Goal: Answer question/provide support: Share knowledge or assist other users

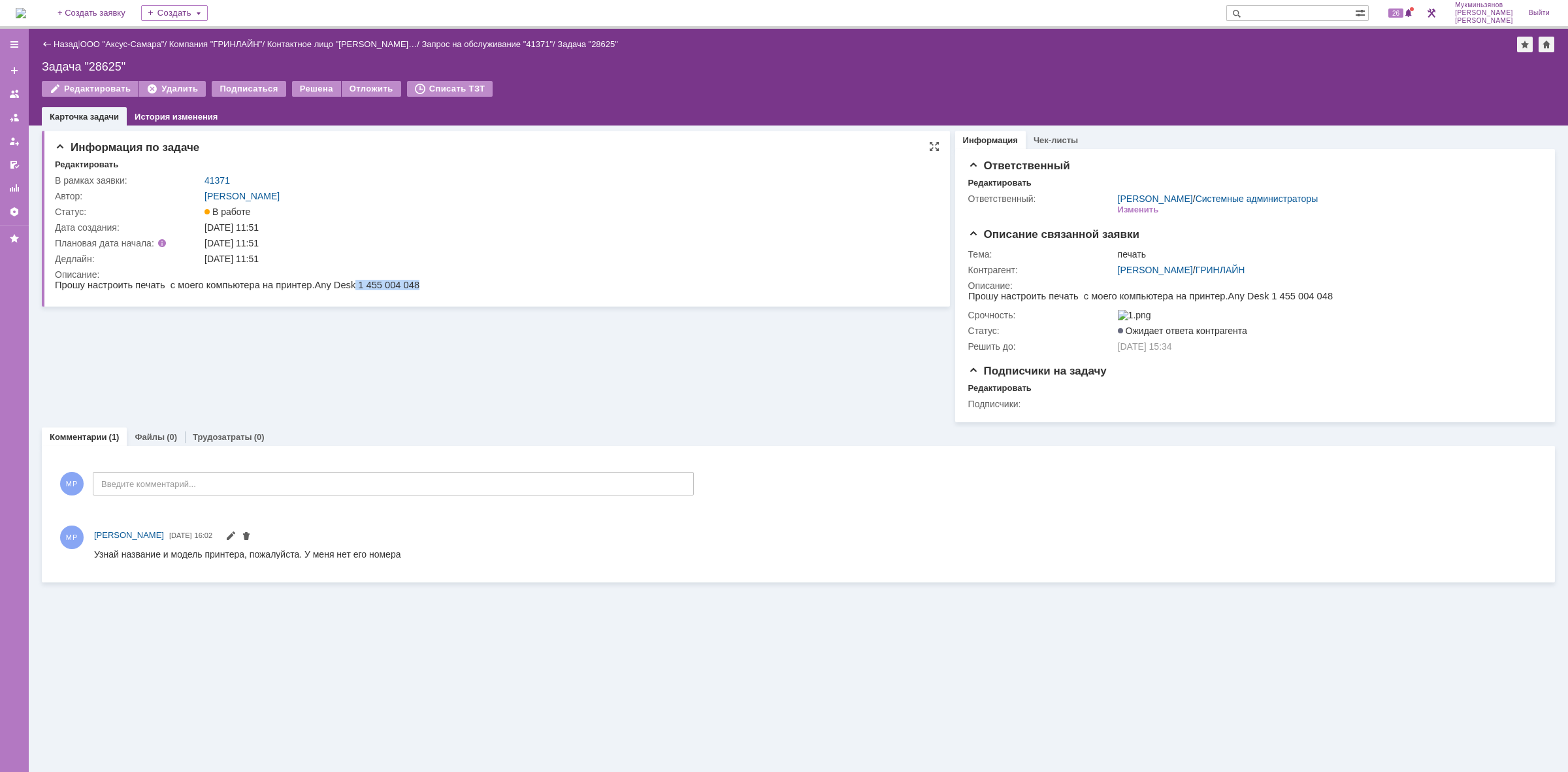
copy span "1 455 004 048"
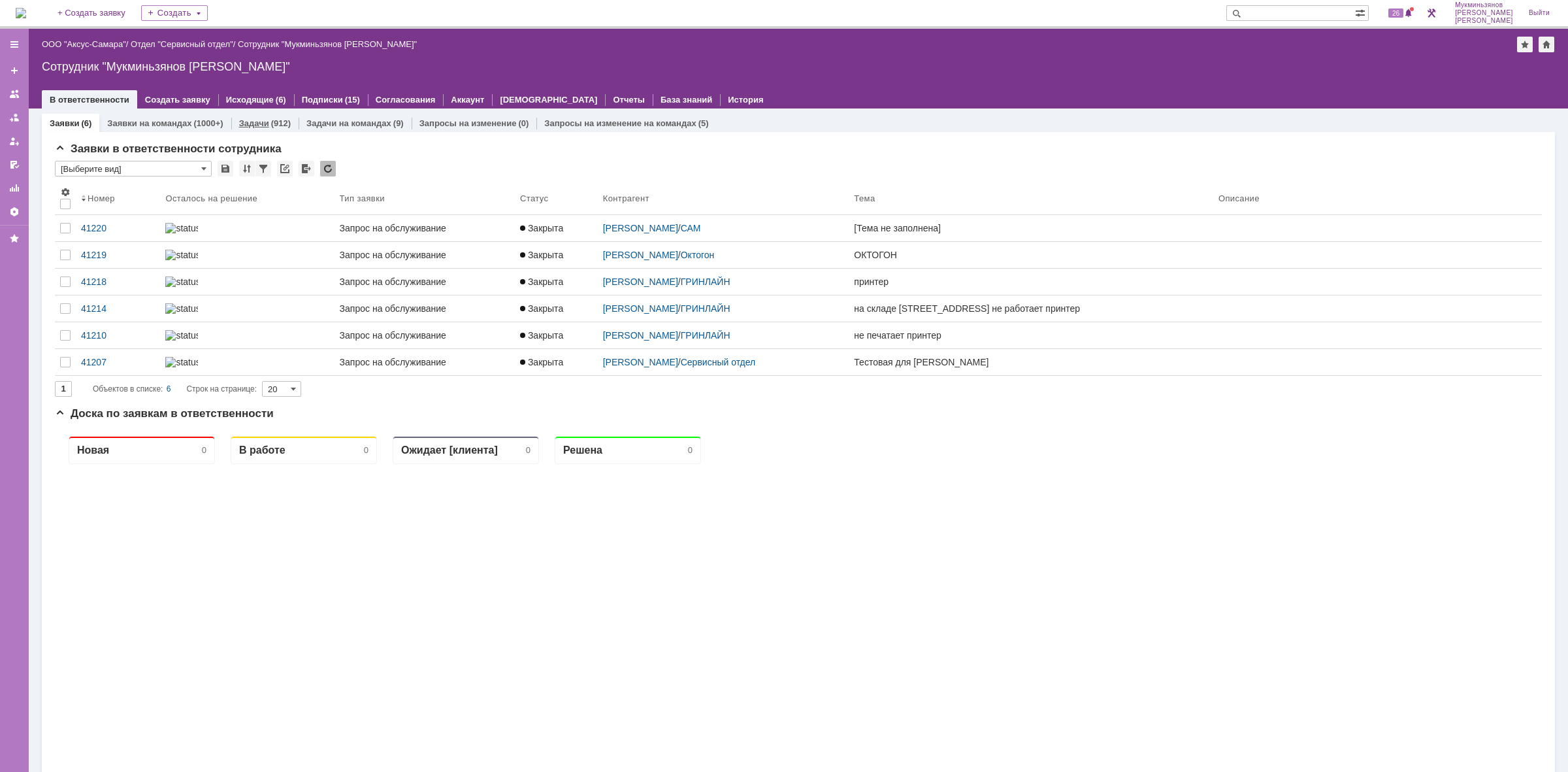
click at [258, 118] on link "Задачи" at bounding box center [254, 123] width 30 height 10
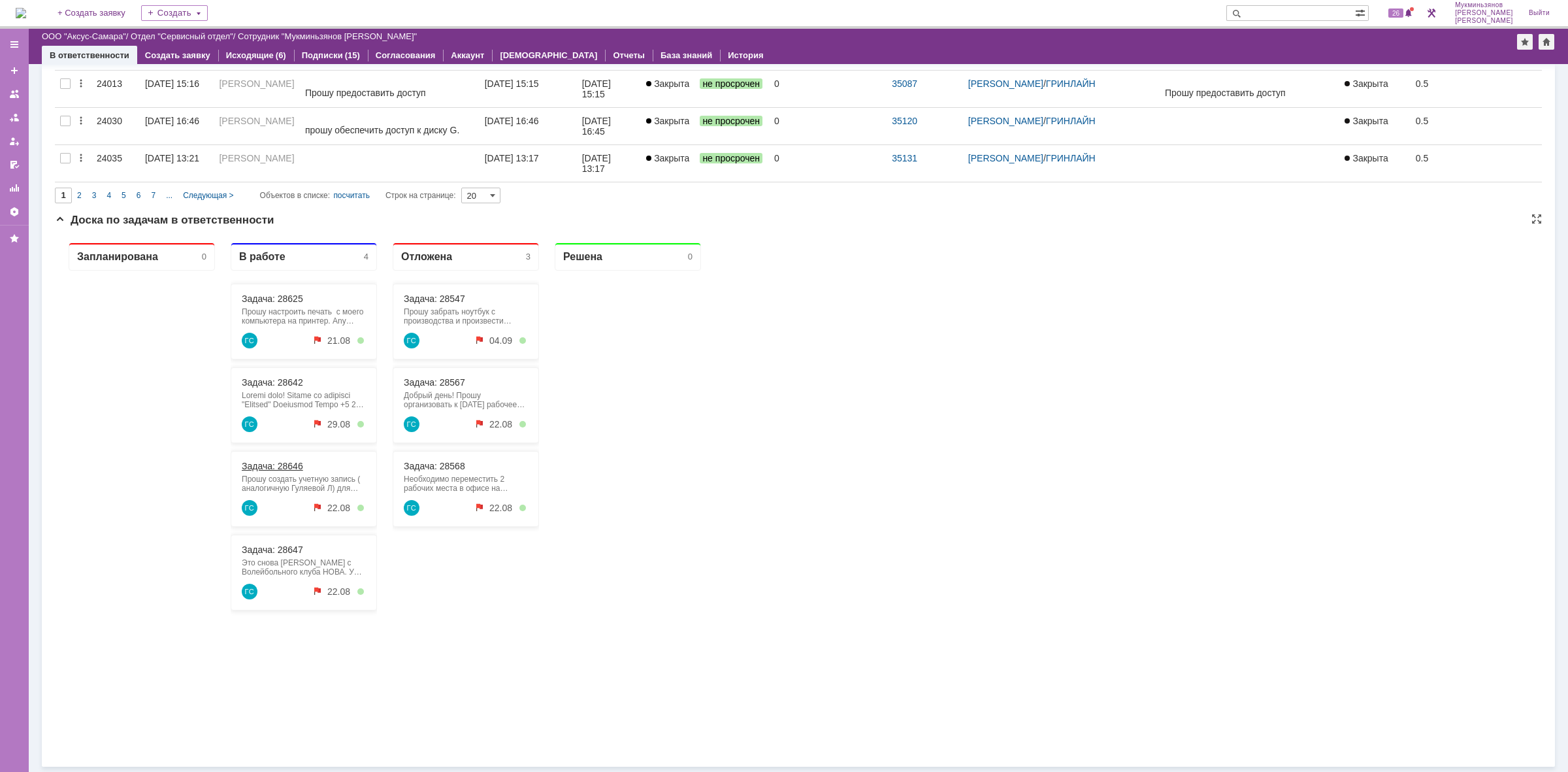
click at [292, 463] on link "Задача: 28646" at bounding box center [272, 465] width 62 height 11
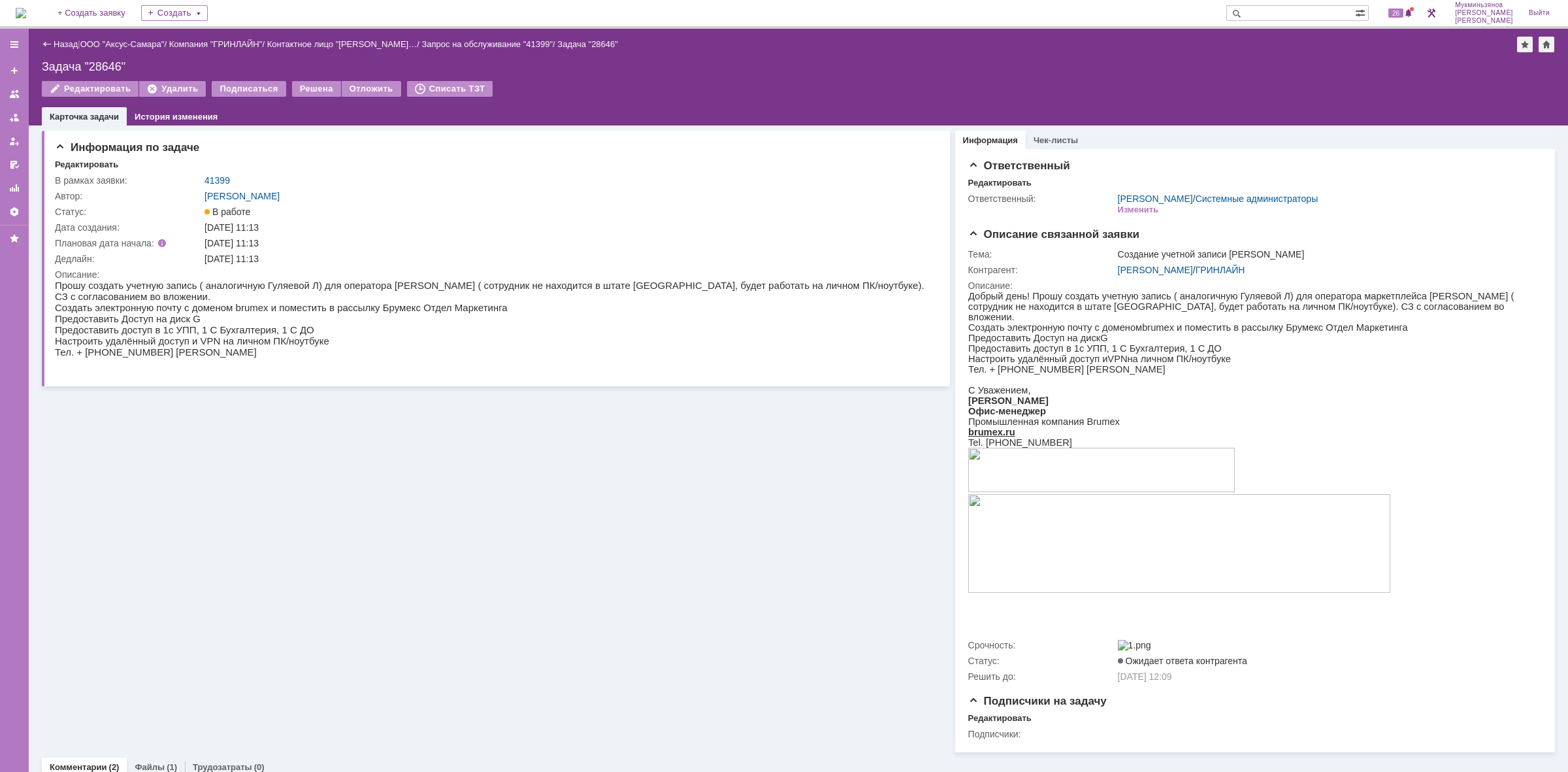
click at [26, 18] on img at bounding box center [21, 13] width 11 height 11
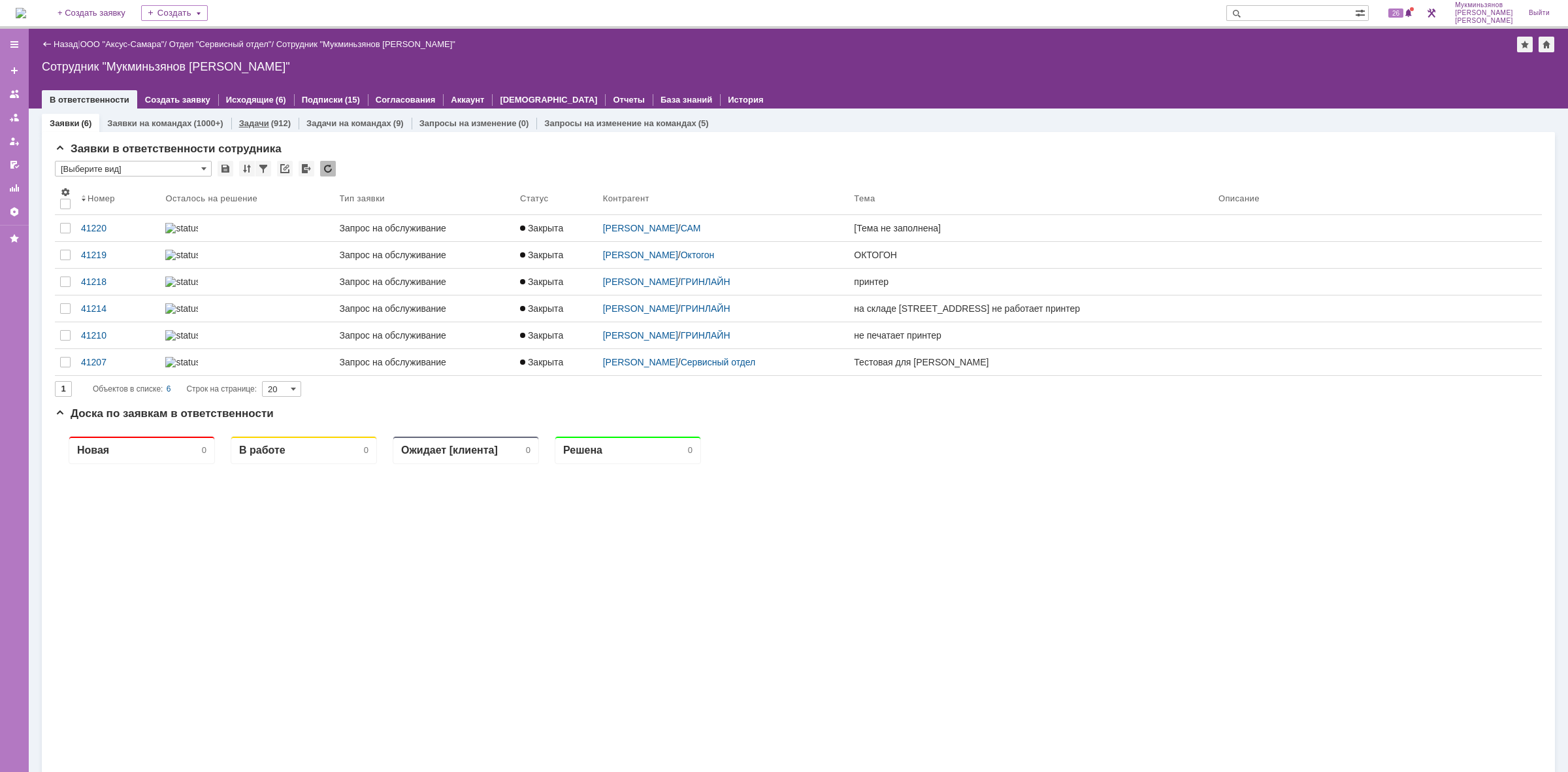
click at [263, 123] on link "Задачи" at bounding box center [254, 123] width 30 height 10
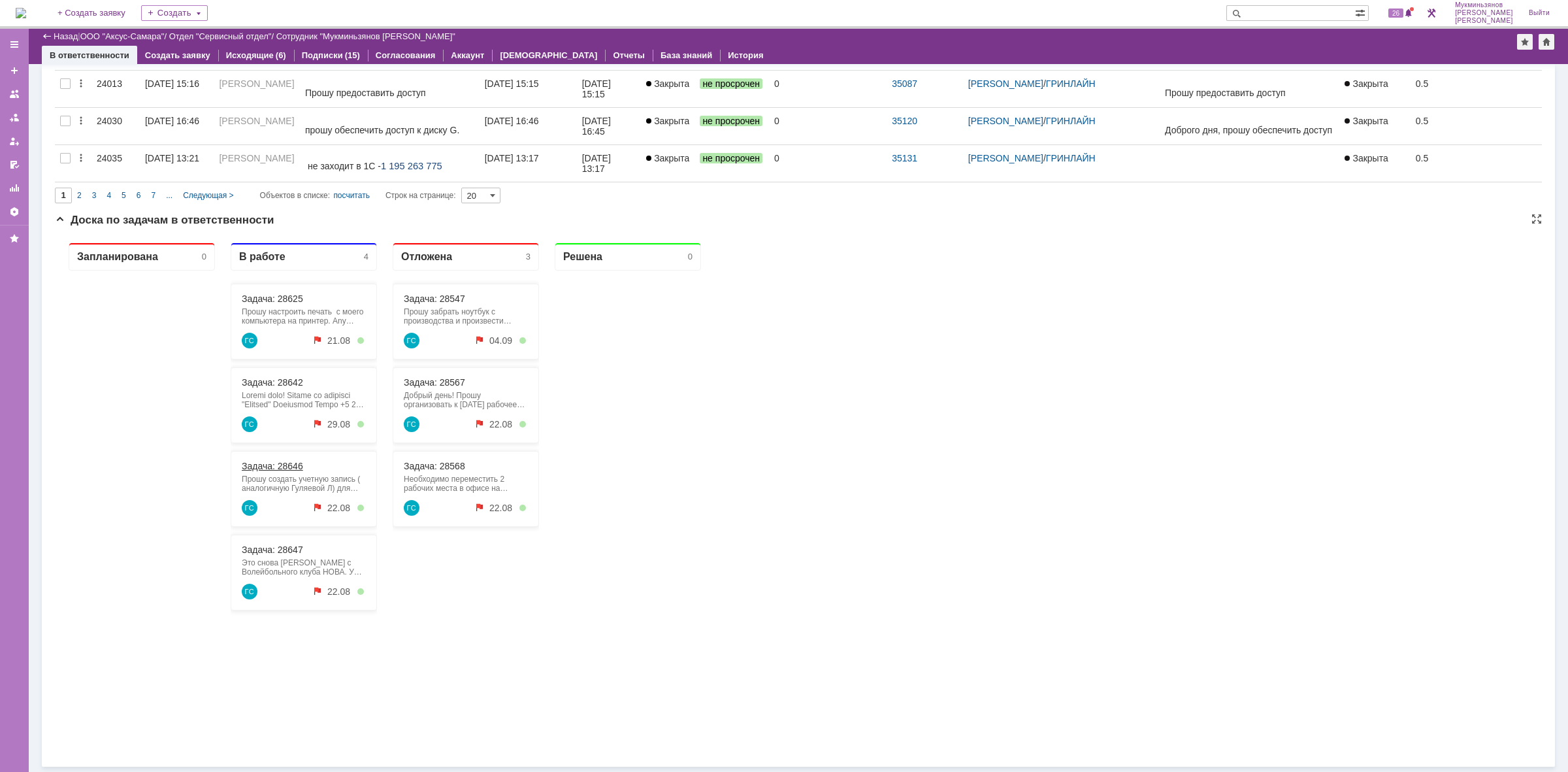
click at [292, 465] on link "Задача: 28646" at bounding box center [272, 465] width 62 height 11
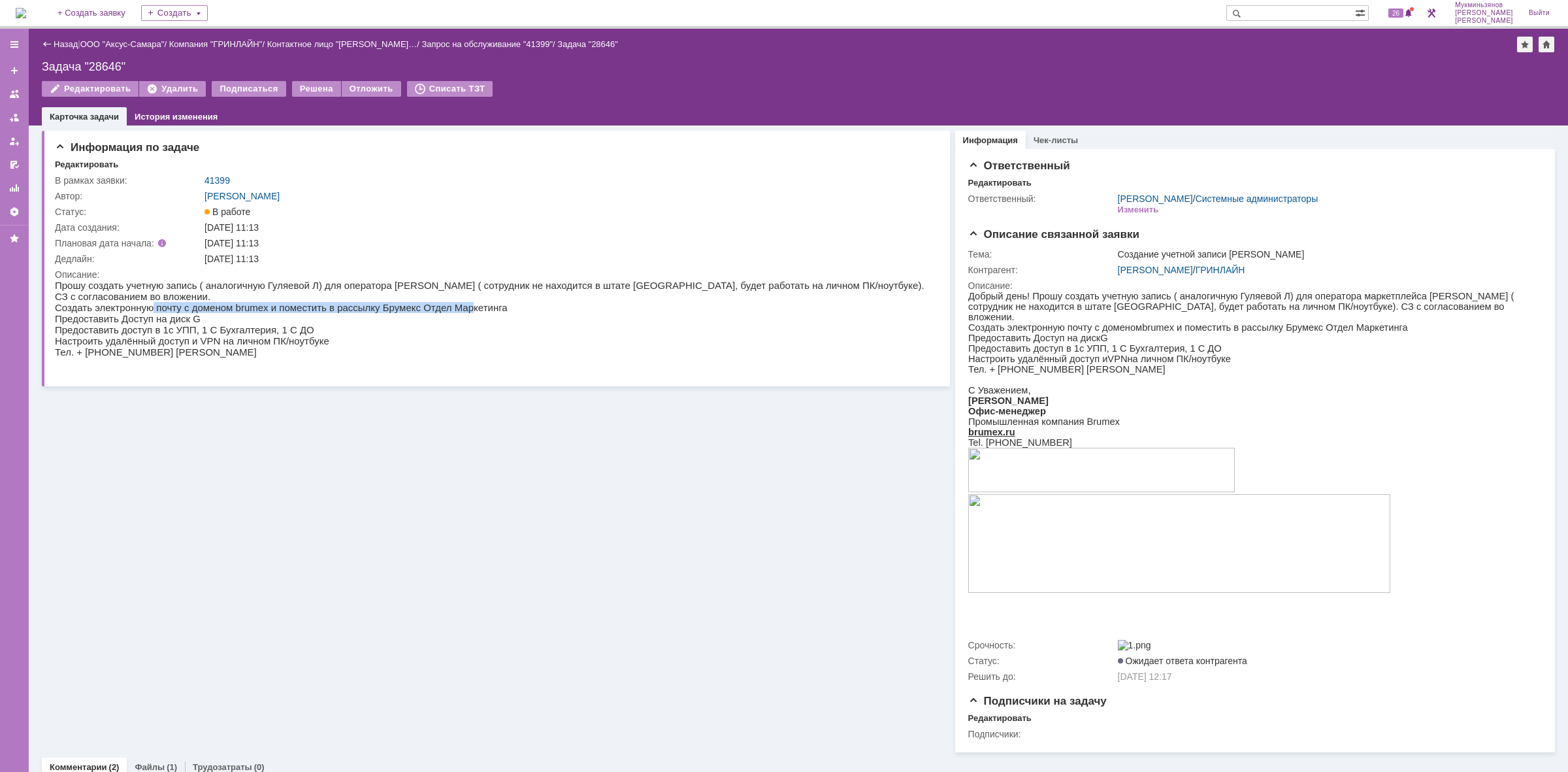
drag, startPoint x: 151, startPoint y: 304, endPoint x: 435, endPoint y: 309, distance: 284.0
click at [435, 309] on p "Создать электронную почту с доменом brumex и поместить в рассылку Брумекс Отдел…" at bounding box center [493, 307] width 875 height 12
drag, startPoint x: 55, startPoint y: 317, endPoint x: 240, endPoint y: 303, distance: 185.5
click at [239, 303] on body "Прошу создать учетную запись ( аналогичную Гуляевой Л) для оператора маркетплей…" at bounding box center [488, 324] width 867 height 89
click at [301, 326] on p "Предоставить доступ в 1с УПП, 1 С Бухгалтерия, 1 С ДО" at bounding box center [488, 330] width 867 height 12
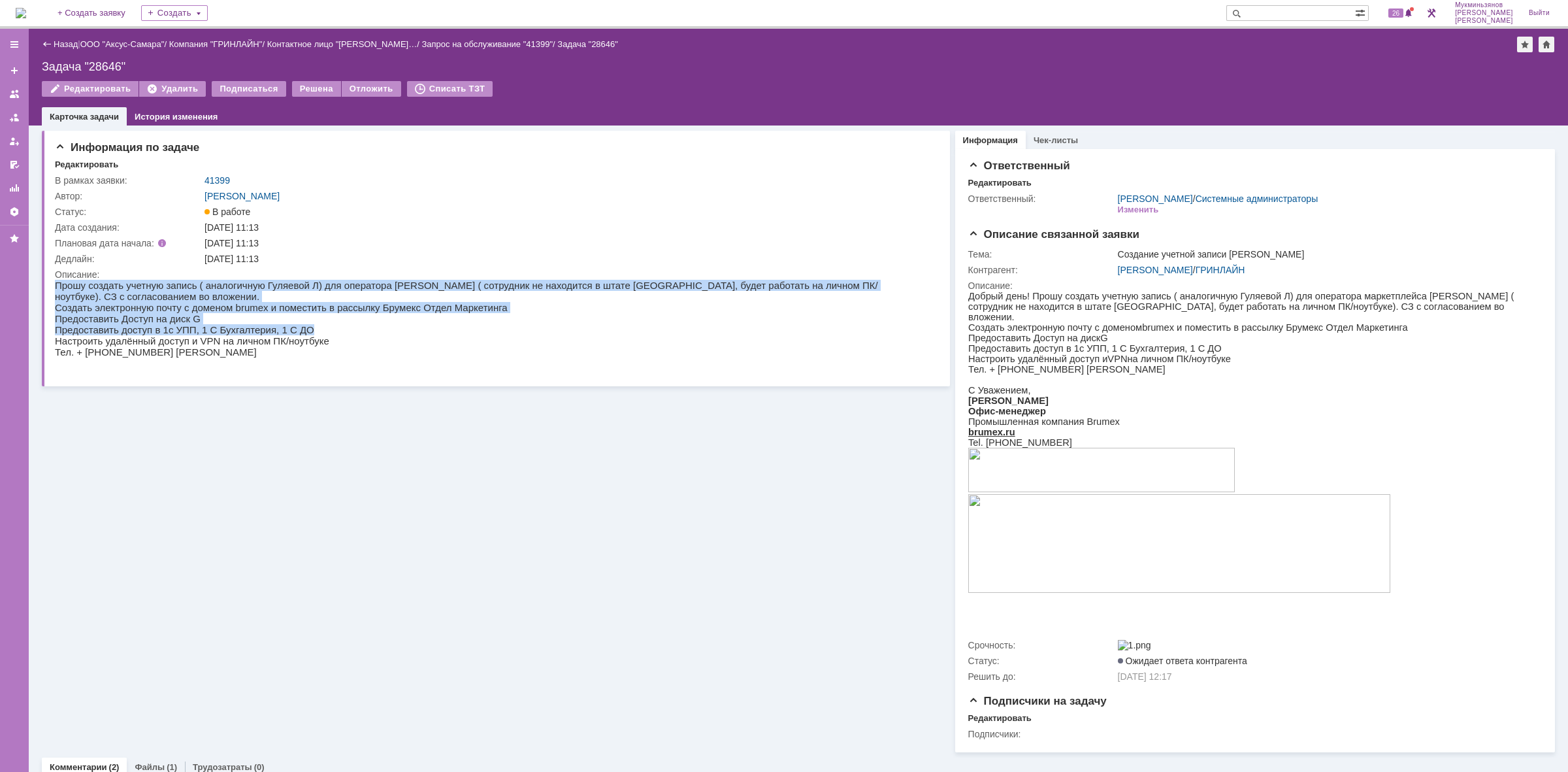
drag, startPoint x: 257, startPoint y: 336, endPoint x: 53, endPoint y: 331, distance: 204.1
click at [55, 331] on html "Прошу создать учетную запись ( аналогичную Гуляевой Л) для оператора маркетплей…" at bounding box center [488, 324] width 867 height 89
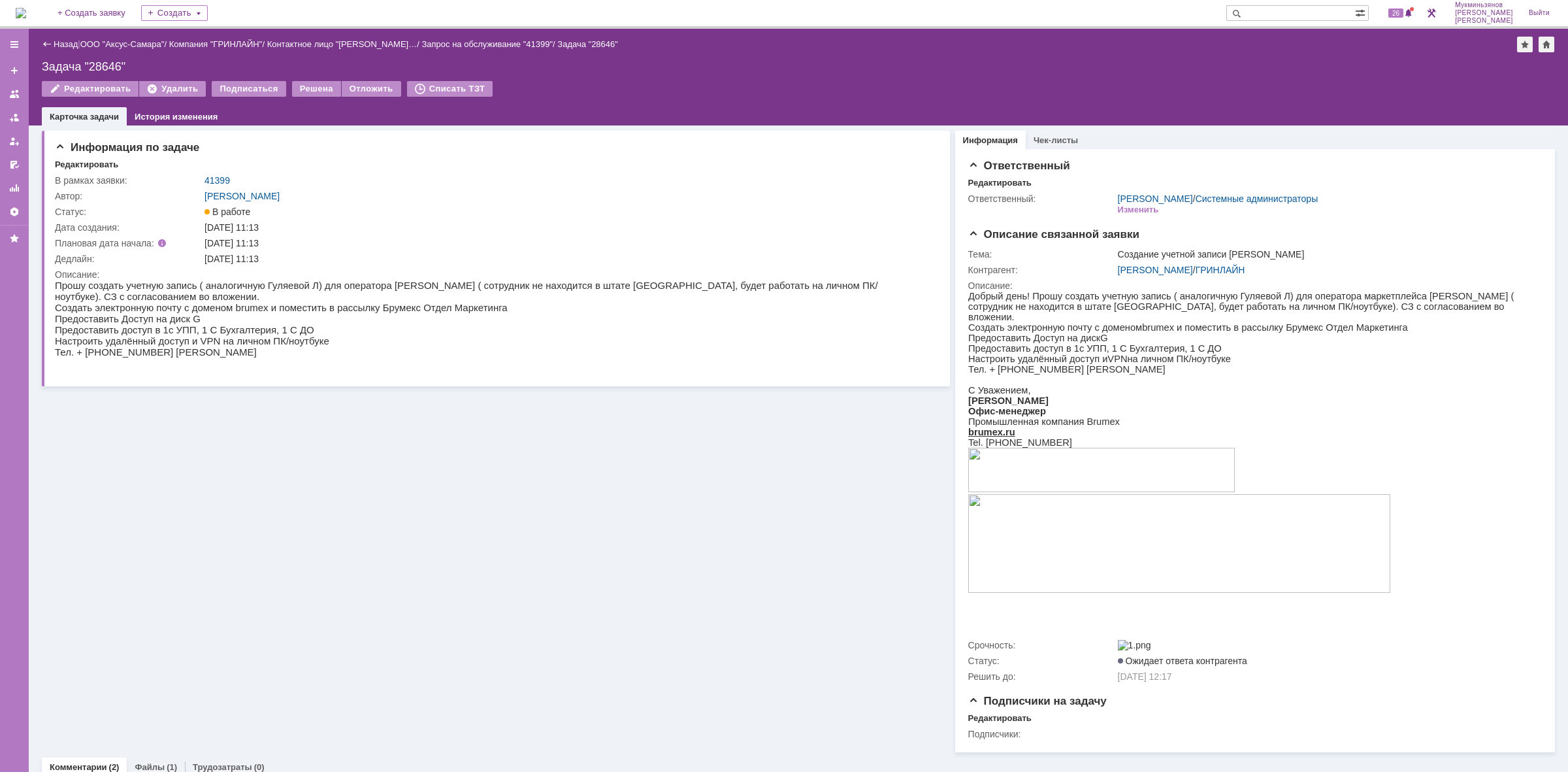
drag, startPoint x: 81, startPoint y: 342, endPoint x: 131, endPoint y: 336, distance: 50.4
click at [83, 342] on p "Настроить удалённый доступ и VPN на личном ПК/ноутбуке" at bounding box center [488, 341] width 867 height 12
drag, startPoint x: 304, startPoint y: 345, endPoint x: 65, endPoint y: 344, distance: 239.0
click at [65, 344] on p "Настроить удалённый доступ и VPN на личном ПК/ноутбуке" at bounding box center [488, 341] width 867 height 12
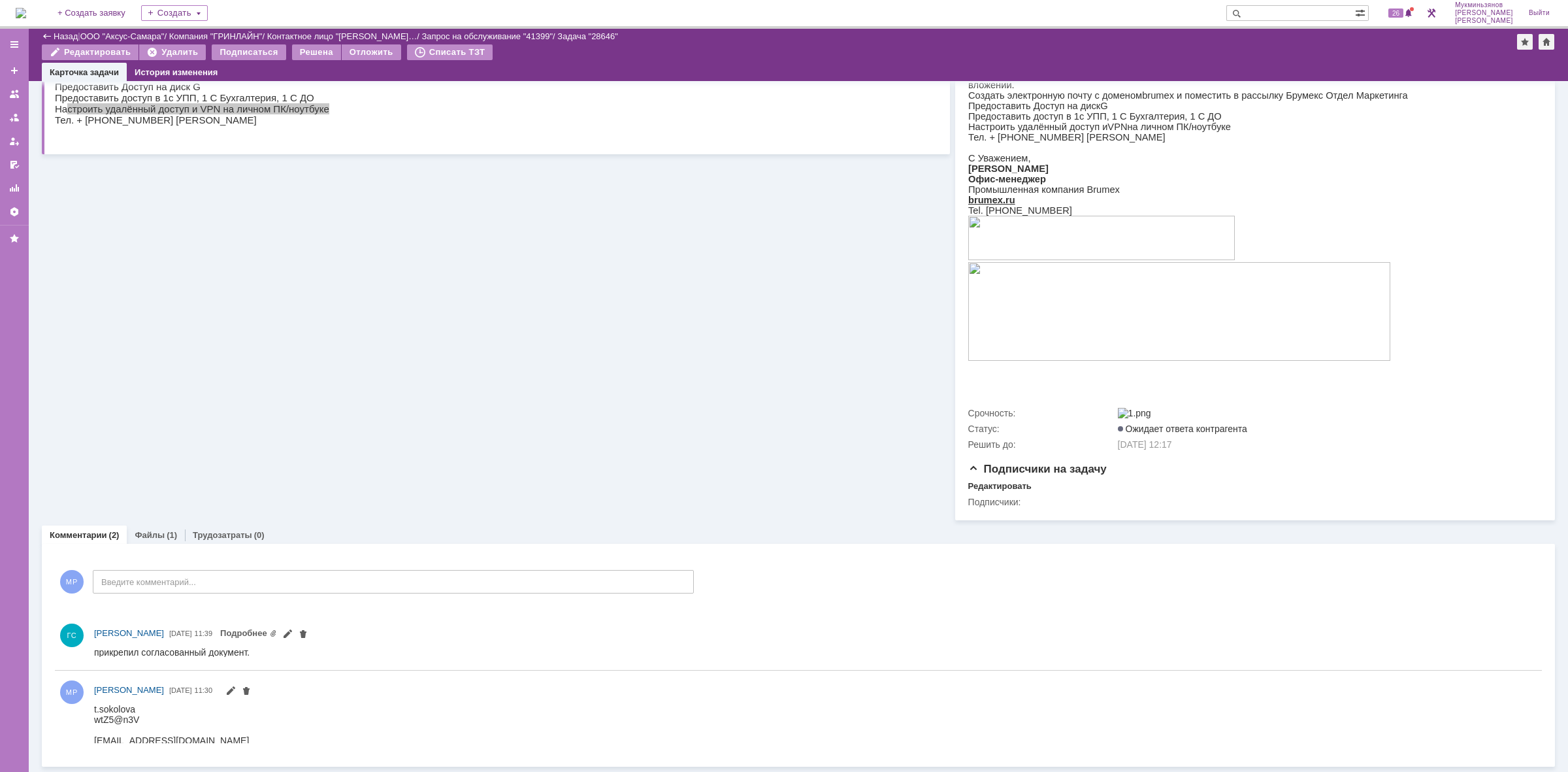
scroll to position [193, 0]
click at [154, 537] on link "Файлы" at bounding box center [150, 535] width 30 height 10
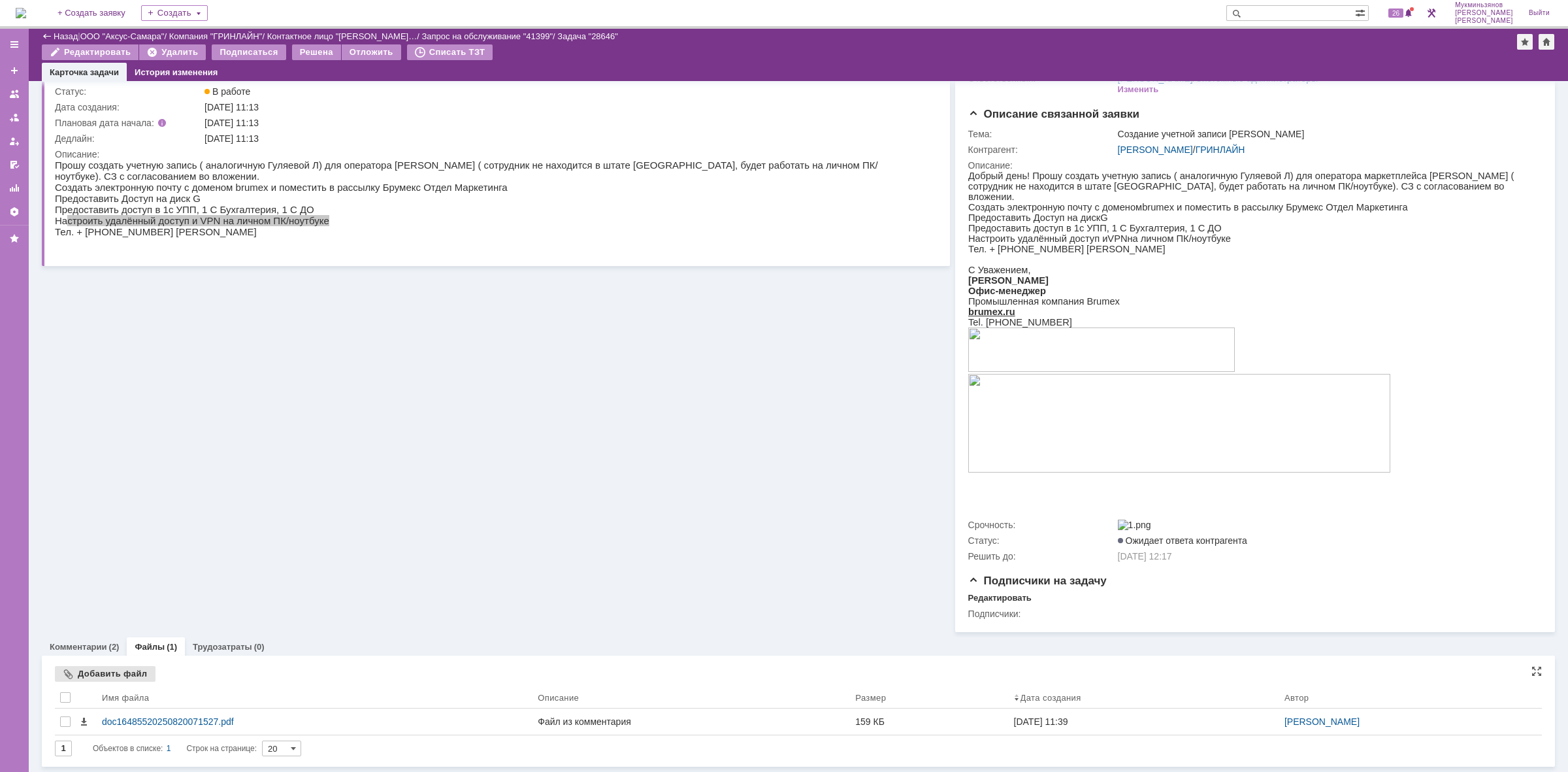
scroll to position [81, 0]
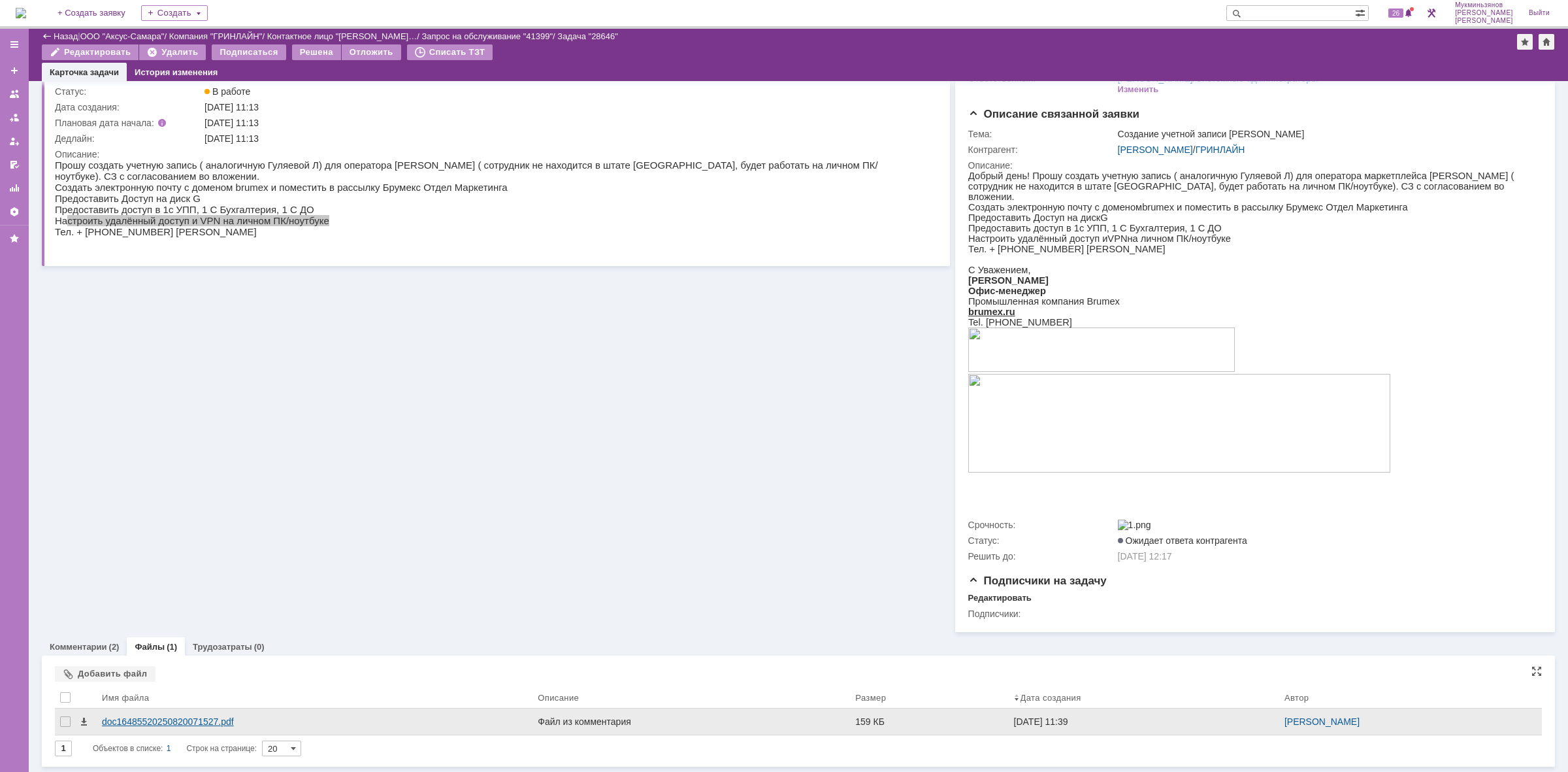
click at [141, 726] on div "doc16485520250820071527.pdf" at bounding box center [314, 721] width 425 height 11
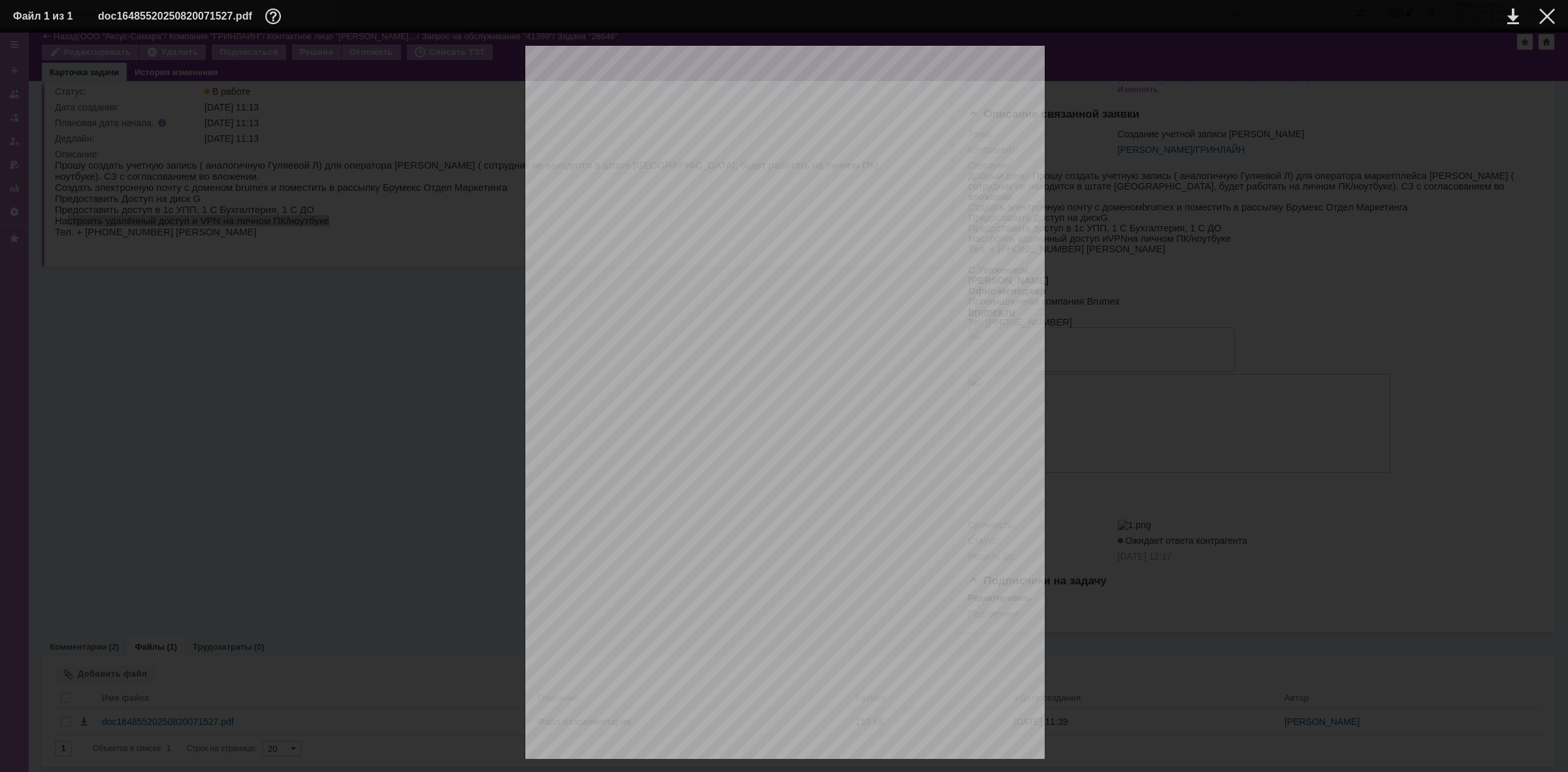
click at [1105, 517] on div at bounding box center [784, 413] width 1543 height 733
click at [1543, 14] on div at bounding box center [1547, 16] width 16 height 16
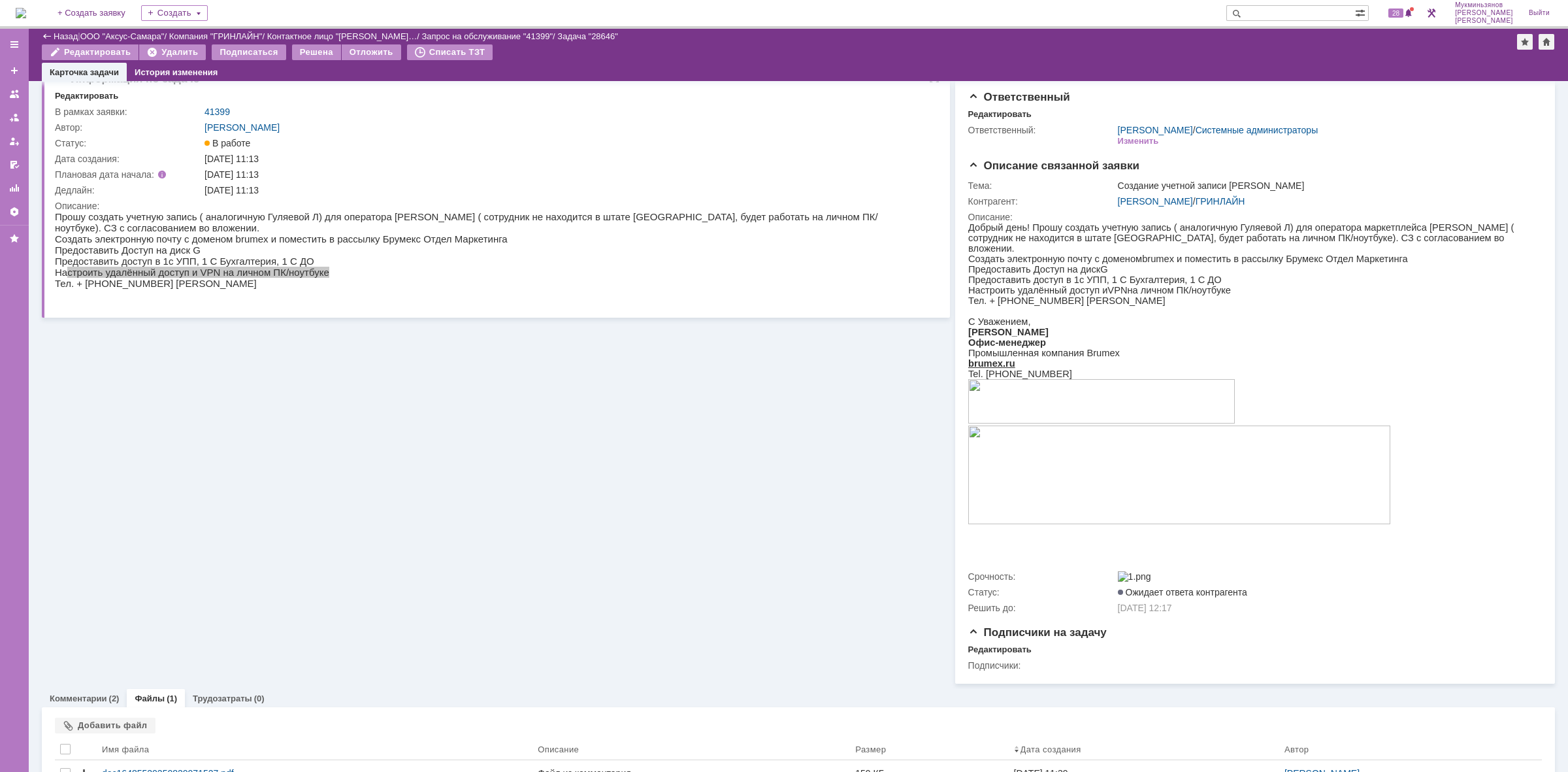
scroll to position [0, 0]
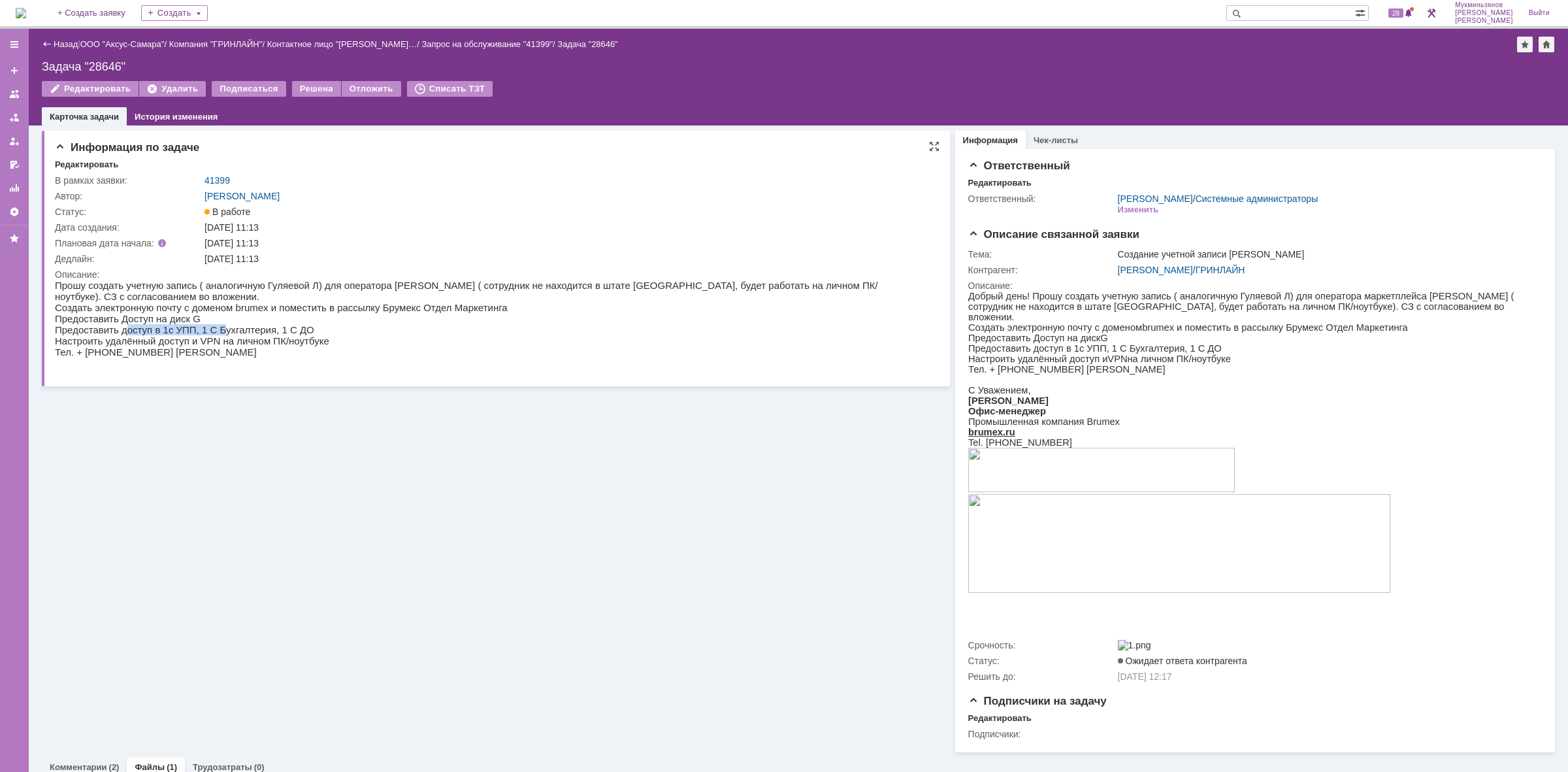
drag, startPoint x: 122, startPoint y: 329, endPoint x: 209, endPoint y: 326, distance: 87.1
click at [209, 326] on p "Предоставить доступ в 1с УПП, 1 С Бухгалтерия, 1 С ДО" at bounding box center [488, 330] width 867 height 12
drag, startPoint x: 135, startPoint y: 320, endPoint x: 236, endPoint y: 320, distance: 101.0
click at [223, 320] on p "Предоставить Доступ на диск G" at bounding box center [488, 319] width 867 height 12
drag, startPoint x: 266, startPoint y: 306, endPoint x: 354, endPoint y: 303, distance: 88.1
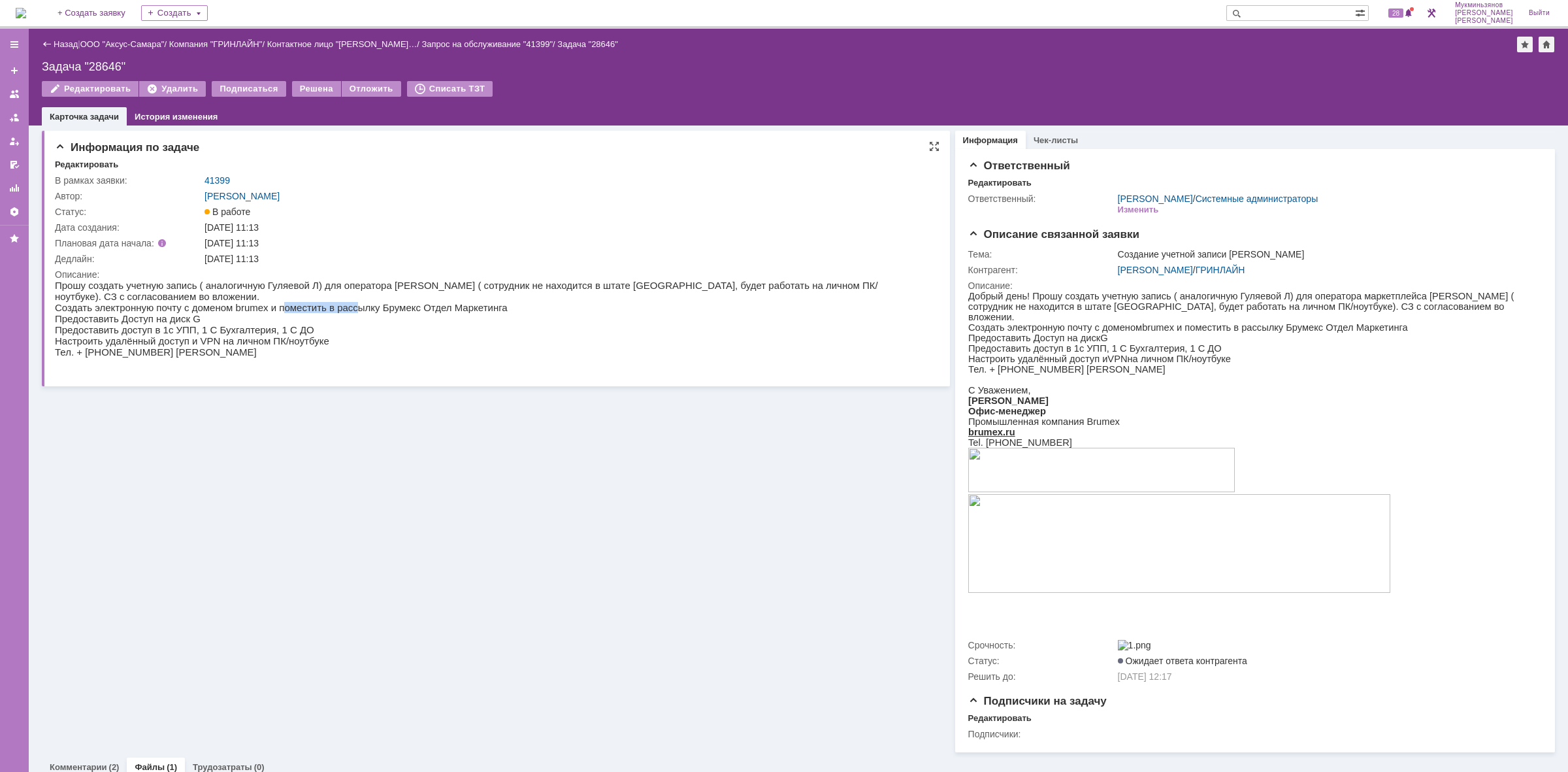
click at [344, 303] on p "Создать электронную почту с доменом brumex и поместить в рассылку Брумекс Отдел…" at bounding box center [488, 307] width 867 height 12
click at [400, 330] on p "Предоставить доступ в 1с УПП, 1 С Бухгалтерия, 1 С ДО" at bounding box center [488, 330] width 867 height 12
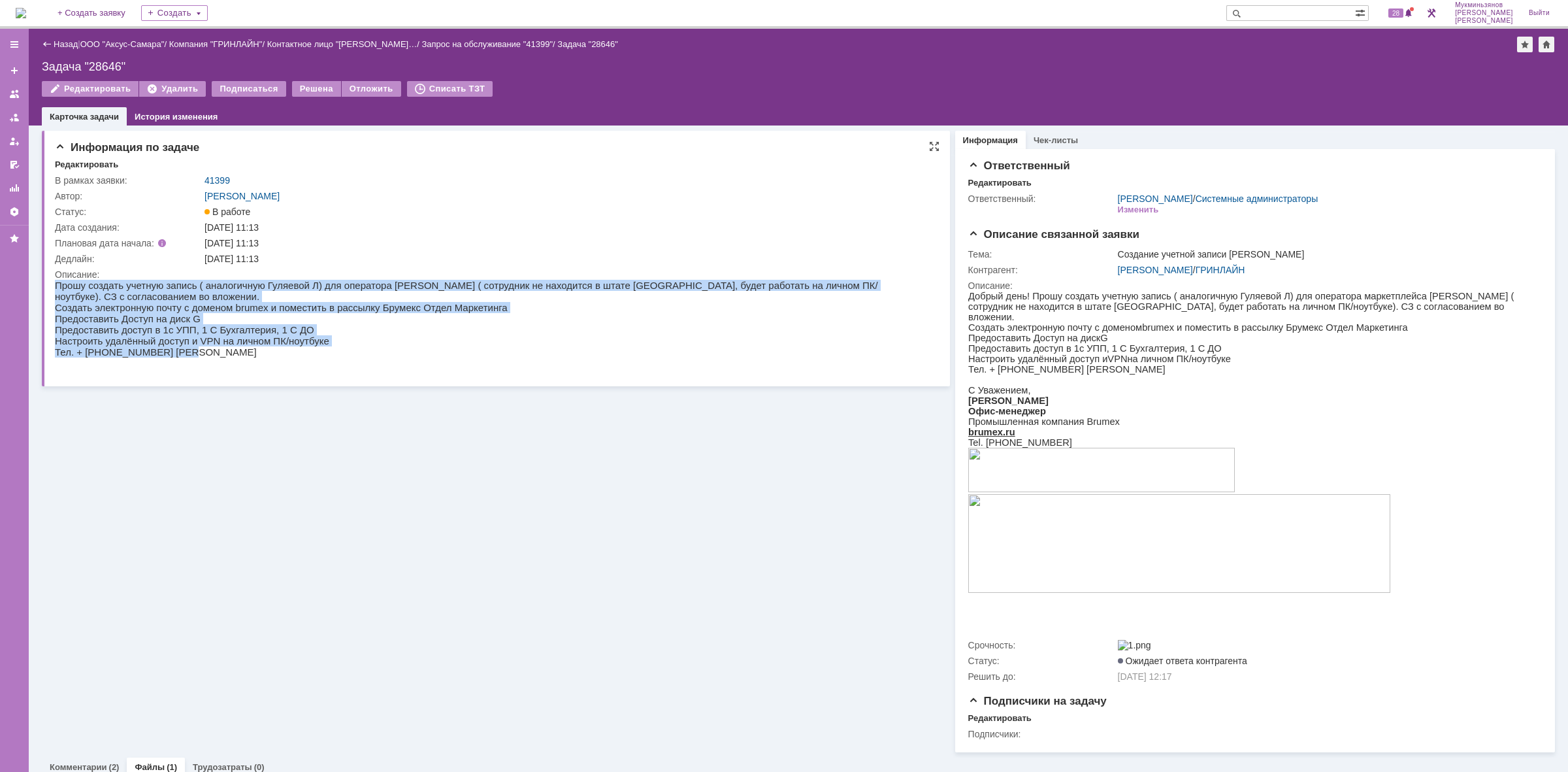
drag, startPoint x: 219, startPoint y: 350, endPoint x: 9, endPoint y: 322, distance: 211.9
click at [55, 322] on html "Прошу создать учетную запись ( аналогичную Гуляевой Л) для оператора маркетплей…" at bounding box center [488, 324] width 867 height 89
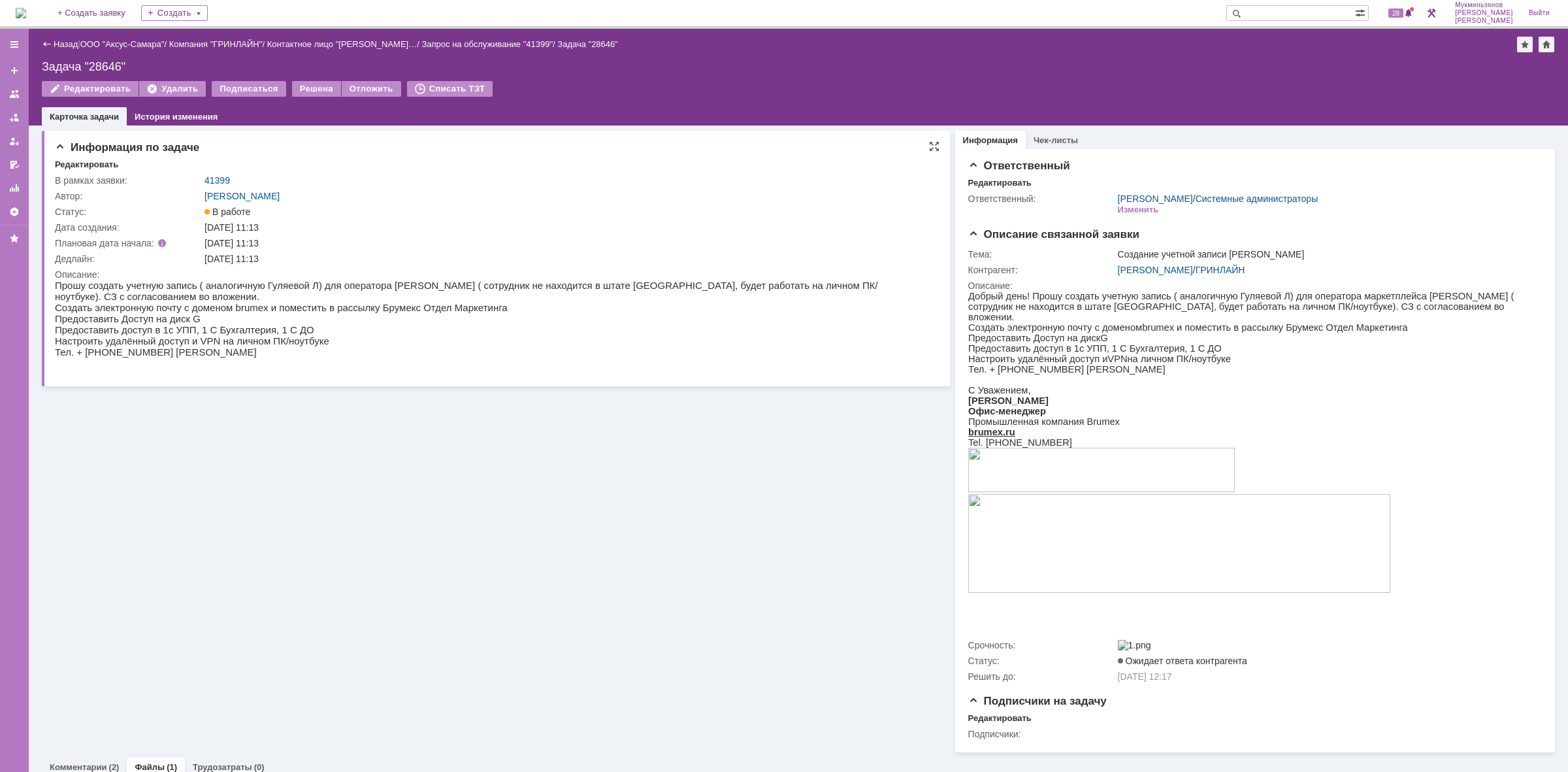
click at [382, 359] on p at bounding box center [488, 363] width 867 height 12
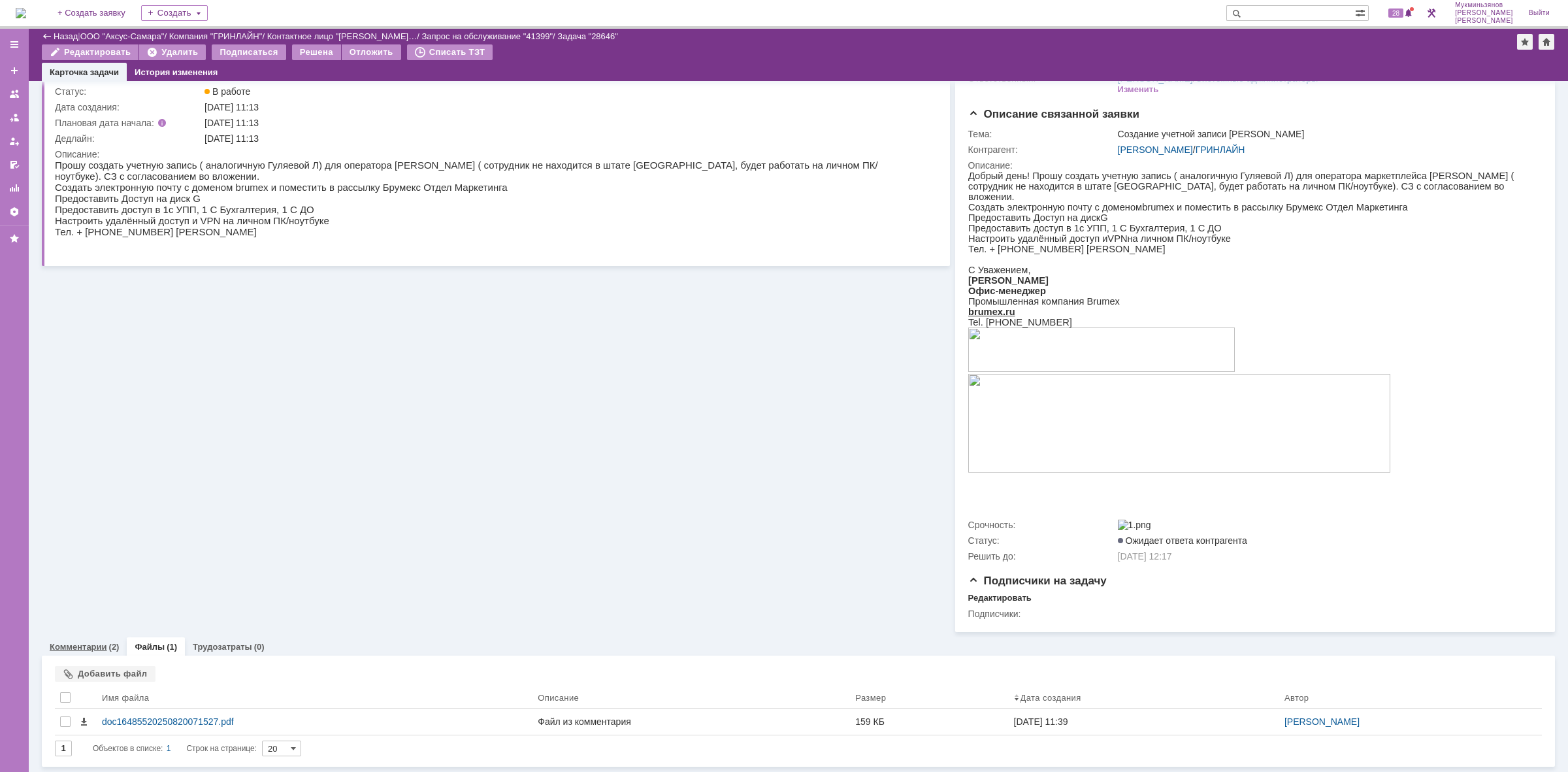
click at [99, 645] on link "Комментарии" at bounding box center [78, 646] width 58 height 10
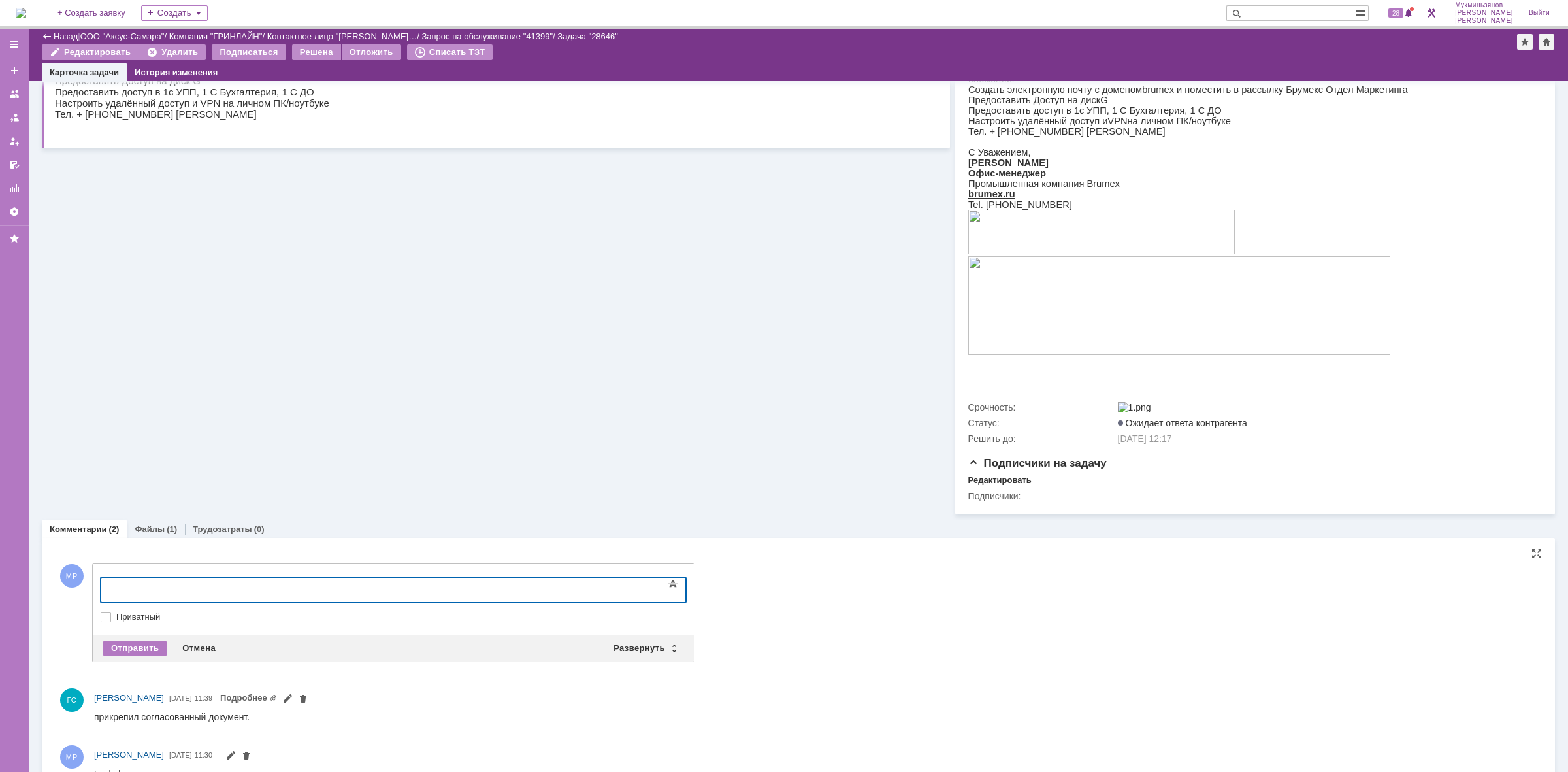
click at [245, 585] on div at bounding box center [207, 588] width 186 height 11
click at [170, 593] on body at bounding box center [207, 589] width 196 height 22
drag, startPoint x: 345, startPoint y: 587, endPoint x: 7, endPoint y: 617, distance: 339.3
click at [109, 600] on html "Настроили рабочее место пользователю" at bounding box center [207, 589] width 196 height 22
copy div "Настроили рабочее место пользователю"
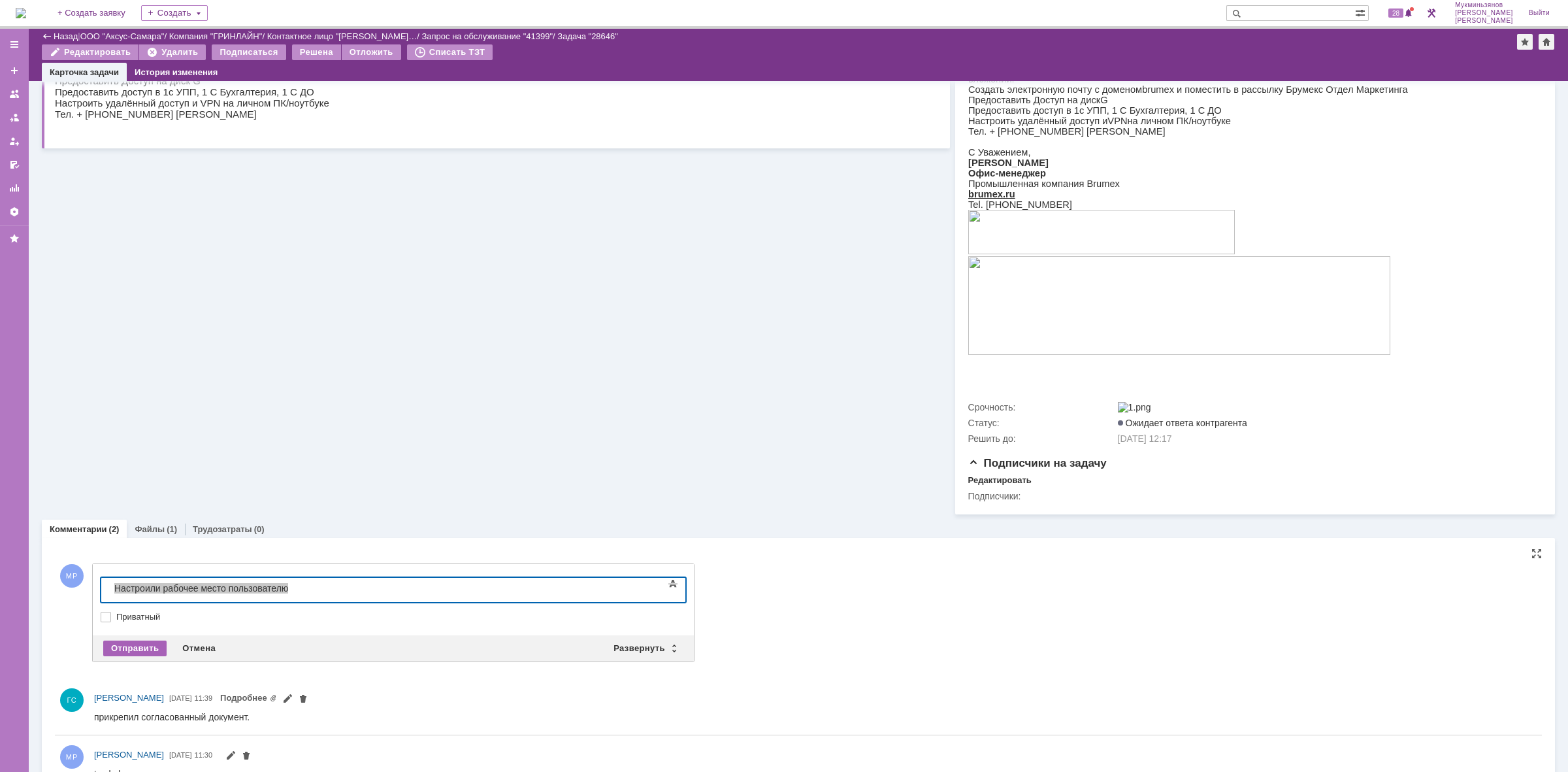
click at [119, 652] on div "Отправить" at bounding box center [135, 648] width 63 height 16
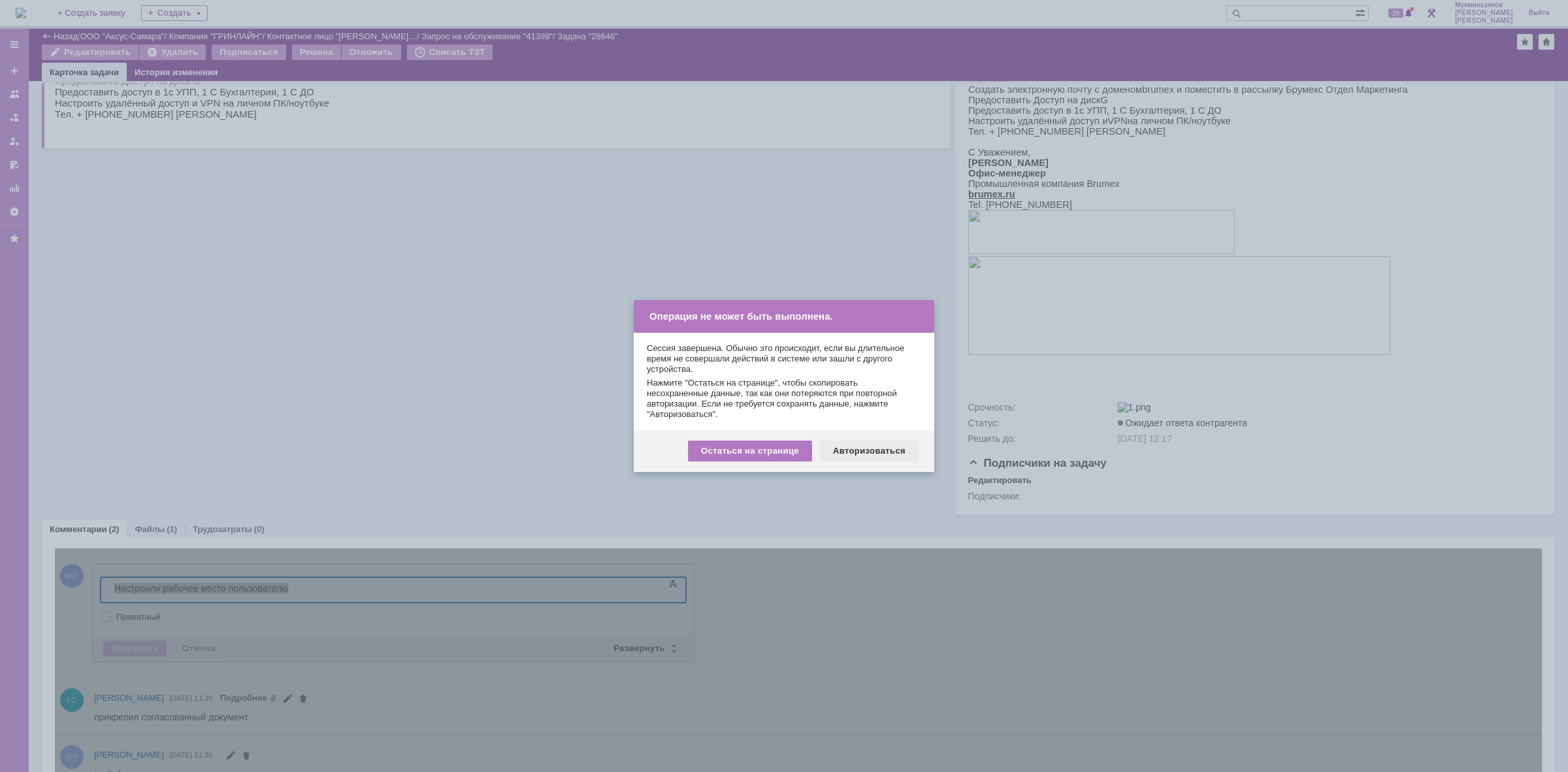
click at [837, 441] on div "Авторизоваться" at bounding box center [869, 451] width 99 height 21
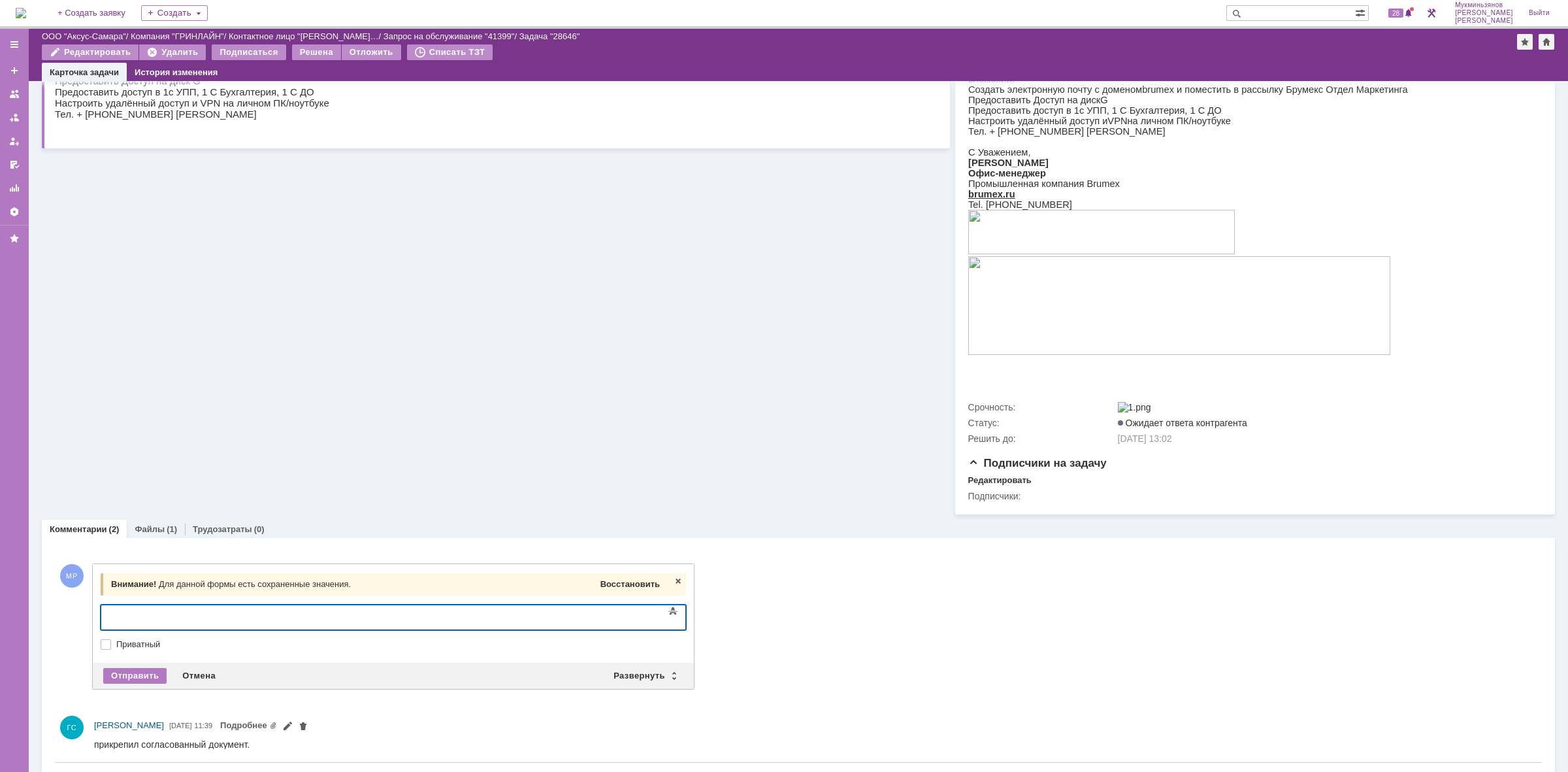
click at [617, 585] on span "Восстановить" at bounding box center [630, 584] width 59 height 10
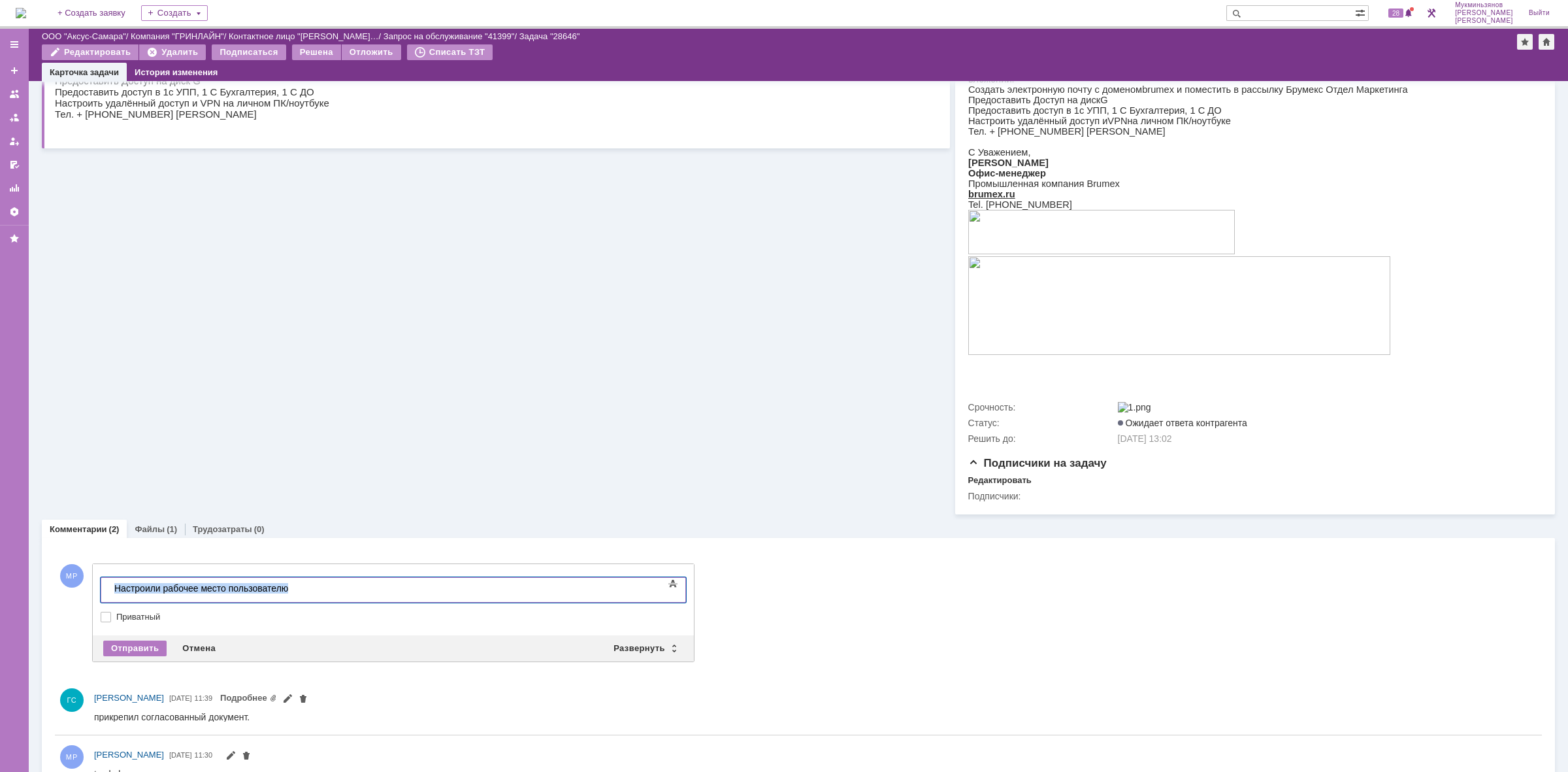
drag, startPoint x: 100, startPoint y: 594, endPoint x: 33, endPoint y: 594, distance: 67.0
click at [109, 594] on html "Настроили рабочее место пользователю" at bounding box center [207, 589] width 196 height 22
copy div "Настроили рабочее место пользователю"
click at [135, 650] on div "Отправить" at bounding box center [135, 648] width 63 height 16
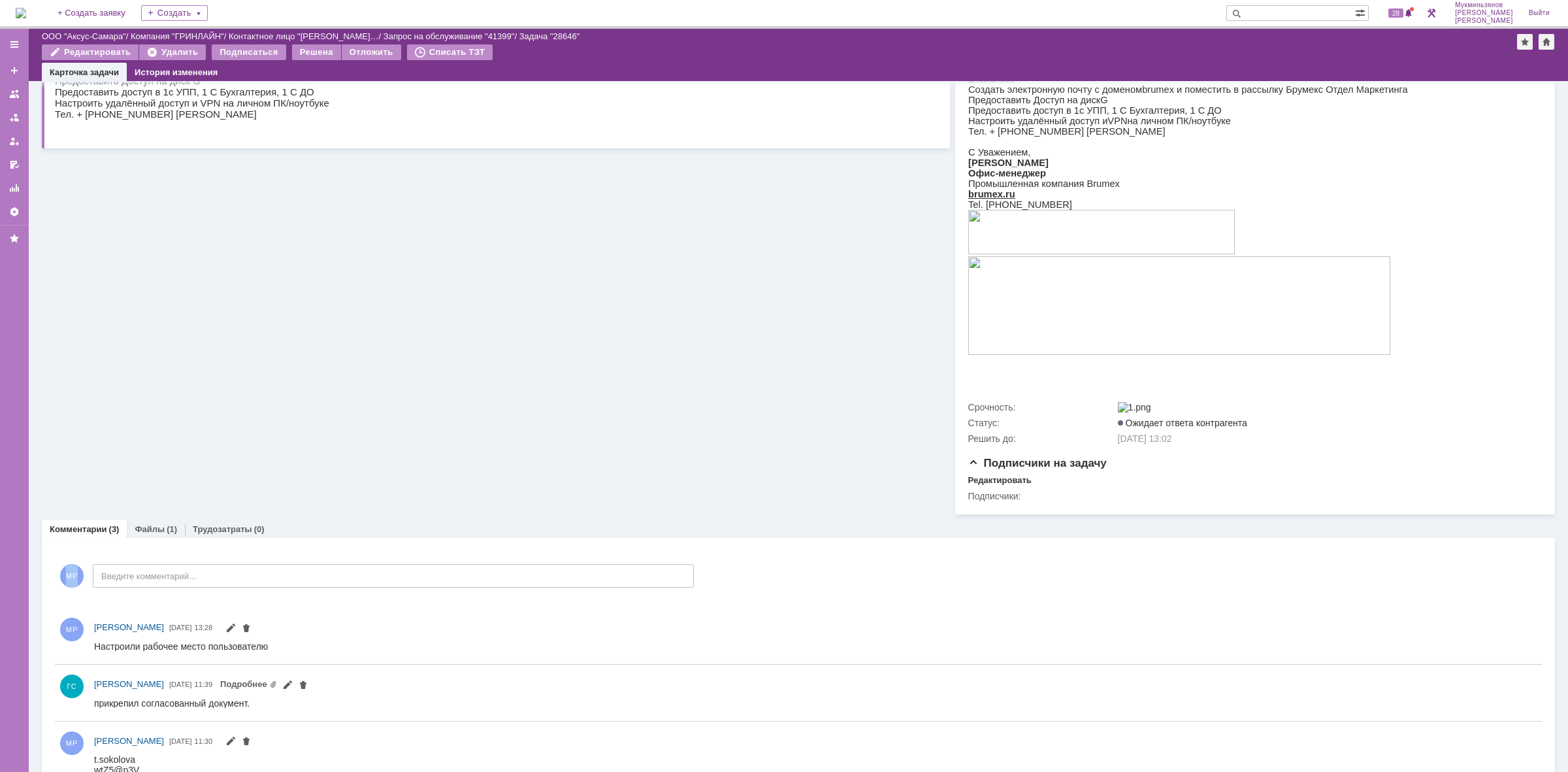
click at [219, 550] on div "Комментарии Добавить комментарий МР Введите комментарий... 1 Всего комментариев…" at bounding box center [798, 677] width 1514 height 279
click at [223, 534] on link "Трудозатраты" at bounding box center [222, 529] width 59 height 10
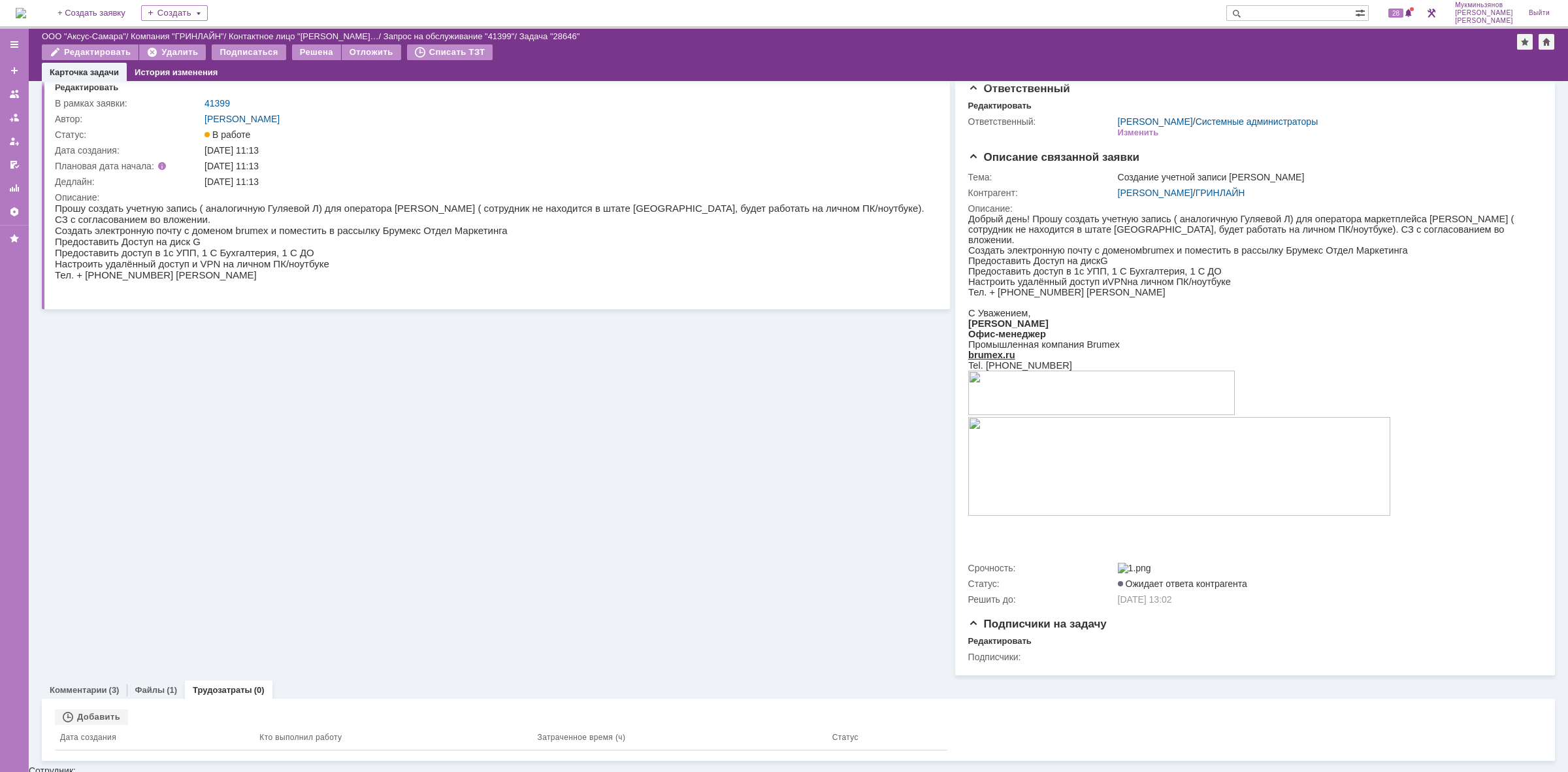
scroll to position [31, 0]
click at [106, 720] on div "Добавить" at bounding box center [91, 718] width 73 height 16
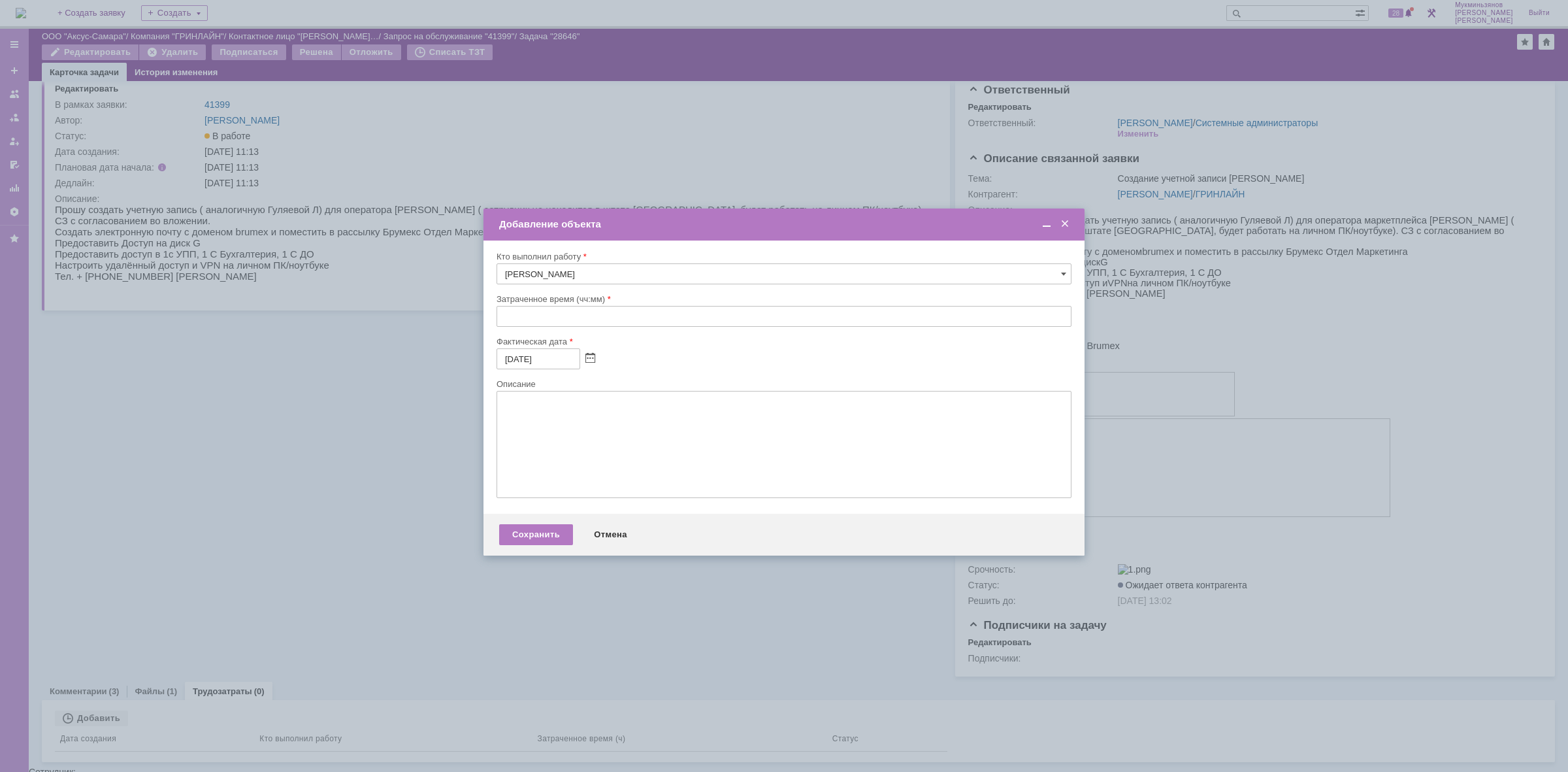
click at [573, 311] on input "text" at bounding box center [784, 316] width 575 height 21
type input "01:00"
click at [557, 457] on textarea at bounding box center [784, 444] width 575 height 107
paste textarea "Настроили рабочее место пользователю"
type textarea "Настроили рабочее место пользователю"
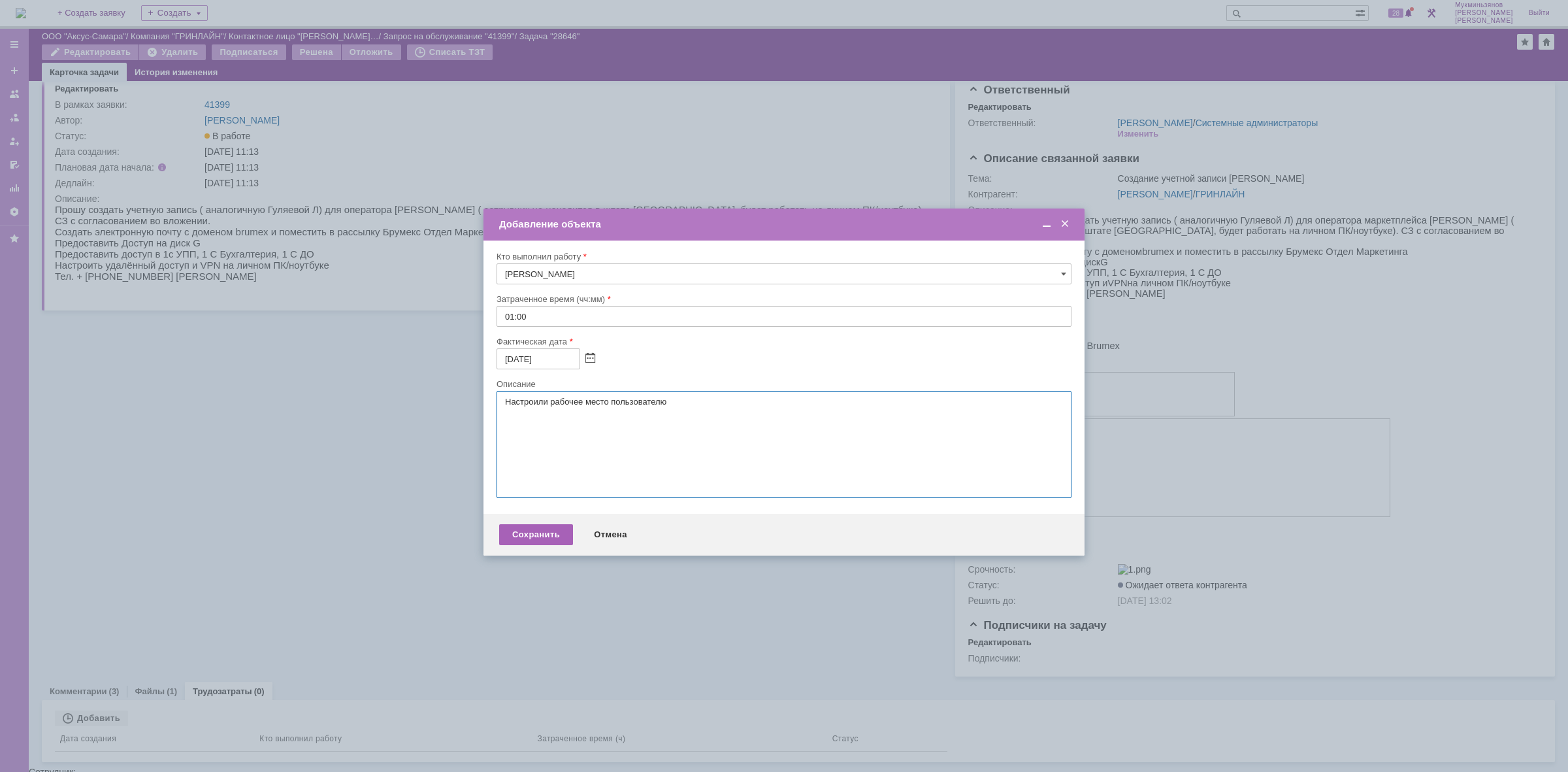
click at [548, 543] on div "Сохранить" at bounding box center [536, 534] width 74 height 21
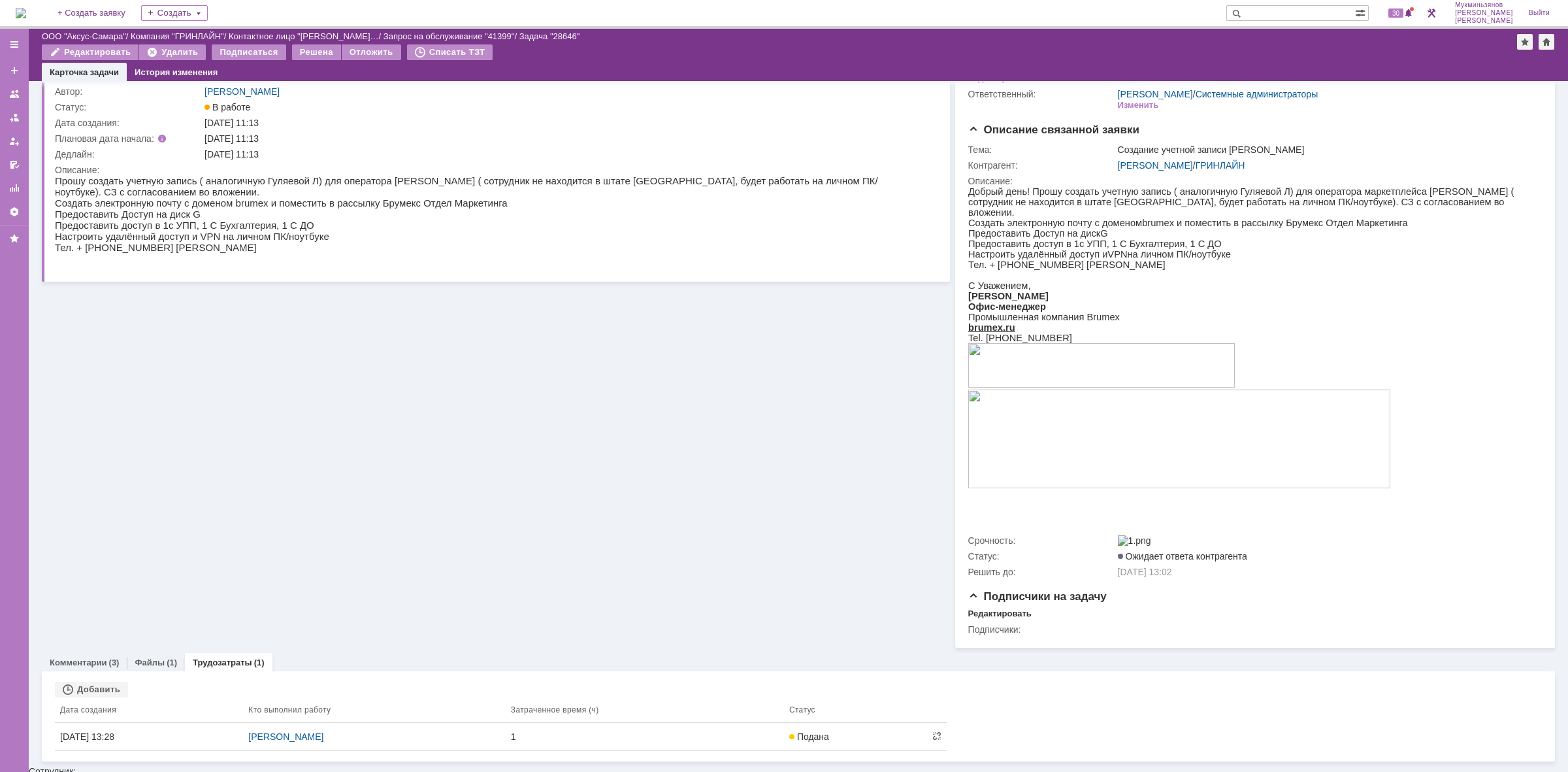
scroll to position [59, 0]
click at [147, 654] on div "Комментарии (3) Файлы (1) Трудозатраты (1) Комментарии Добавить комментарий МР …" at bounding box center [798, 705] width 1514 height 113
click at [155, 673] on div "Файлы (1)" at bounding box center [155, 663] width 58 height 19
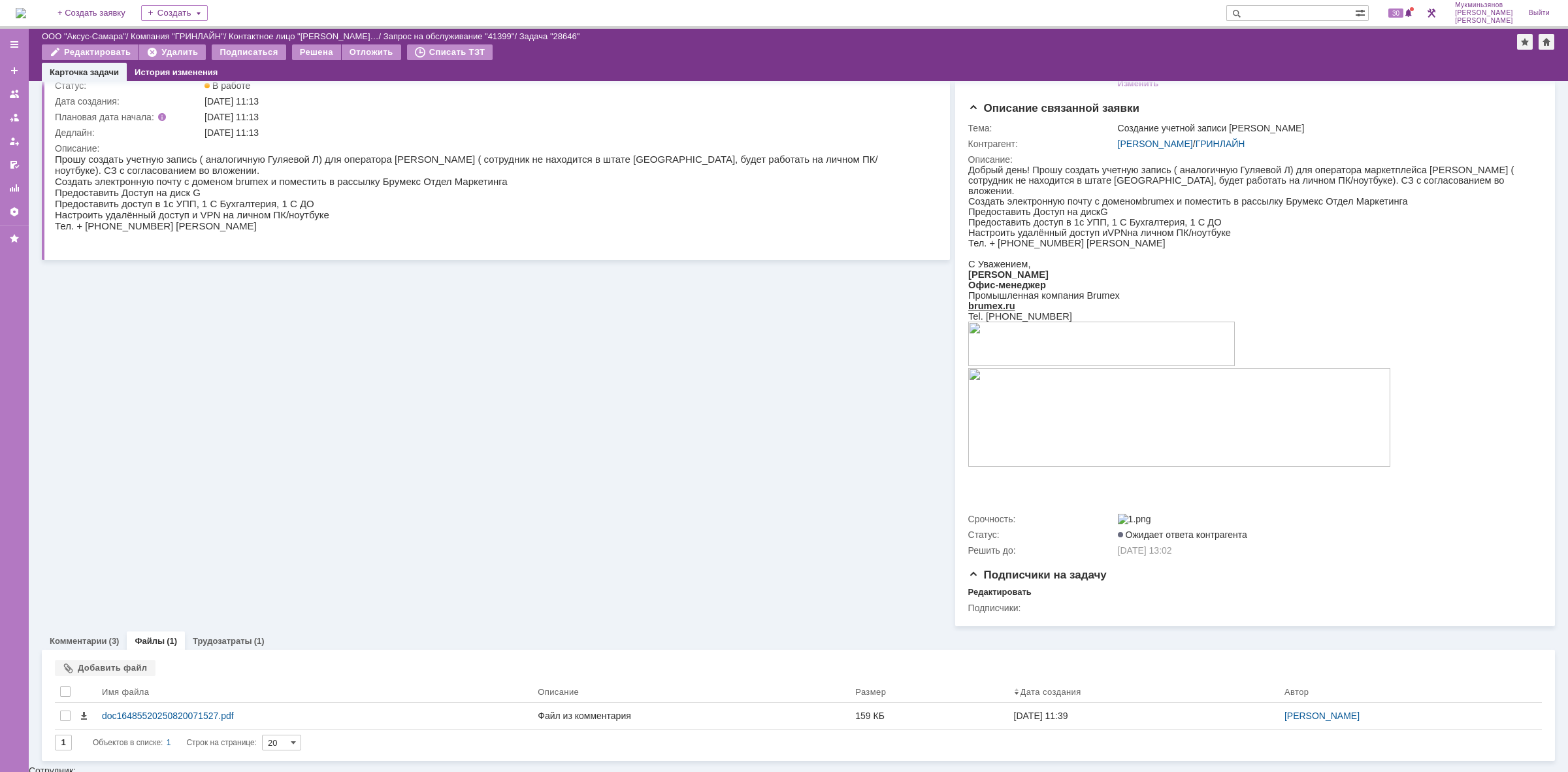
scroll to position [81, 0]
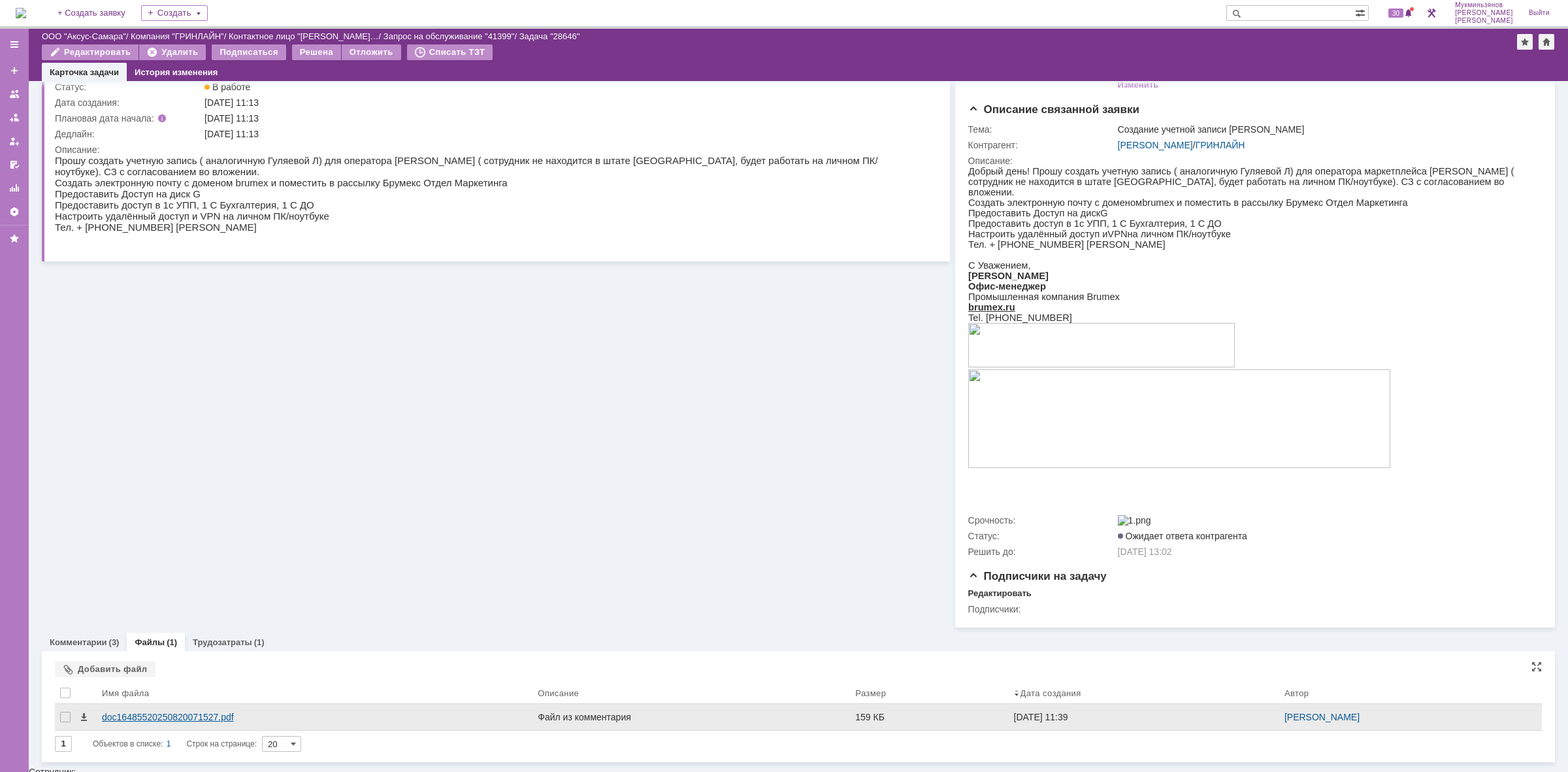
click at [222, 715] on div "doc16485520250820071527.pdf" at bounding box center [315, 717] width 436 height 26
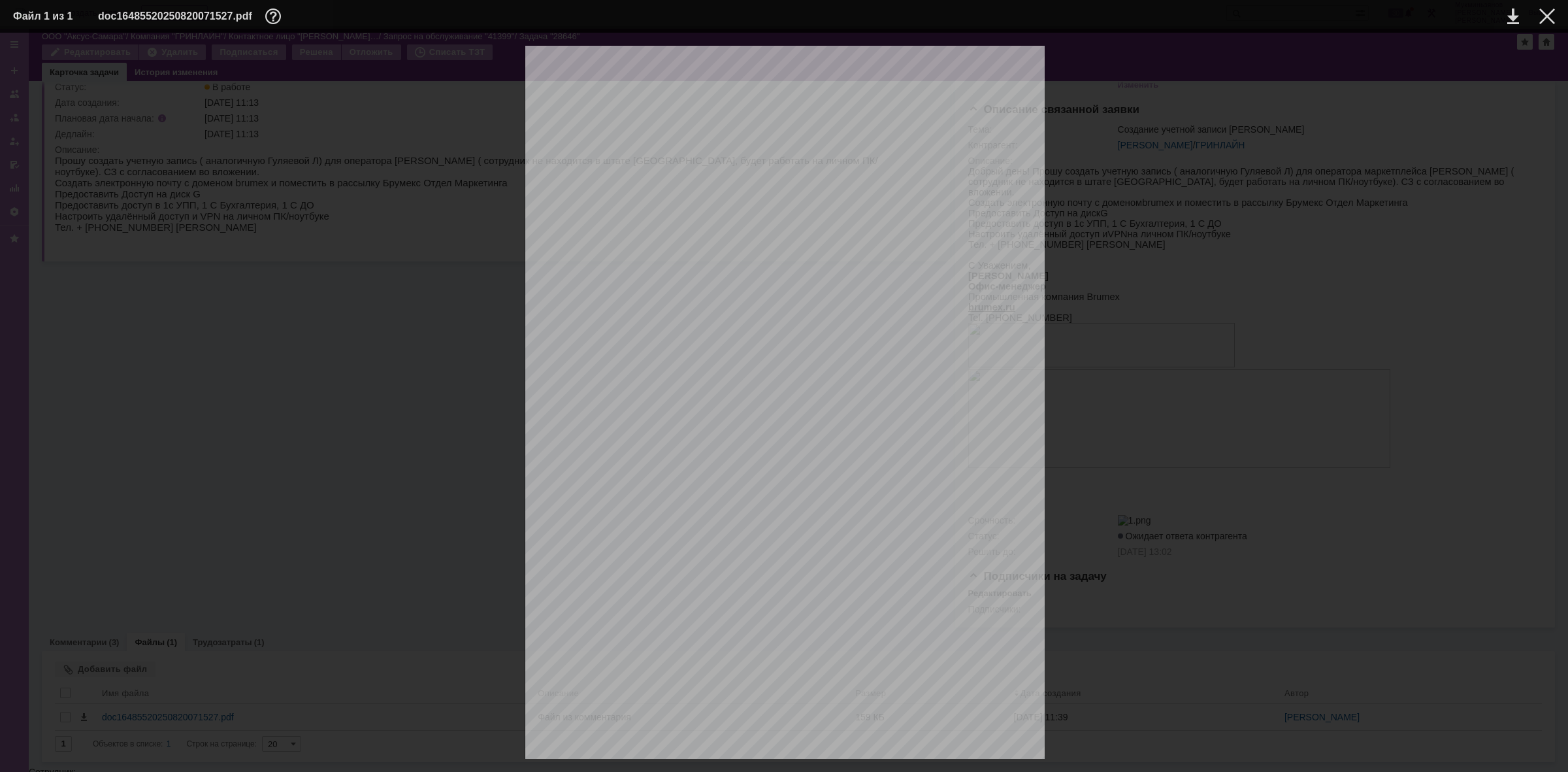
click at [313, 240] on div at bounding box center [784, 413] width 1543 height 733
click at [1543, 14] on div at bounding box center [1547, 16] width 16 height 16
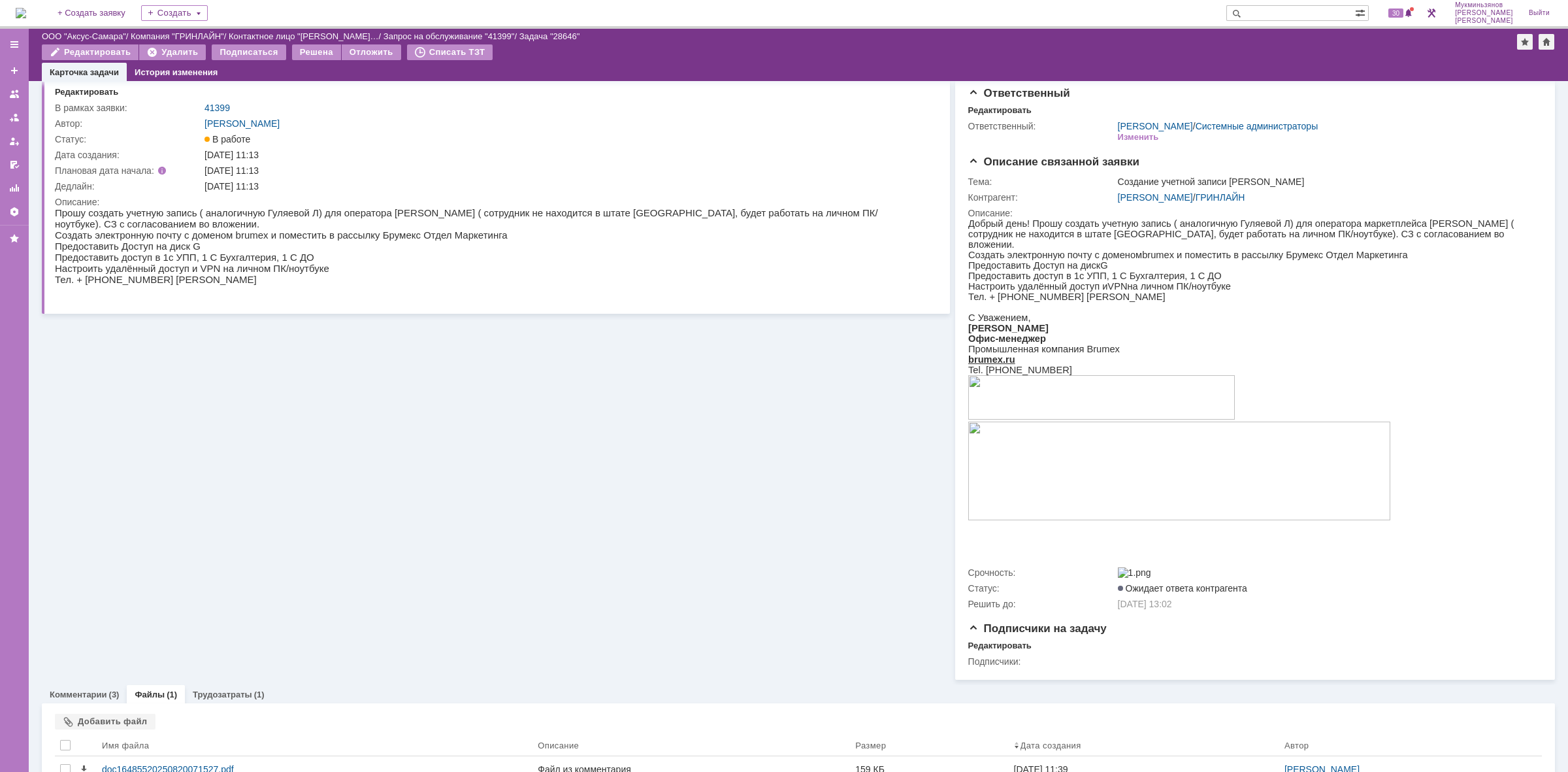
scroll to position [0, 0]
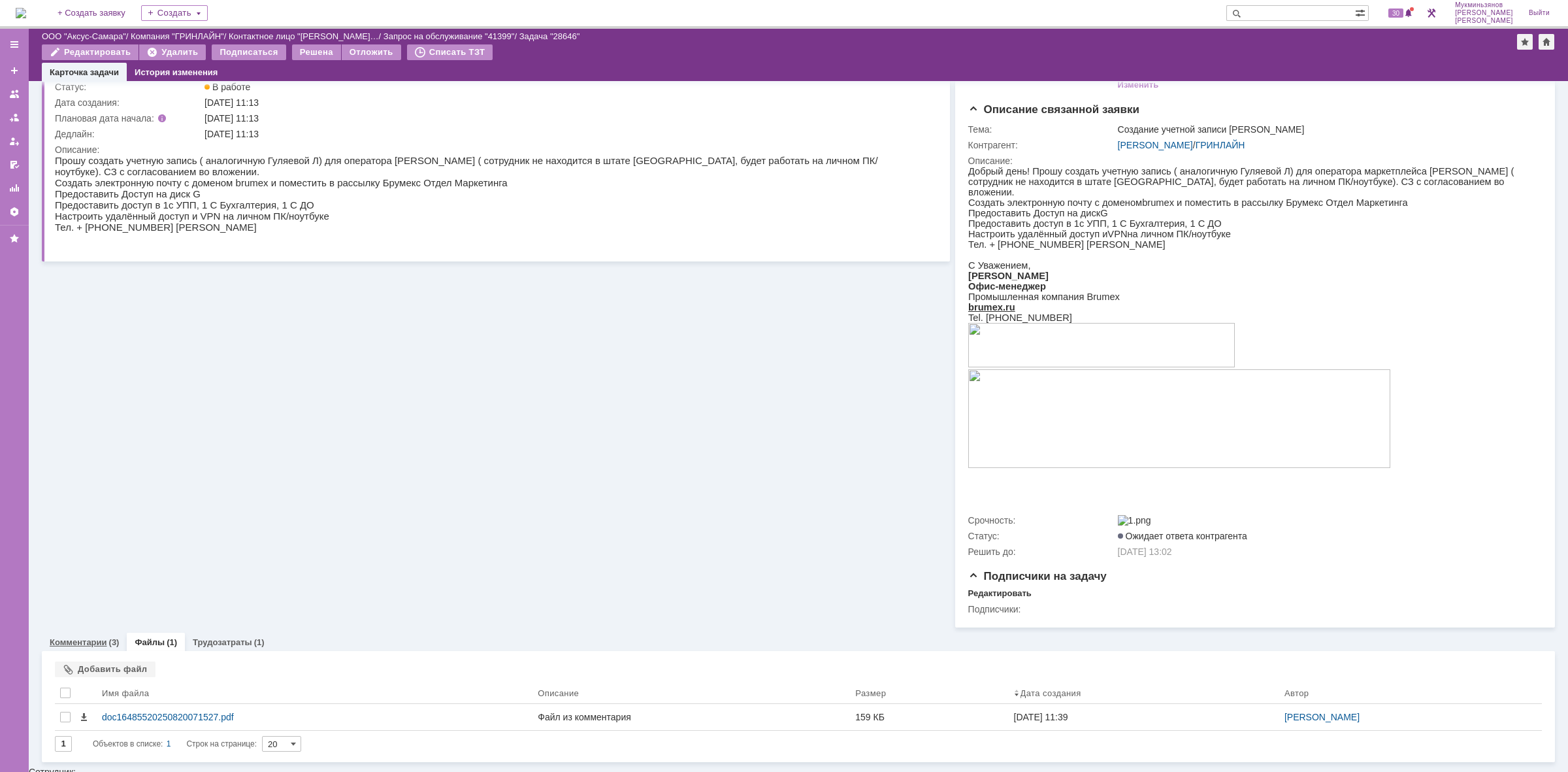
click at [81, 651] on div "Комментарии (3)" at bounding box center [84, 641] width 85 height 19
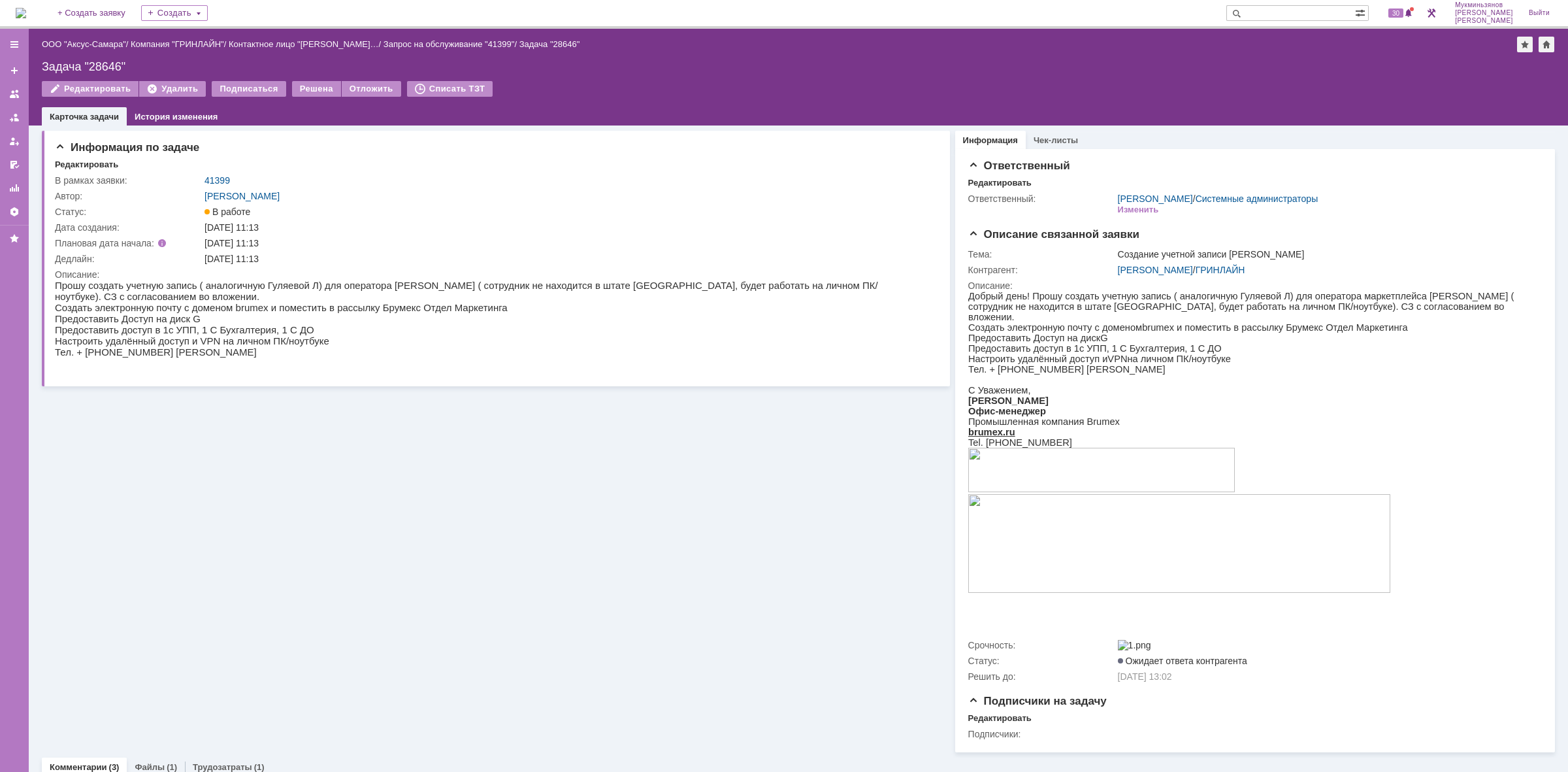
click at [21, 12] on img at bounding box center [21, 13] width 11 height 11
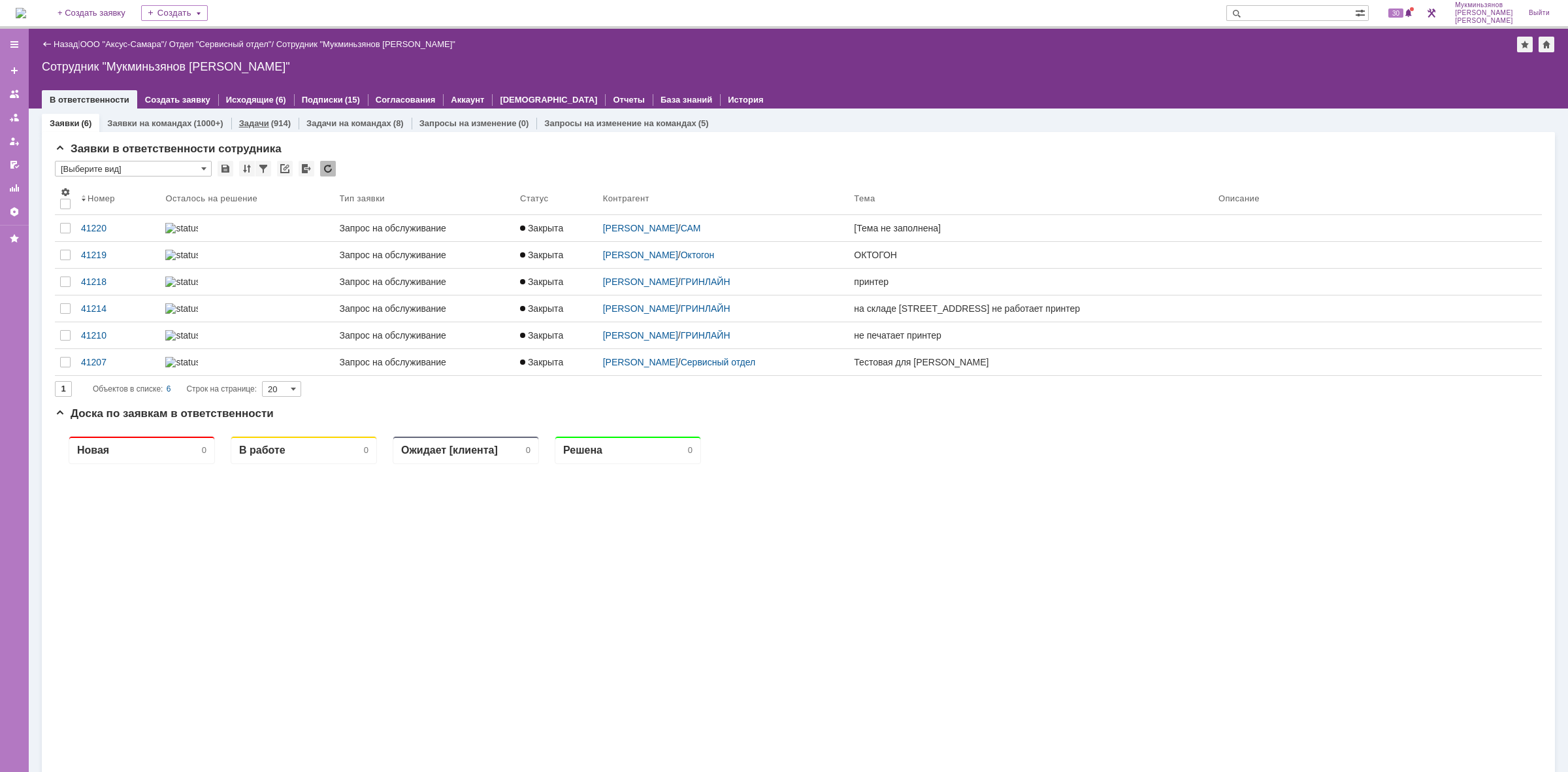
click at [240, 118] on link "Задачи" at bounding box center [254, 123] width 30 height 10
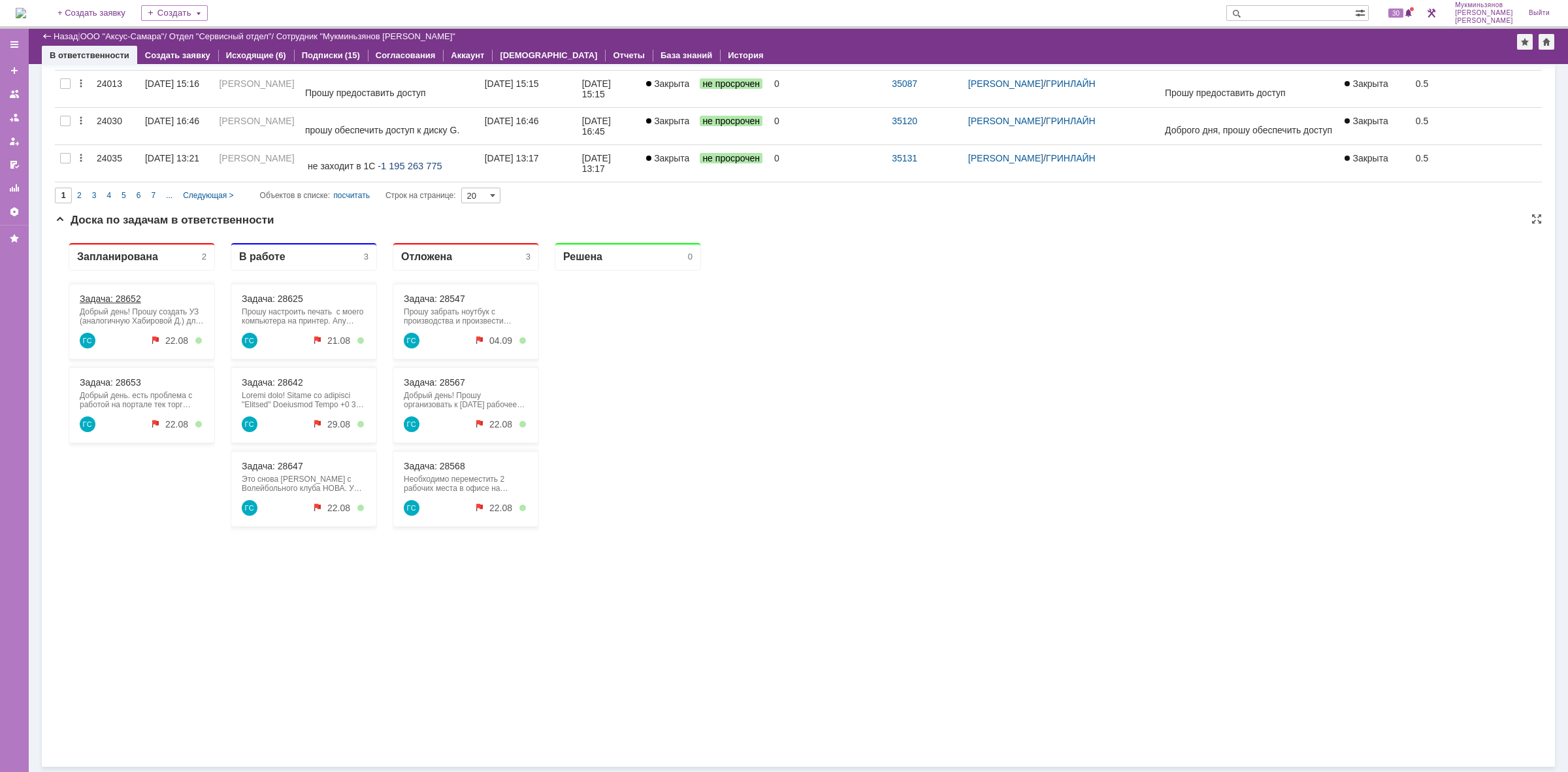
click at [116, 299] on link "Задача: 28652" at bounding box center [110, 298] width 62 height 11
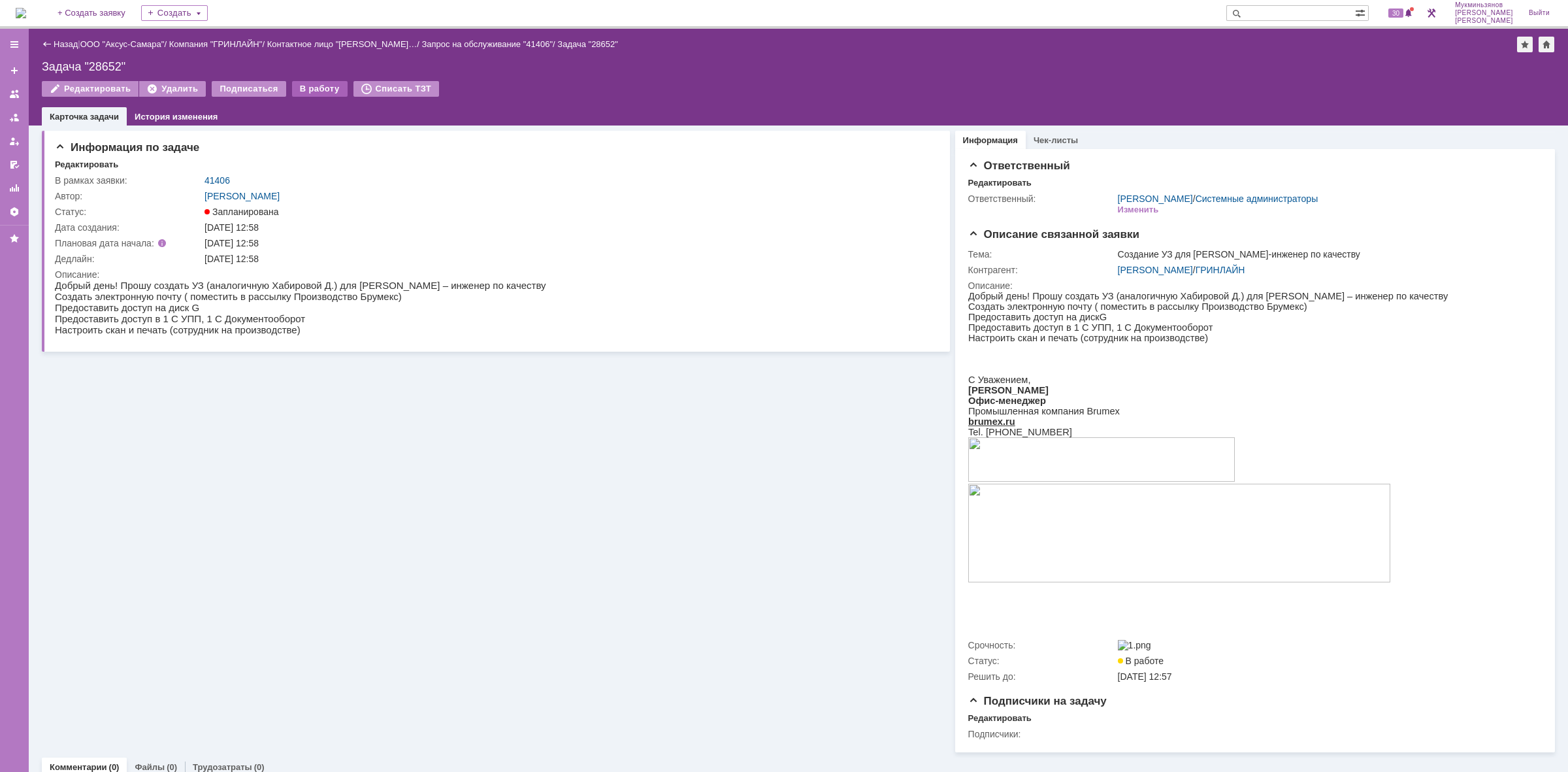
click at [306, 83] on div "В работу" at bounding box center [320, 89] width 56 height 16
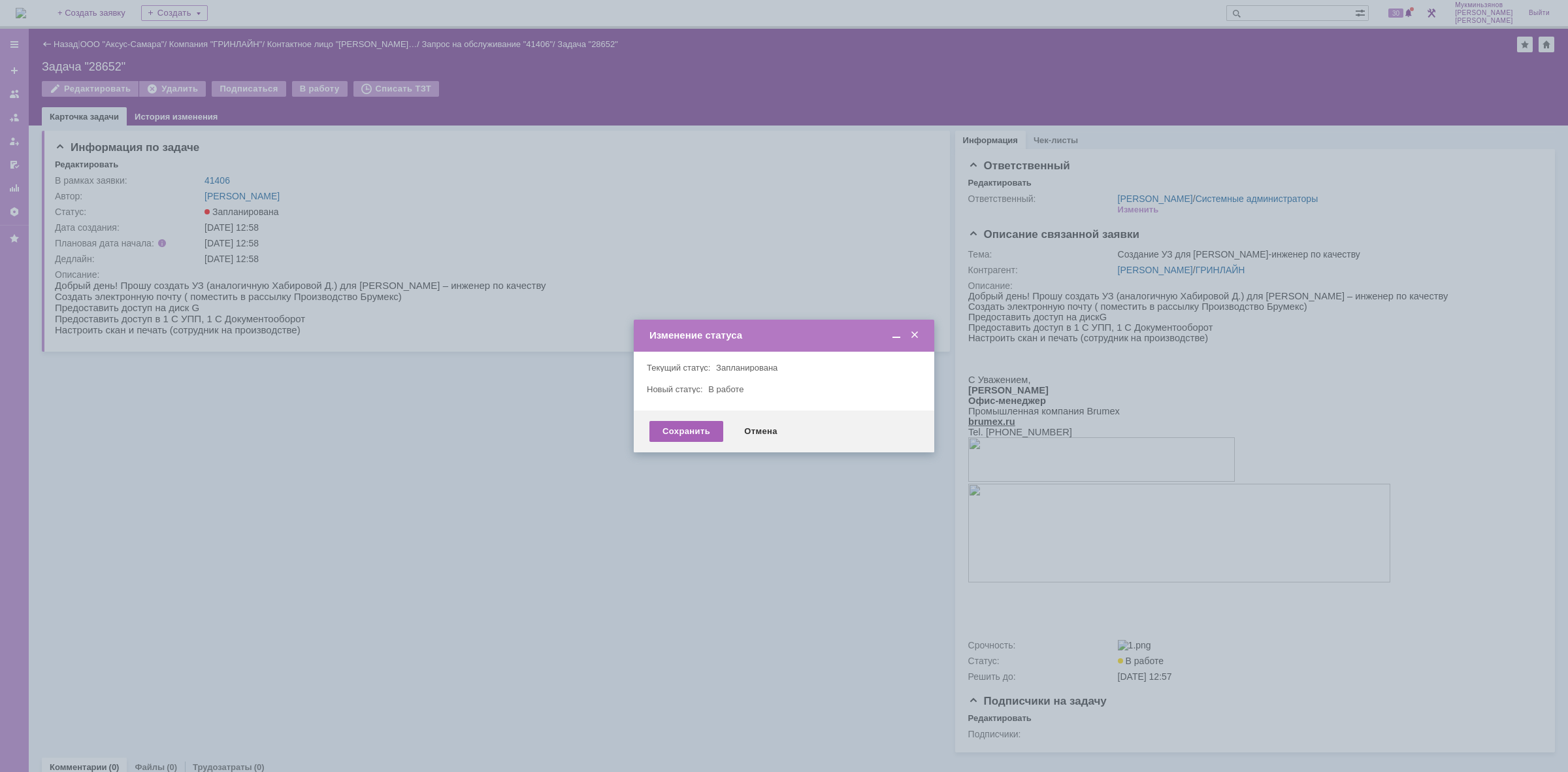
click at [667, 428] on div "Сохранить" at bounding box center [687, 431] width 74 height 21
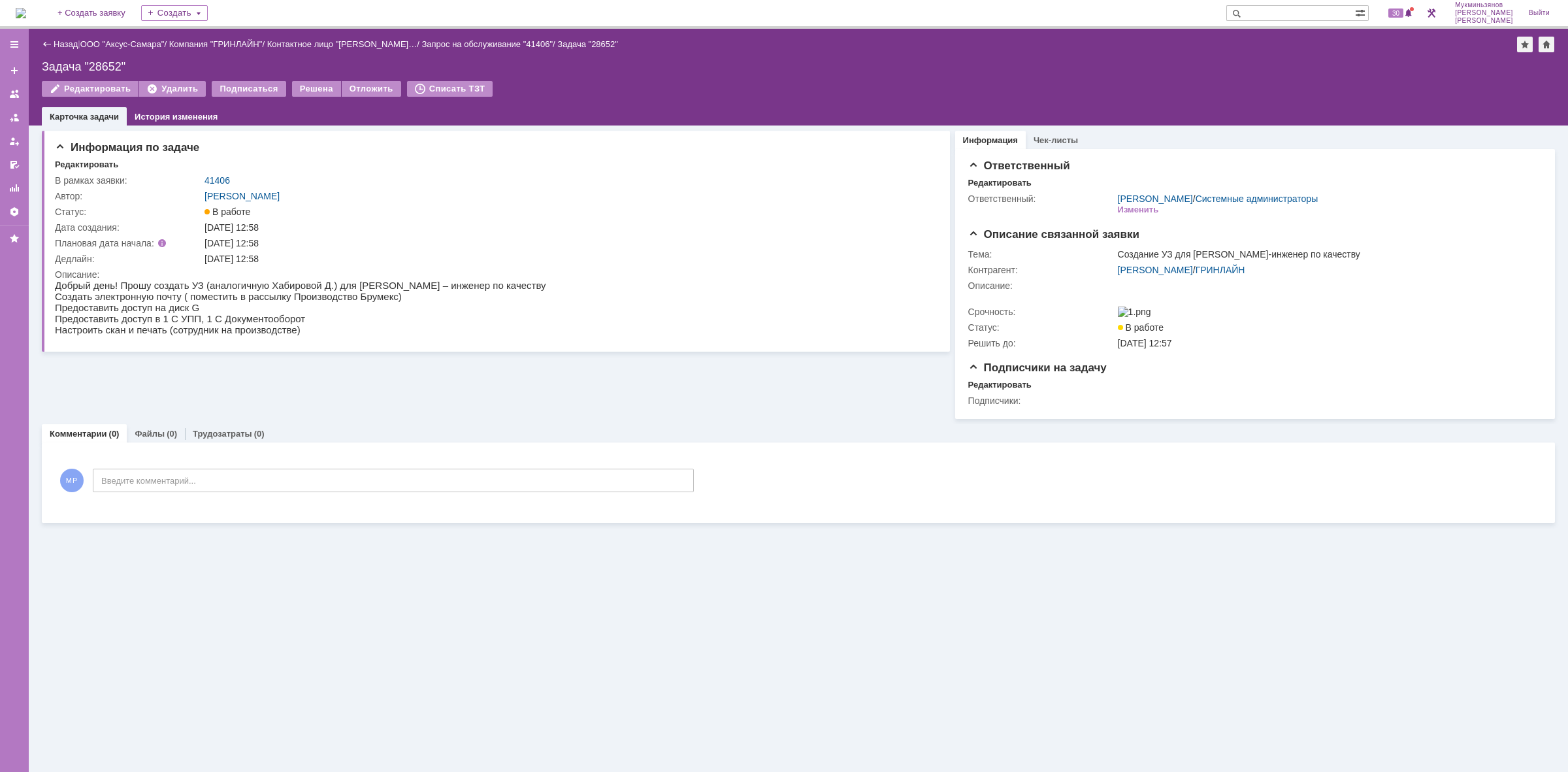
click at [26, 17] on img at bounding box center [21, 13] width 11 height 11
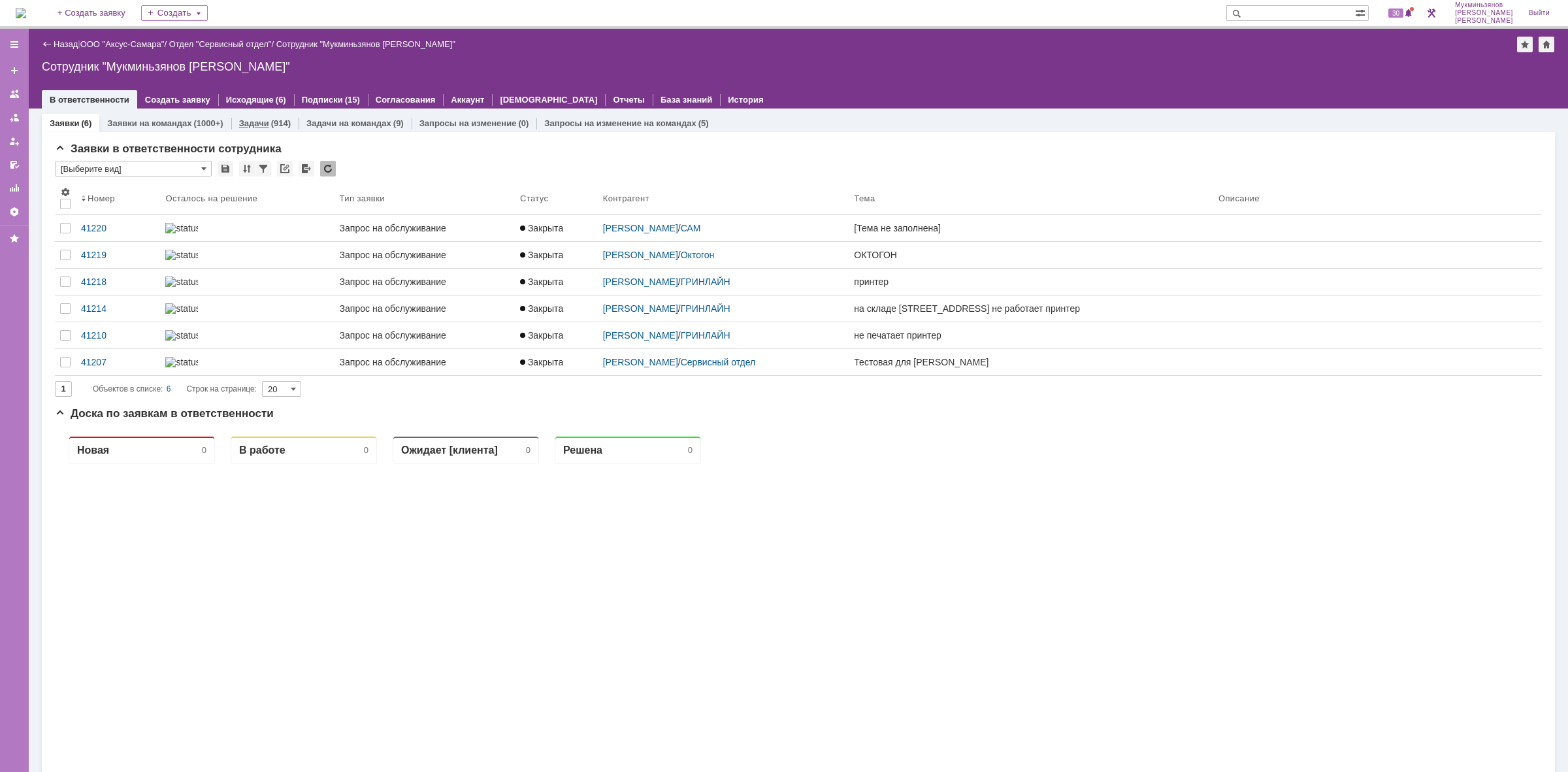
click at [262, 116] on div "Задачи (914)" at bounding box center [265, 123] width 67 height 19
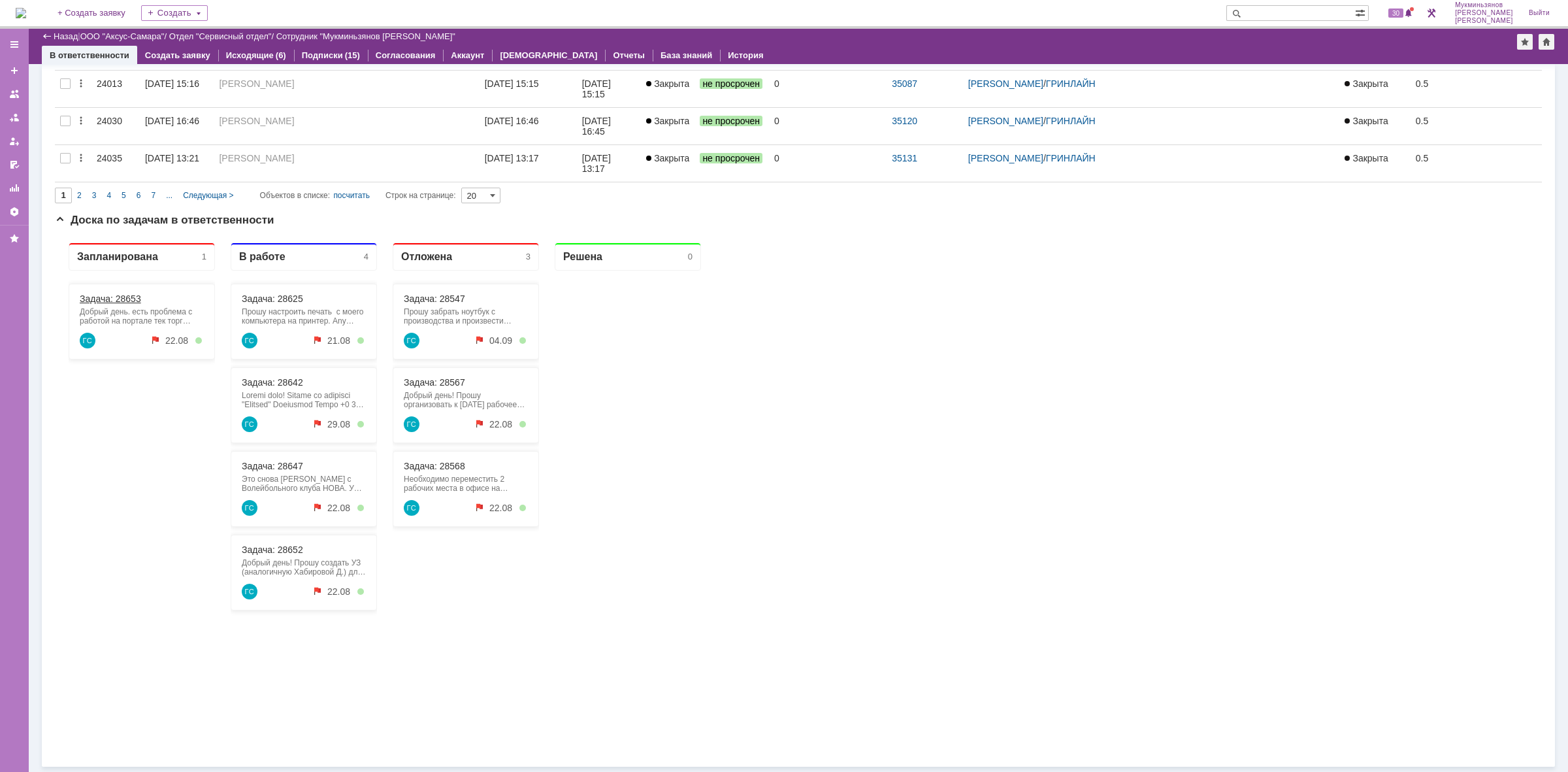
click at [121, 295] on link "Задача: 28653" at bounding box center [110, 298] width 62 height 11
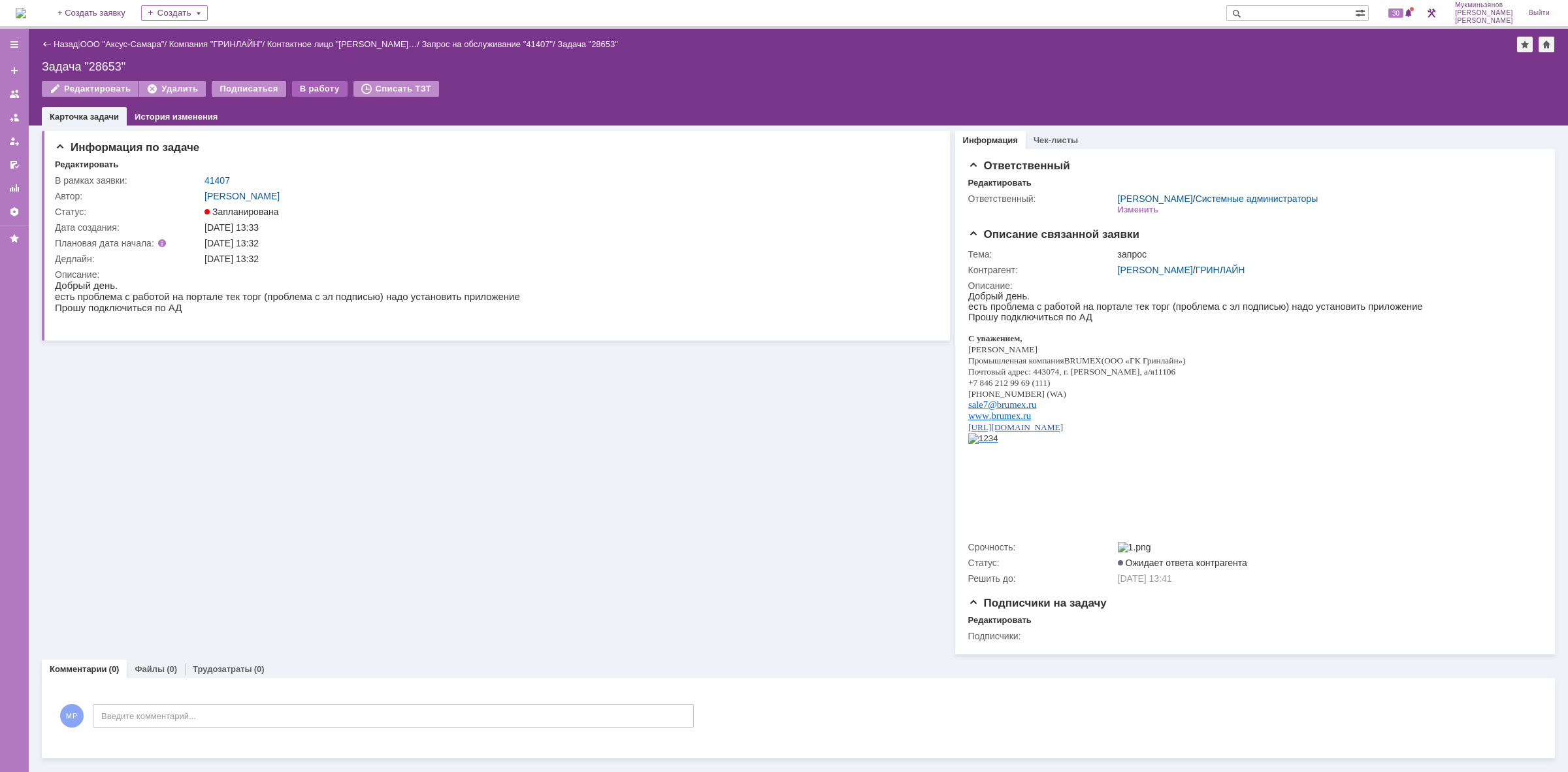
click at [309, 85] on div "В работу" at bounding box center [320, 89] width 56 height 16
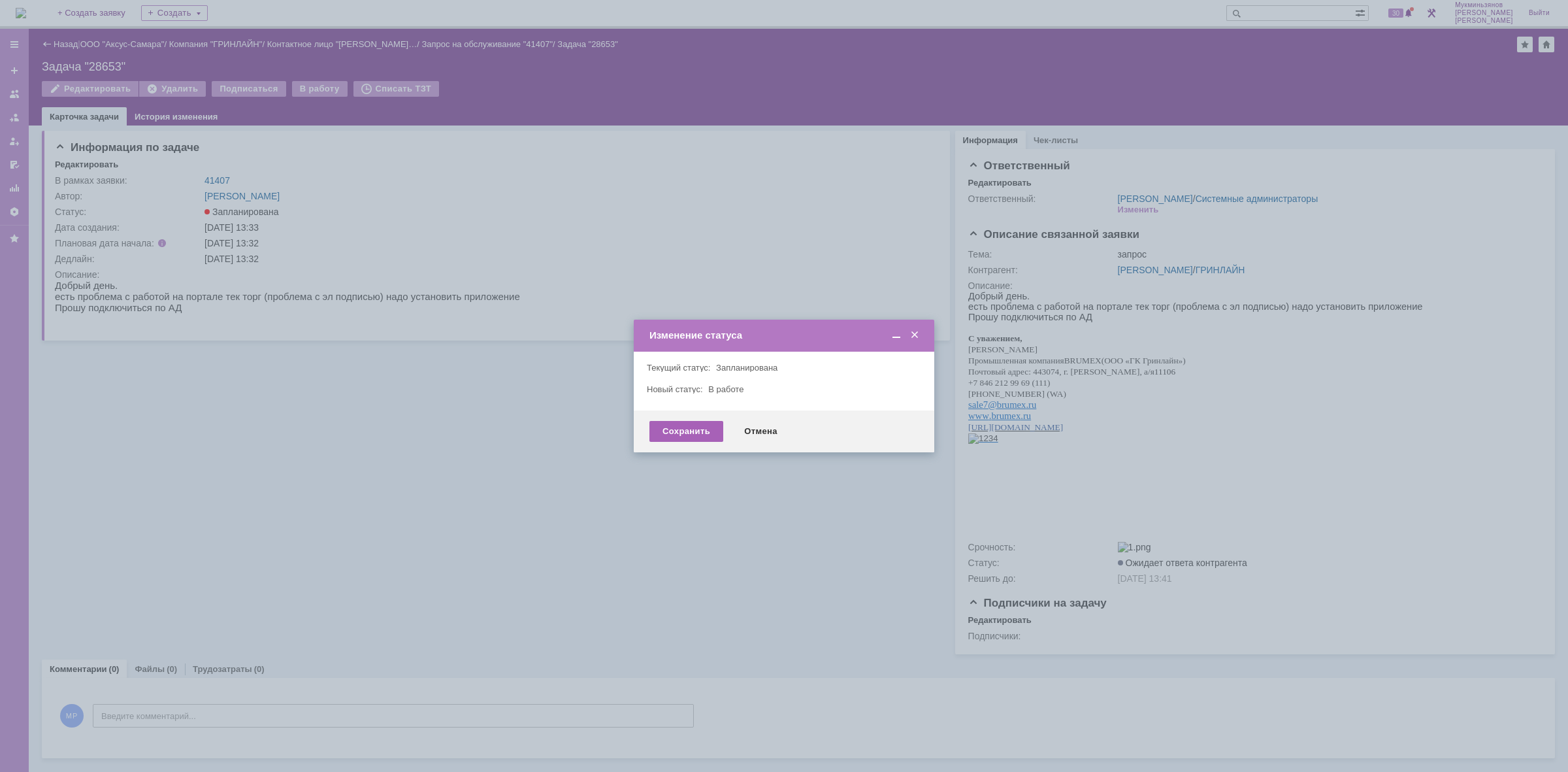
click at [664, 423] on div "Сохранить" at bounding box center [687, 431] width 74 height 21
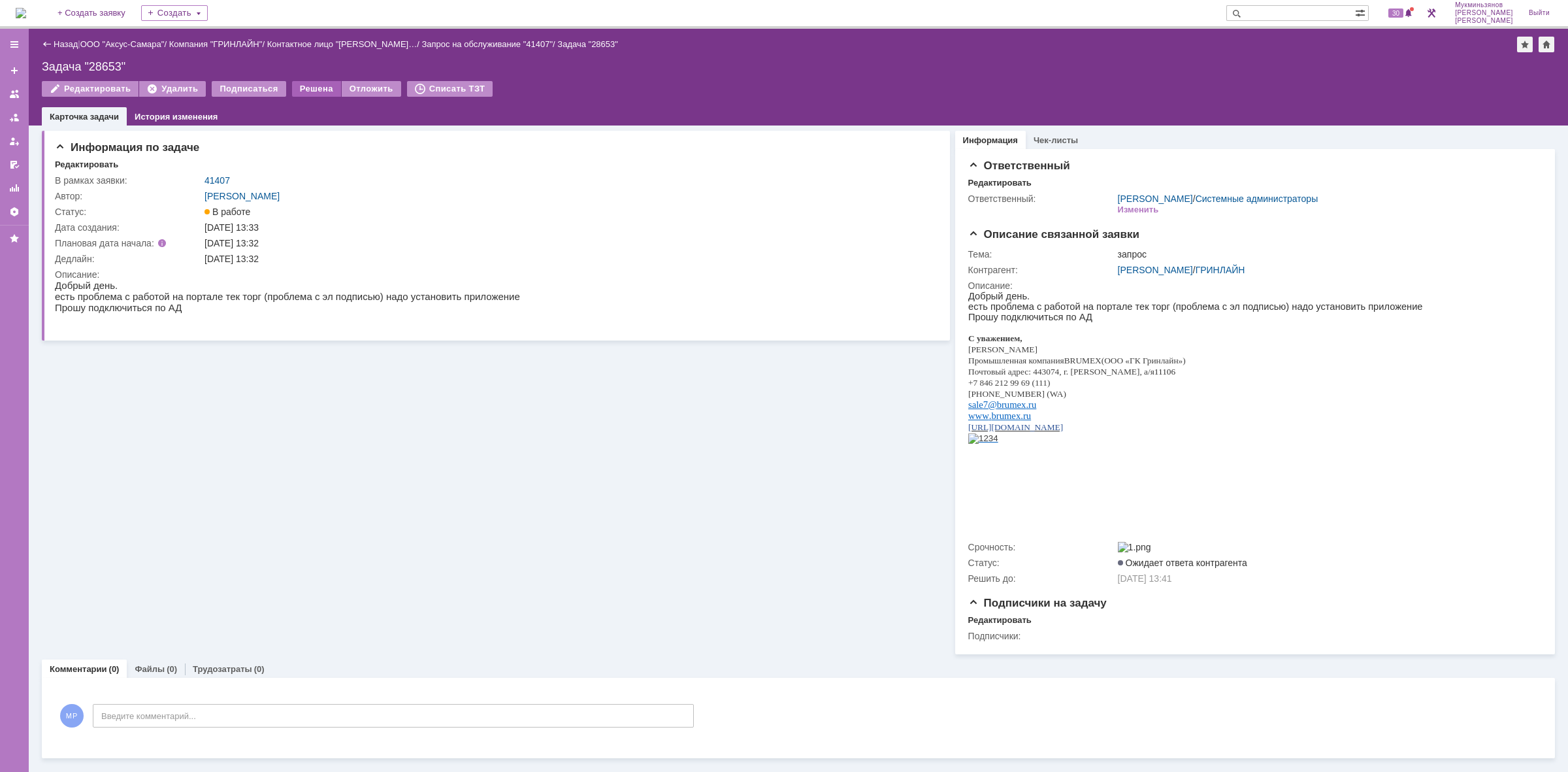
click at [305, 92] on div "Решена" at bounding box center [317, 89] width 49 height 16
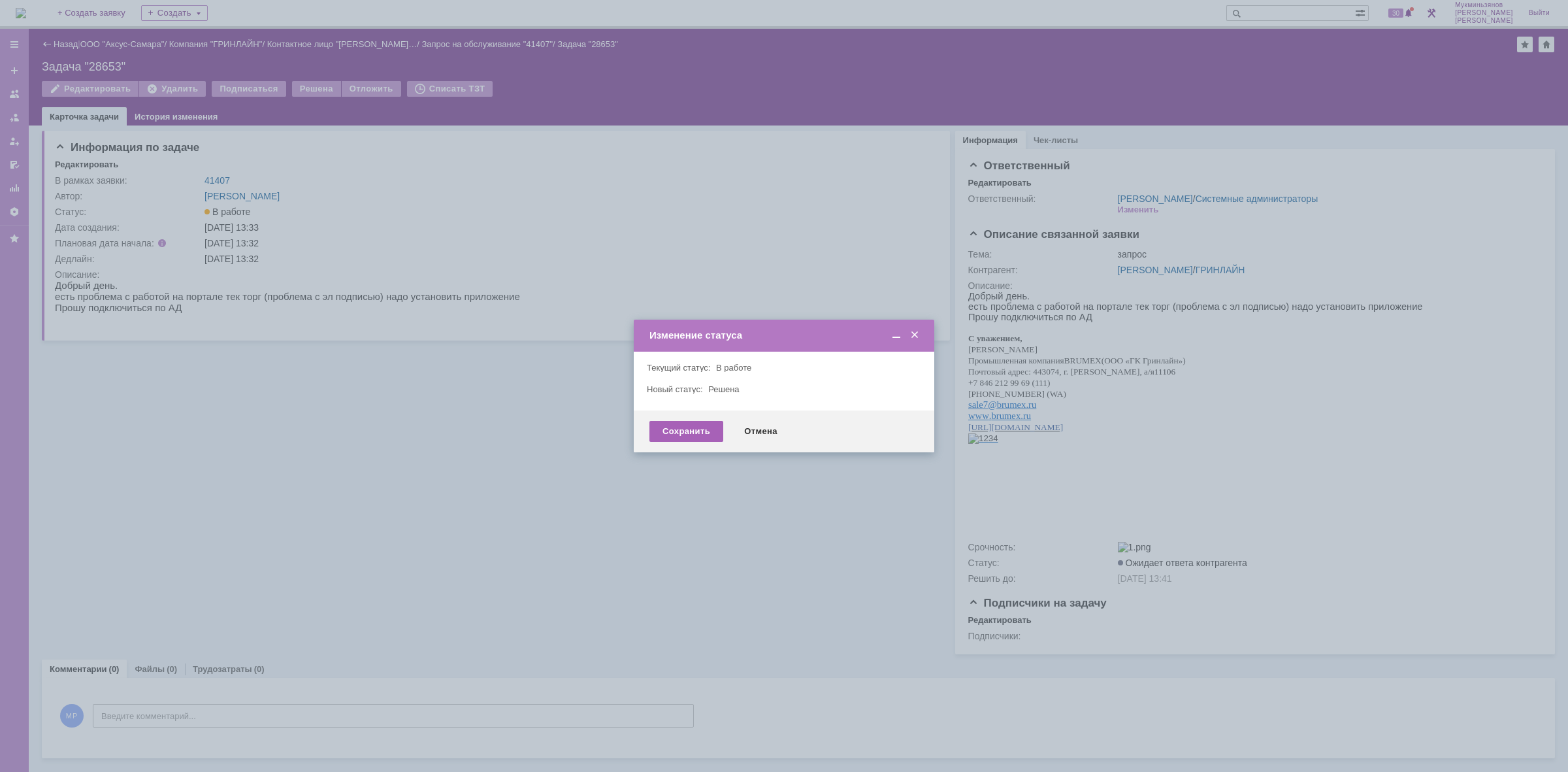
click at [677, 423] on div "Сохранить" at bounding box center [687, 431] width 74 height 21
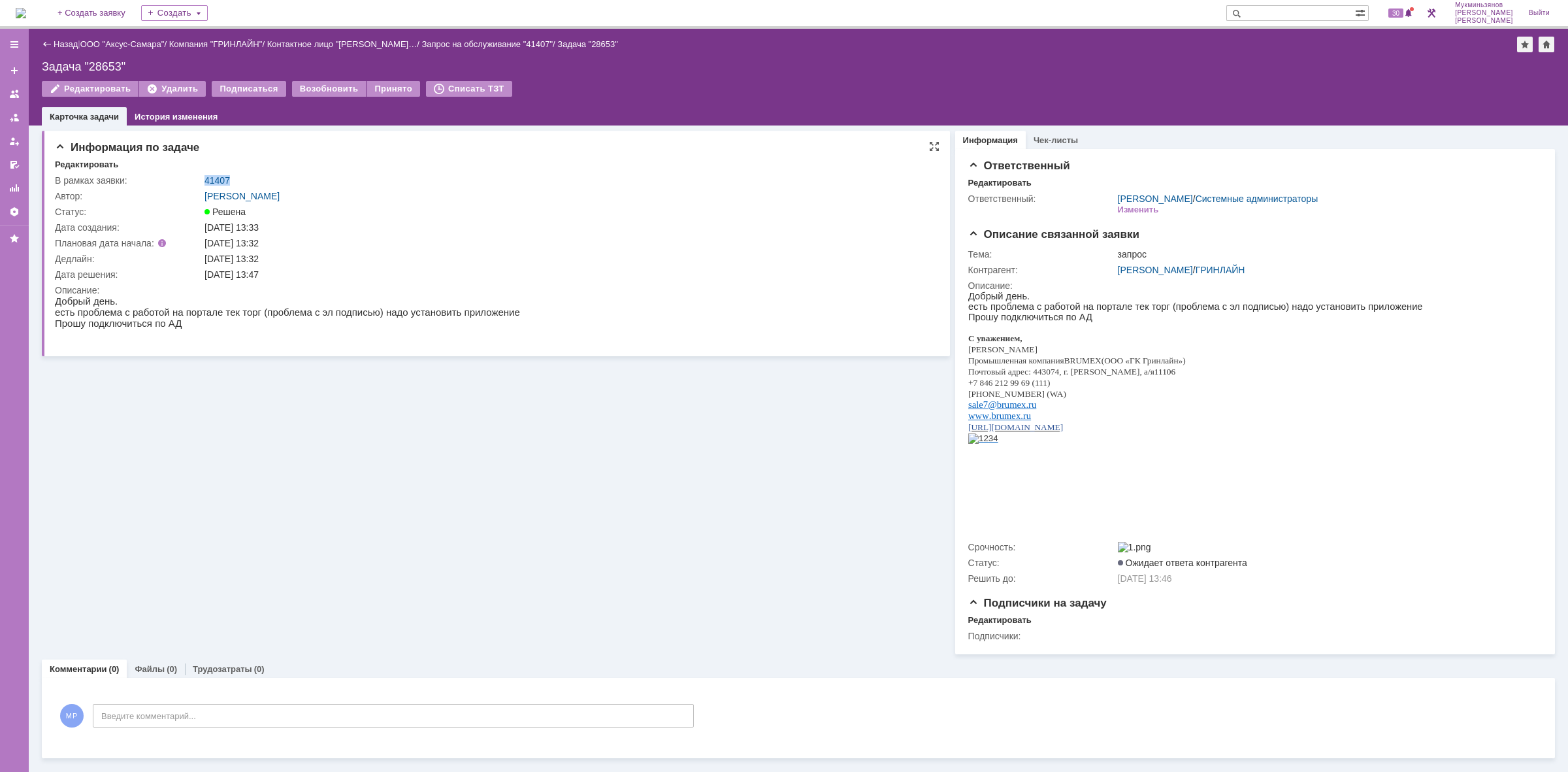
drag, startPoint x: 234, startPoint y: 177, endPoint x: 198, endPoint y: 180, distance: 36.1
click at [198, 180] on tr "В рамках заявки: 41407" at bounding box center [493, 180] width 876 height 16
copy tr "41407"
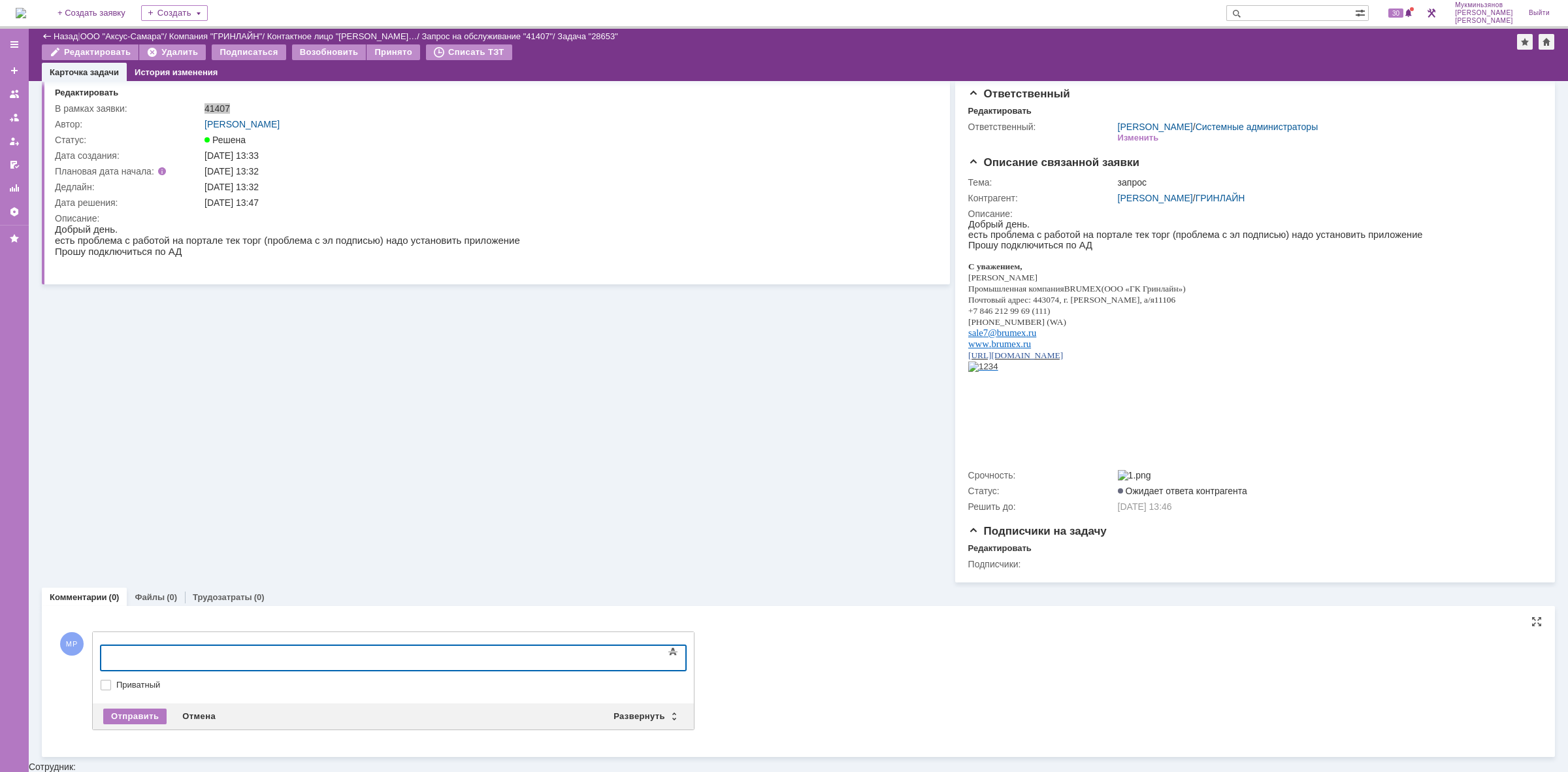
scroll to position [21, 0]
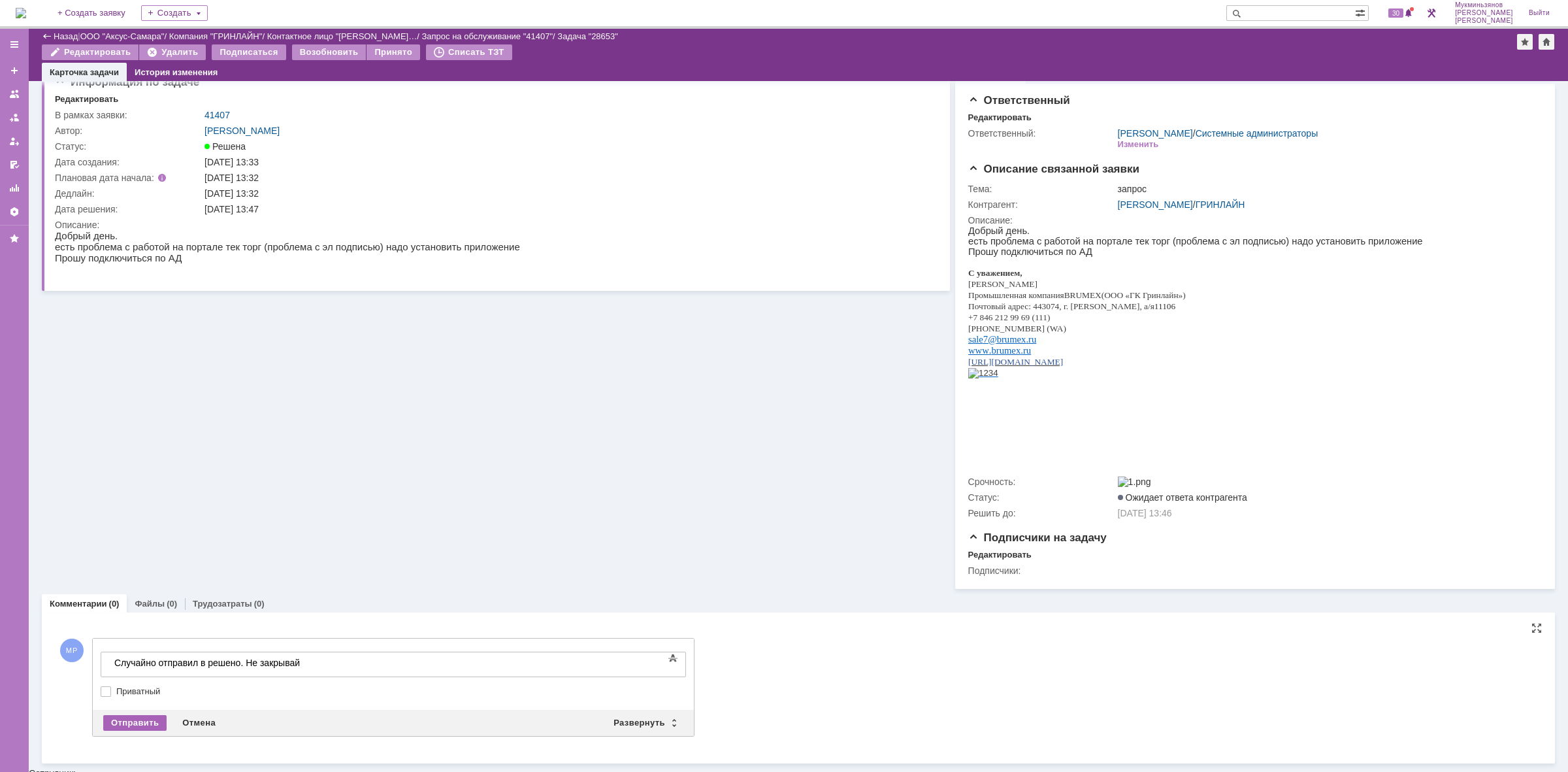
click at [146, 729] on div "Отправить" at bounding box center [135, 722] width 63 height 16
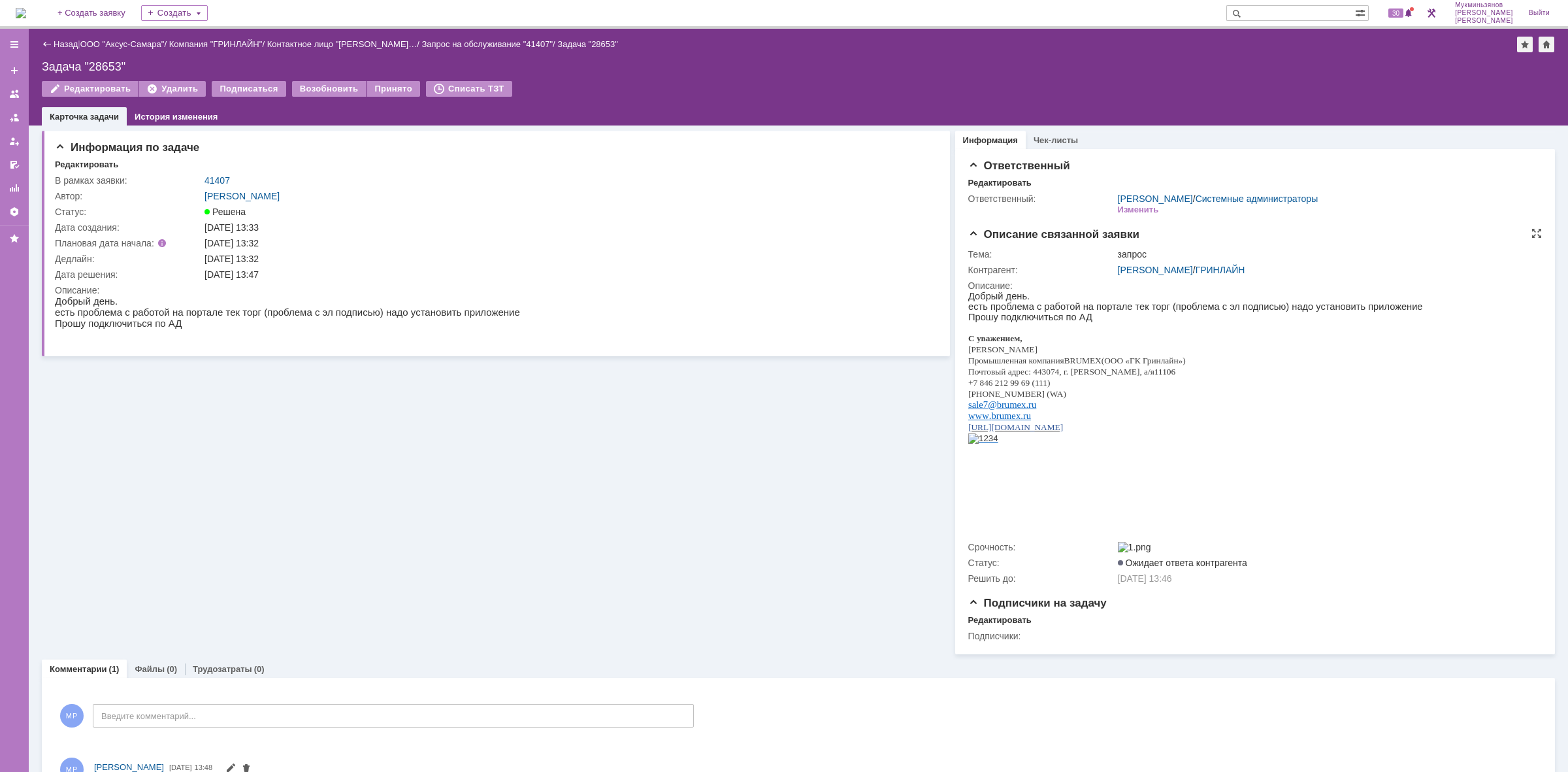
scroll to position [0, 0]
click at [21, 15] on img at bounding box center [21, 13] width 11 height 11
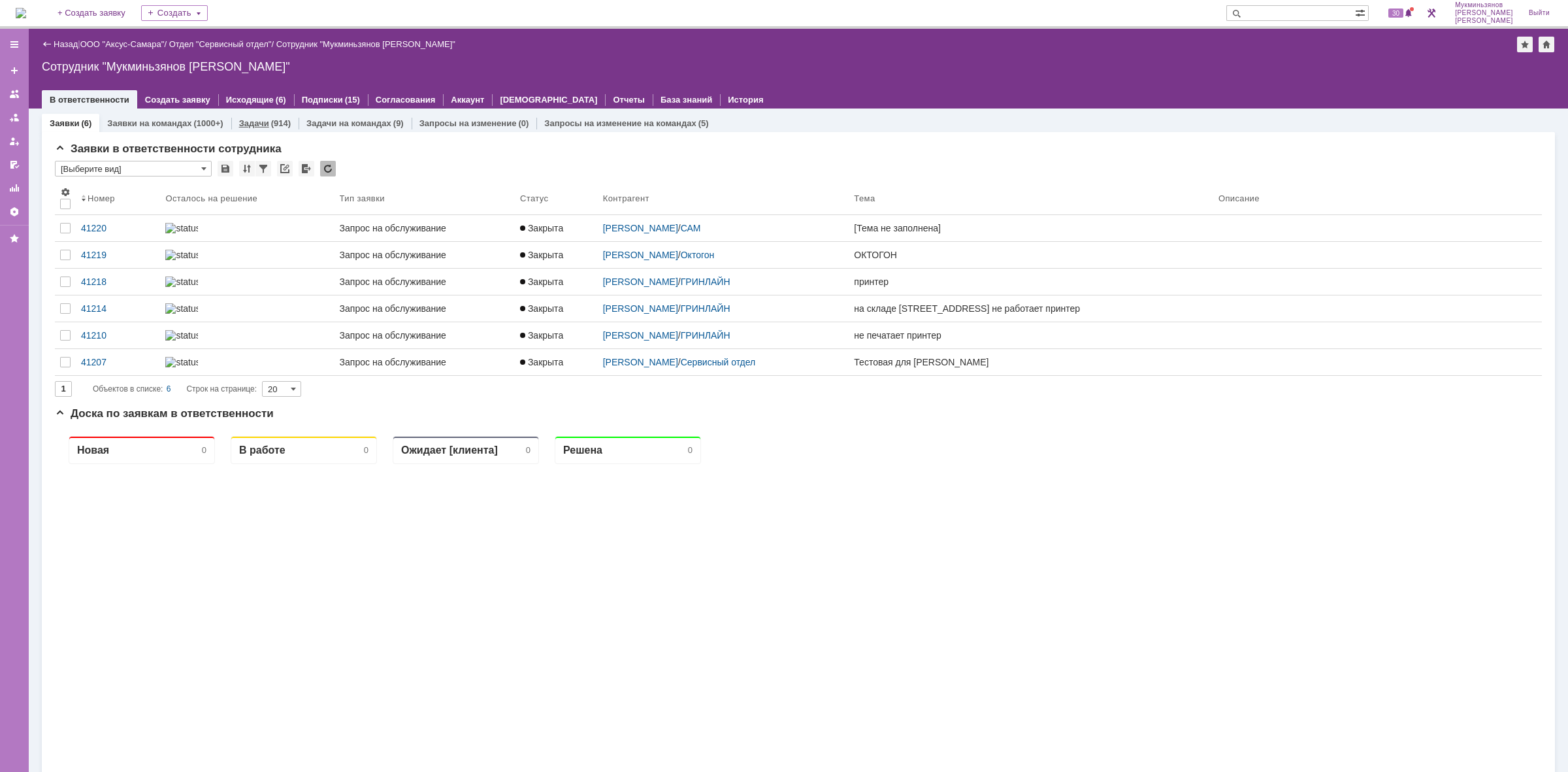
click at [248, 123] on link "Задачи" at bounding box center [254, 123] width 30 height 10
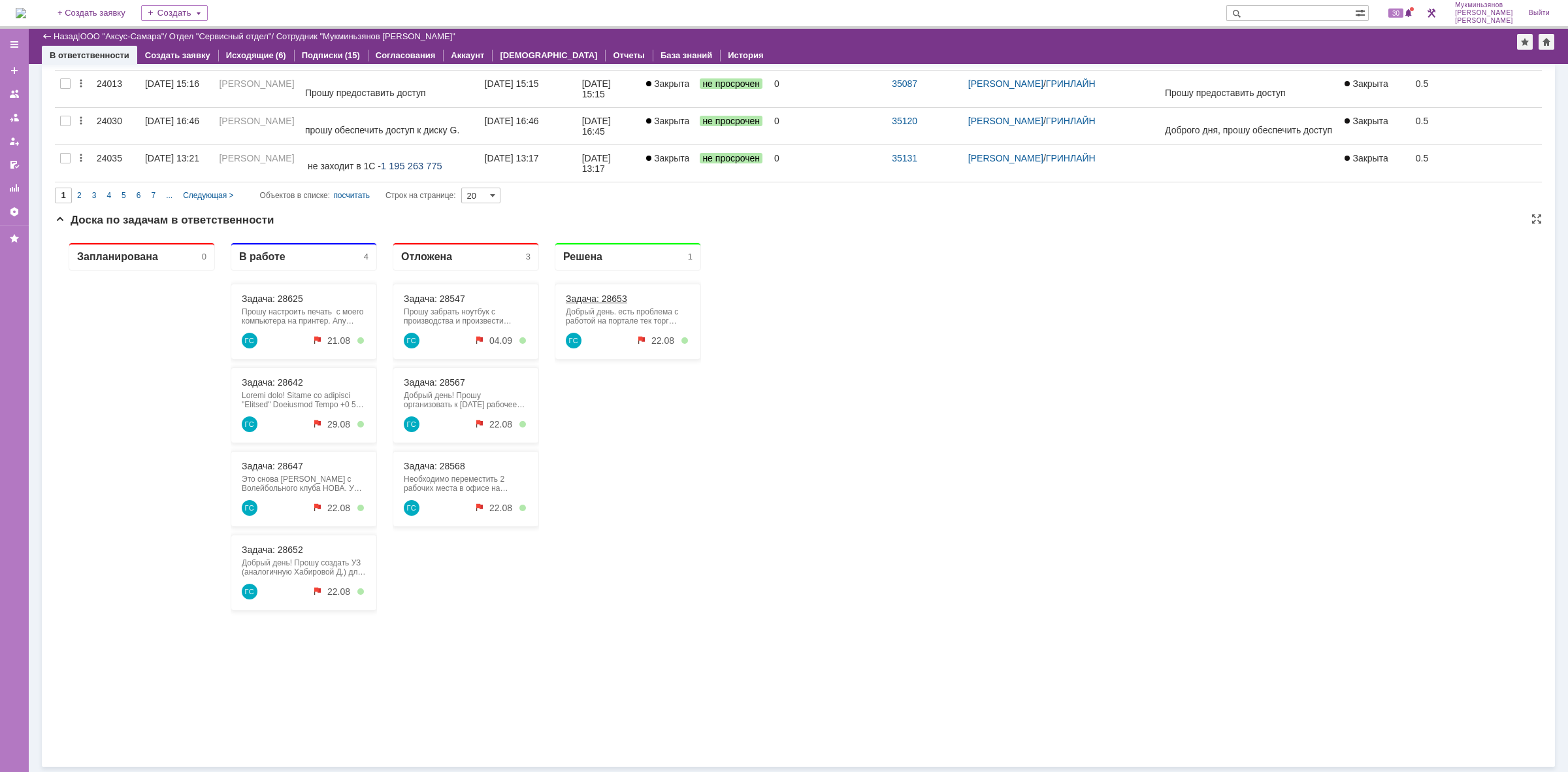
click at [615, 303] on div "Задача: 28653" at bounding box center [627, 298] width 124 height 11
click at [610, 299] on link "Задача: 28653" at bounding box center [596, 298] width 62 height 11
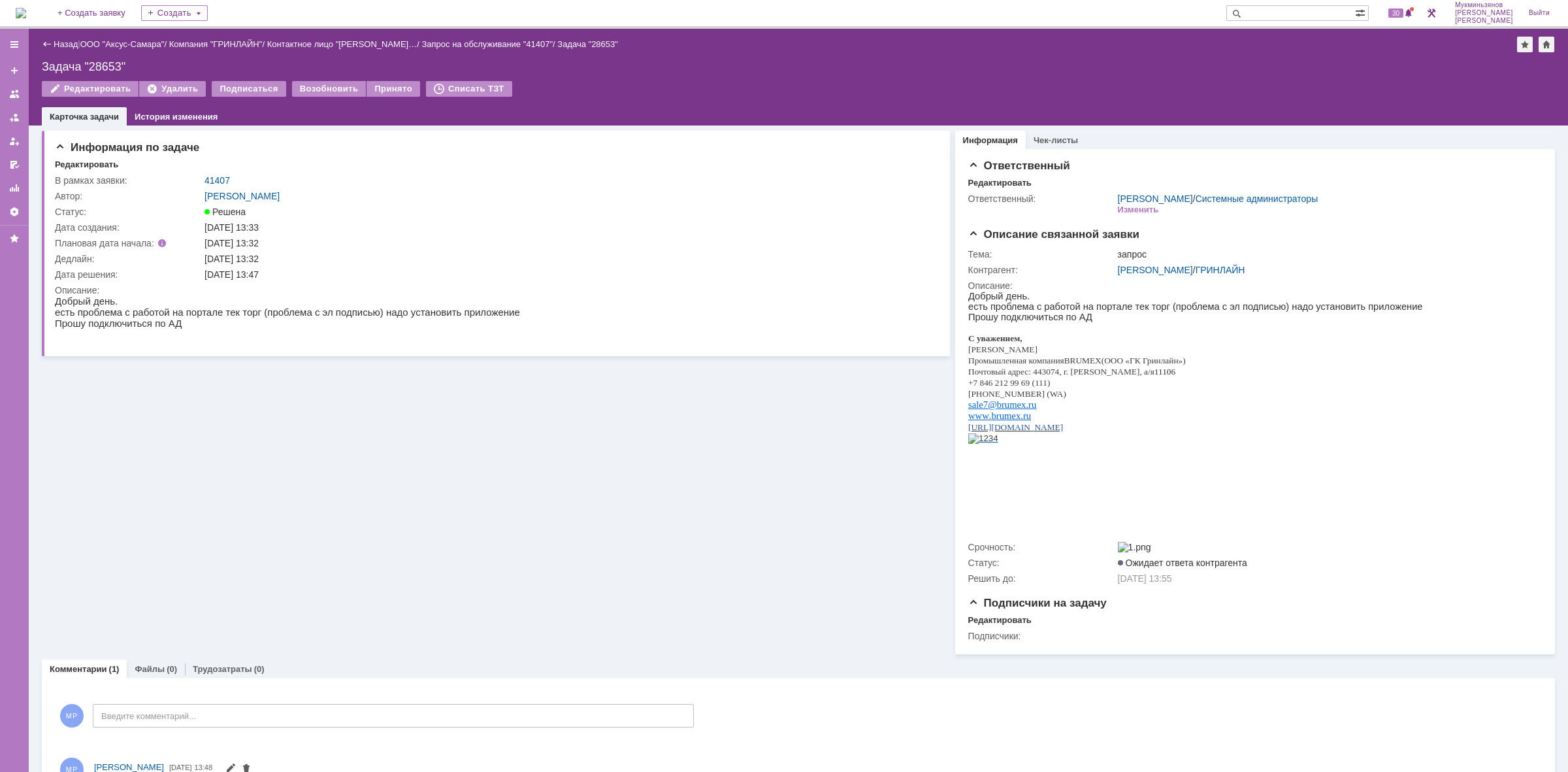
click at [259, 498] on div "Информация по задаче Редактировать В рамках заявки: 41407 Автор: Галстьян Степа…" at bounding box center [496, 390] width 909 height 529
click at [272, 721] on body at bounding box center [207, 728] width 196 height 22
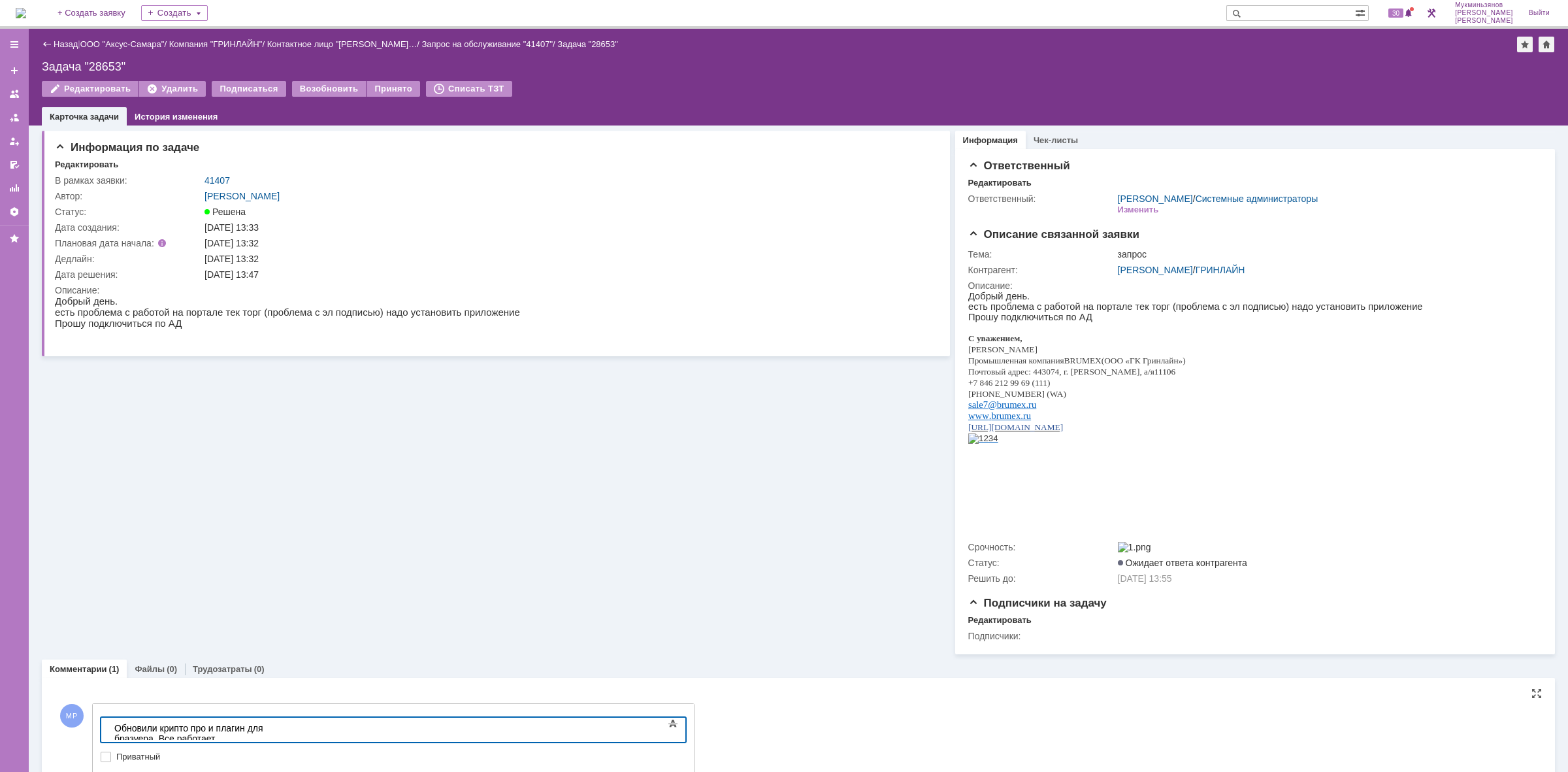
click at [287, 728] on div "Обновили крипто про и плагин для бразуера. Все работает" at bounding box center [207, 733] width 186 height 21
drag, startPoint x: 386, startPoint y: 724, endPoint x: 7, endPoint y: 666, distance: 383.4
click at [109, 718] on html "Обновили крипто про и плагин для браузера. Все работает" at bounding box center [207, 733] width 196 height 31
copy div "Обновили крипто про и плагин для браузера. Все работает"
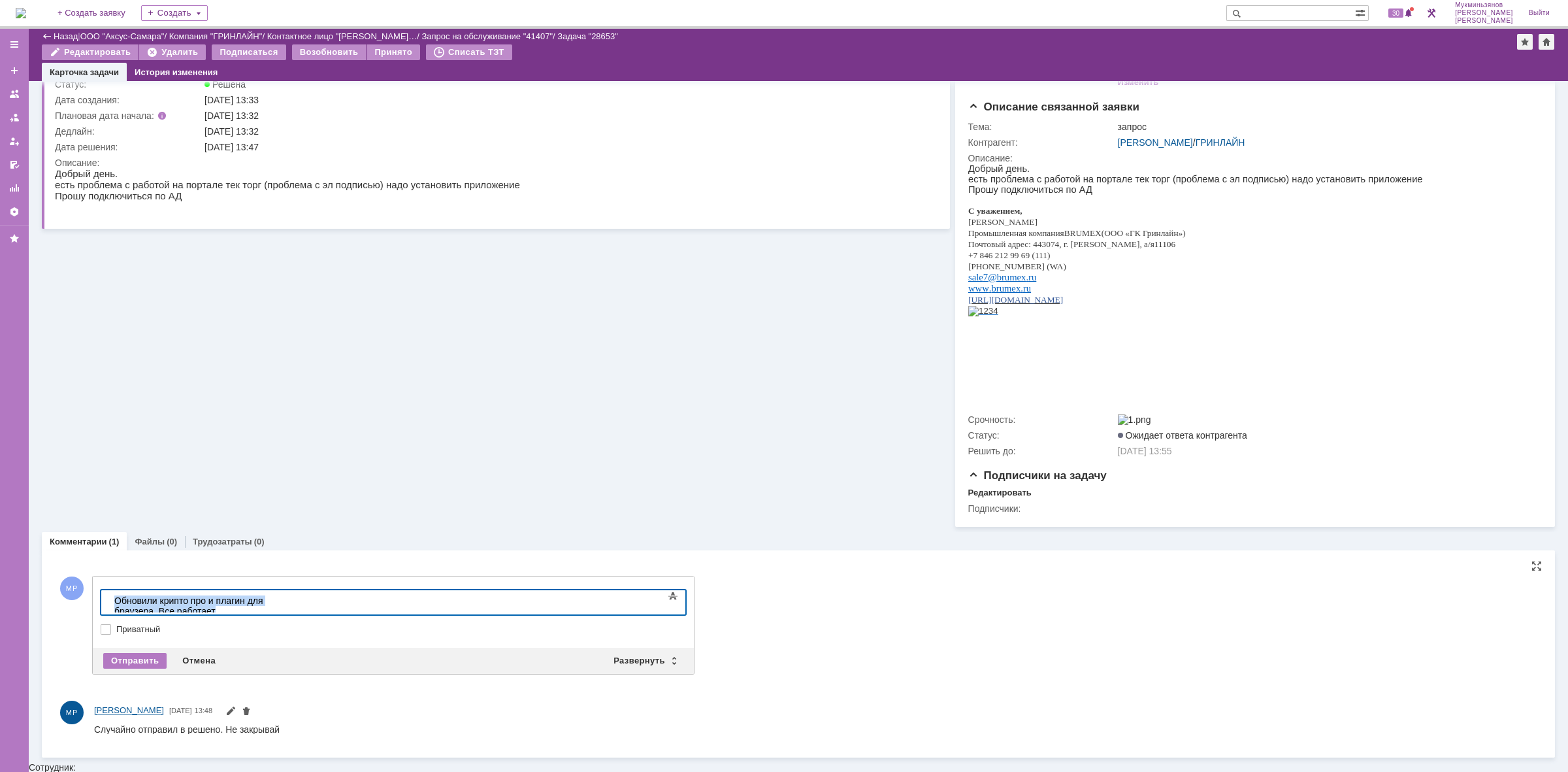
scroll to position [77, 0]
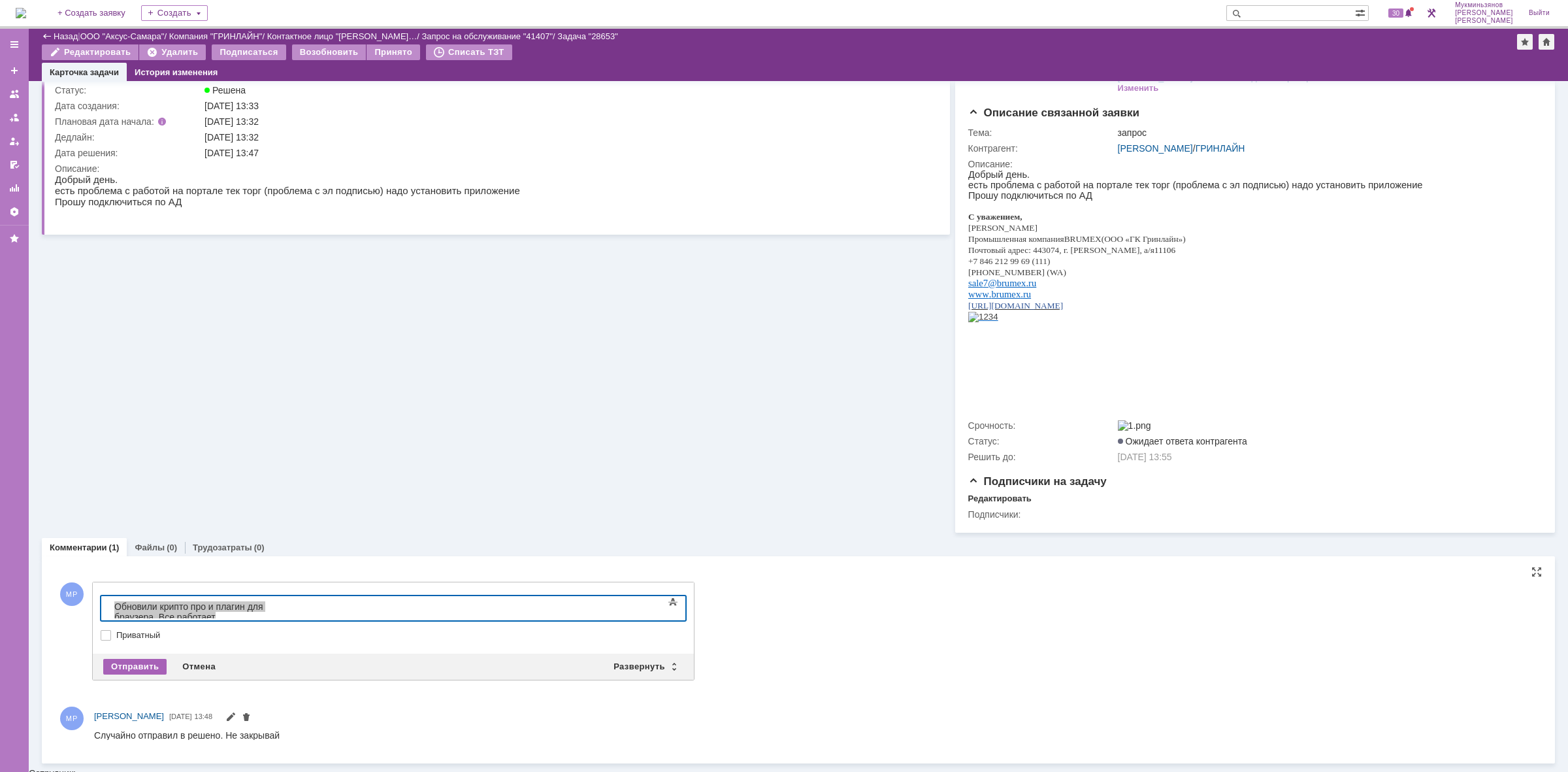
click at [135, 668] on div "Отправить" at bounding box center [135, 666] width 63 height 16
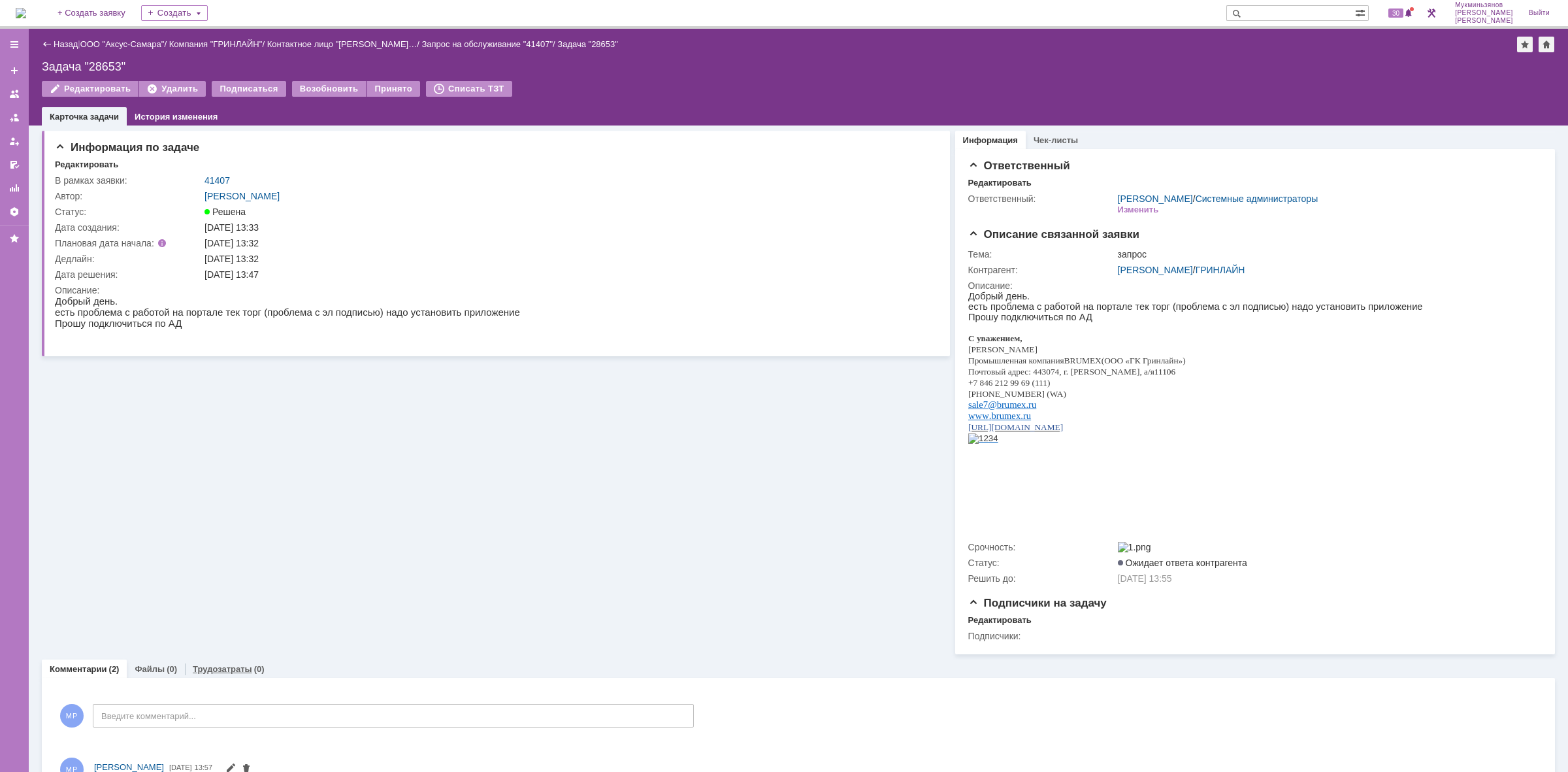
scroll to position [0, 0]
drag, startPoint x: 216, startPoint y: 660, endPoint x: 216, endPoint y: 667, distance: 7.0
click at [216, 663] on div "Комментарии (2) Файлы (0) Трудозатраты (0) Комментарии Добавить комментарий МР …" at bounding box center [798, 763] width 1514 height 217
click at [216, 667] on link "Трудозатраты" at bounding box center [222, 668] width 59 height 10
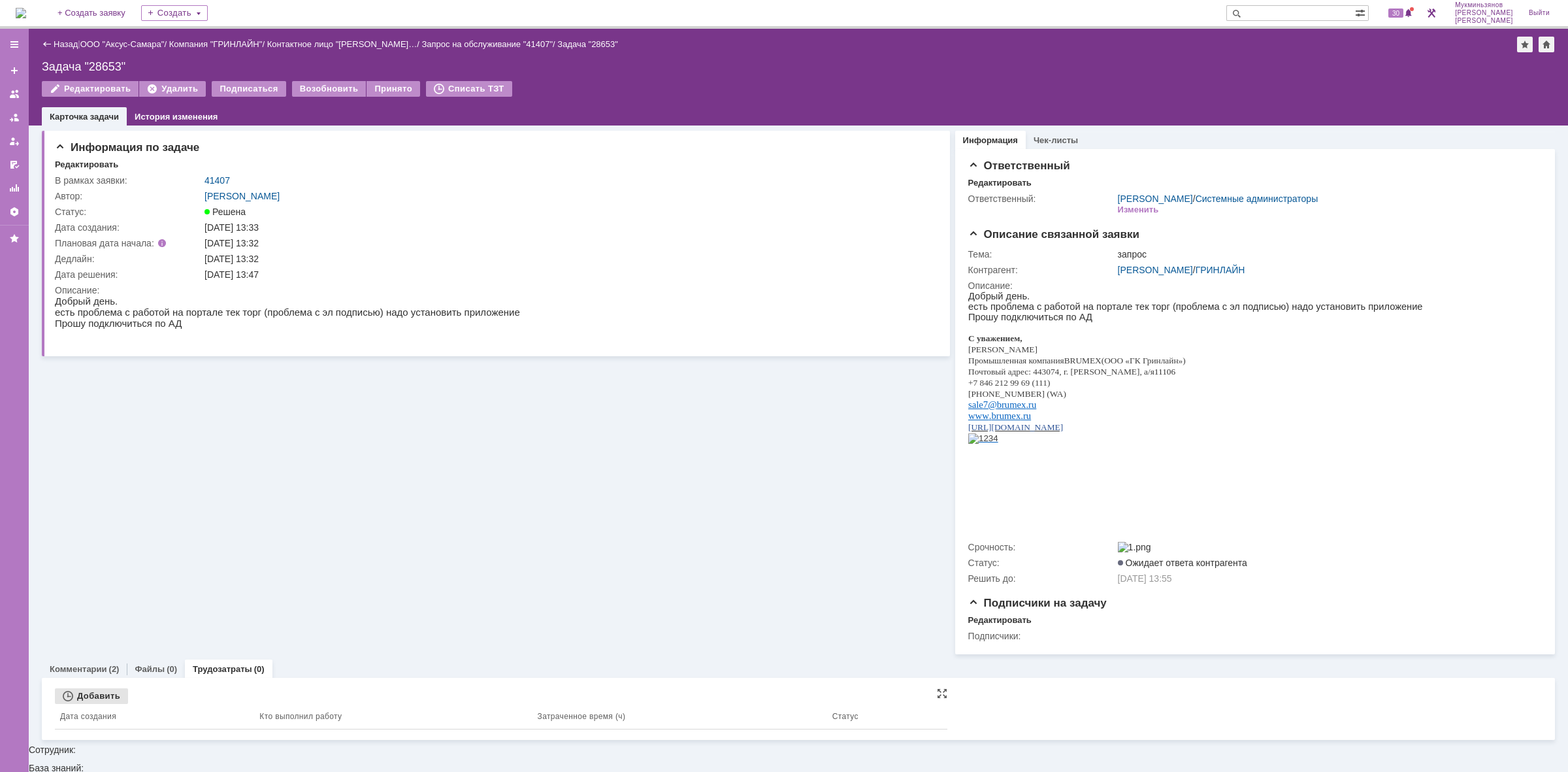
drag, startPoint x: 109, startPoint y: 695, endPoint x: 236, endPoint y: 661, distance: 131.5
click at [109, 695] on div "Добавить" at bounding box center [91, 696] width 73 height 16
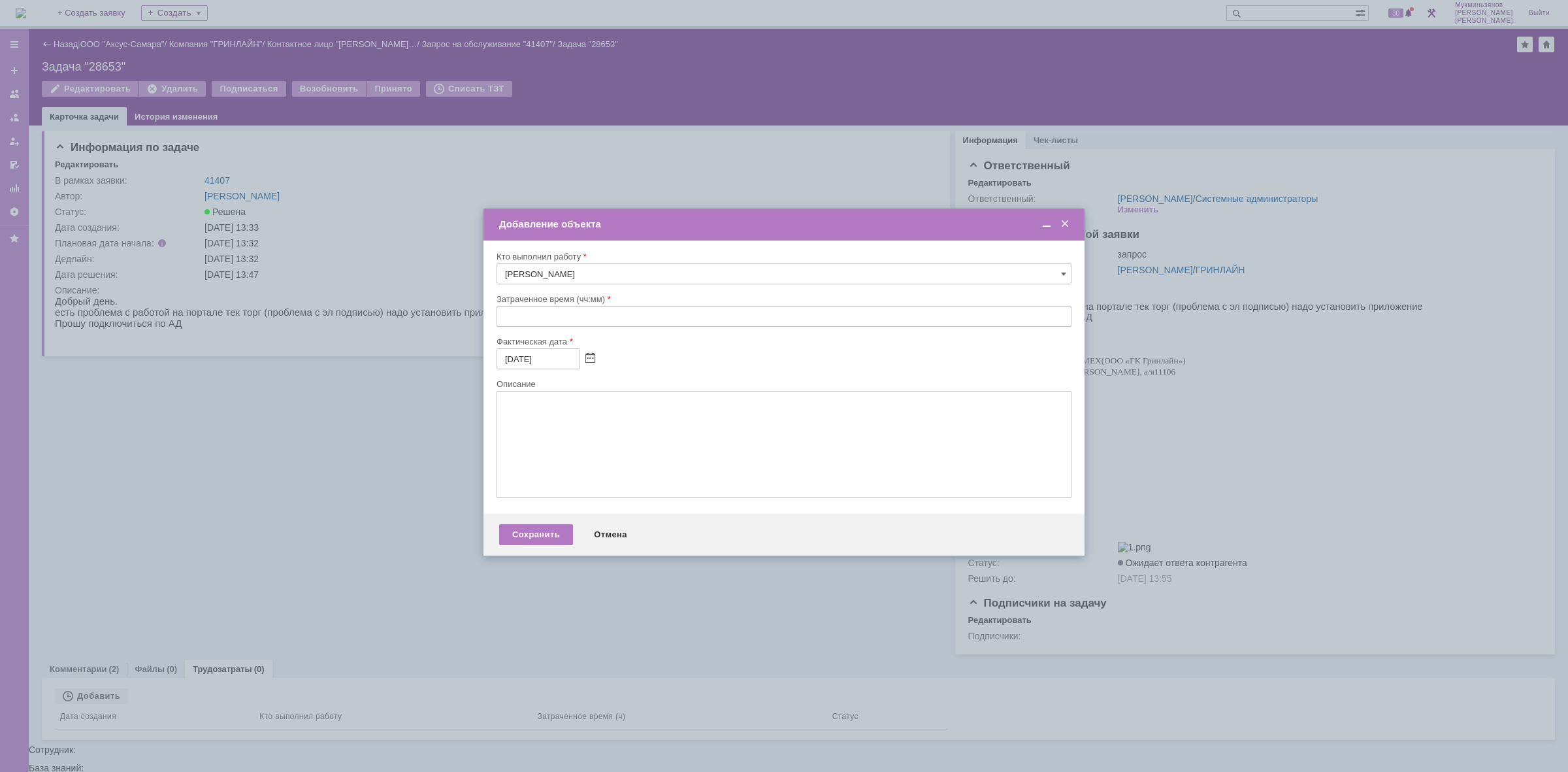
click at [600, 311] on input "text" at bounding box center [784, 316] width 575 height 21
type input "00:30"
click at [615, 443] on textarea at bounding box center [784, 444] width 575 height 107
paste textarea "Обновили крипто про и плагин для браузера. Все работает"
type textarea "Обновили крипто про и плагин для браузера. Все работает"
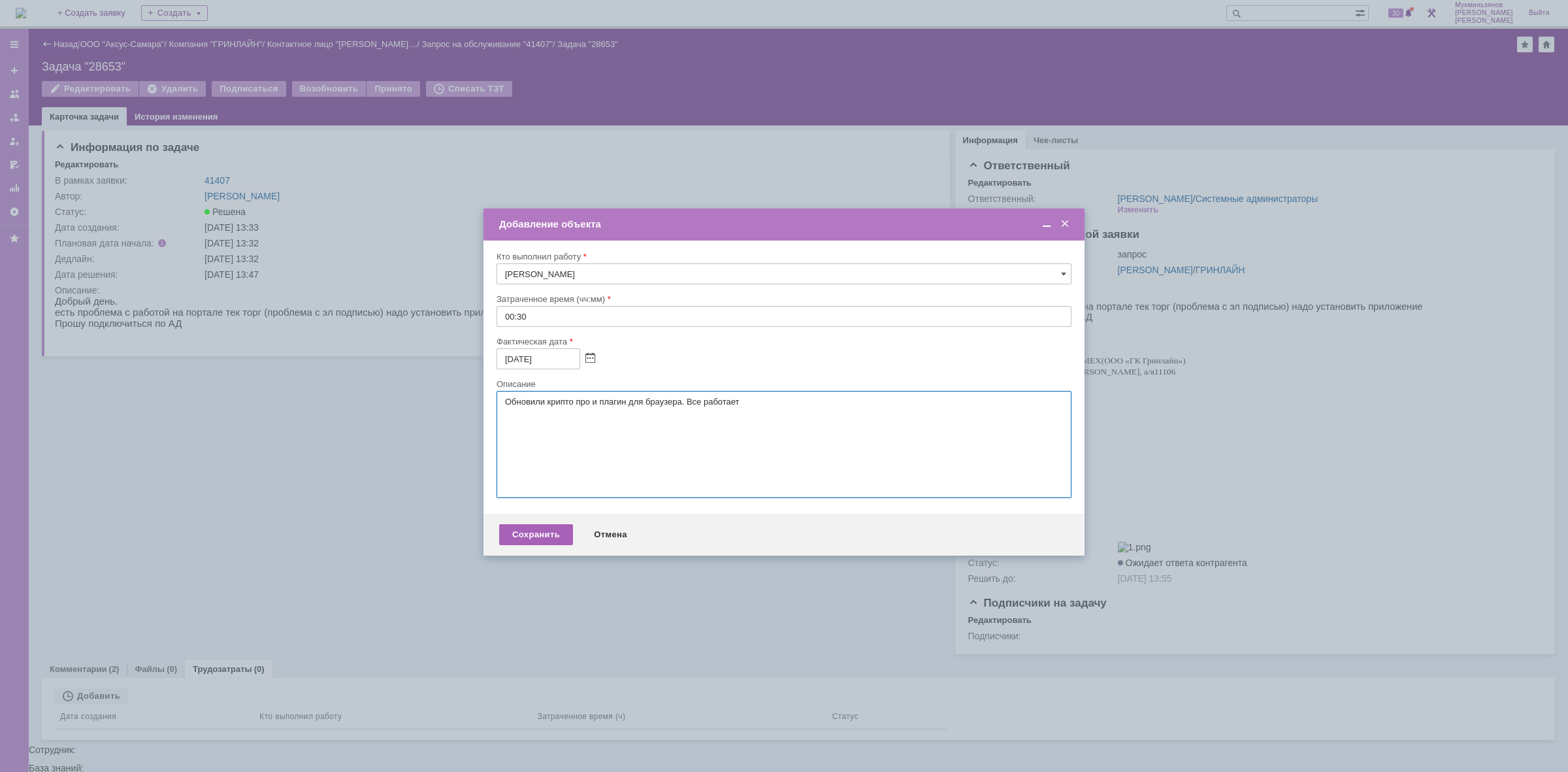
click at [539, 536] on div "Сохранить" at bounding box center [536, 534] width 74 height 21
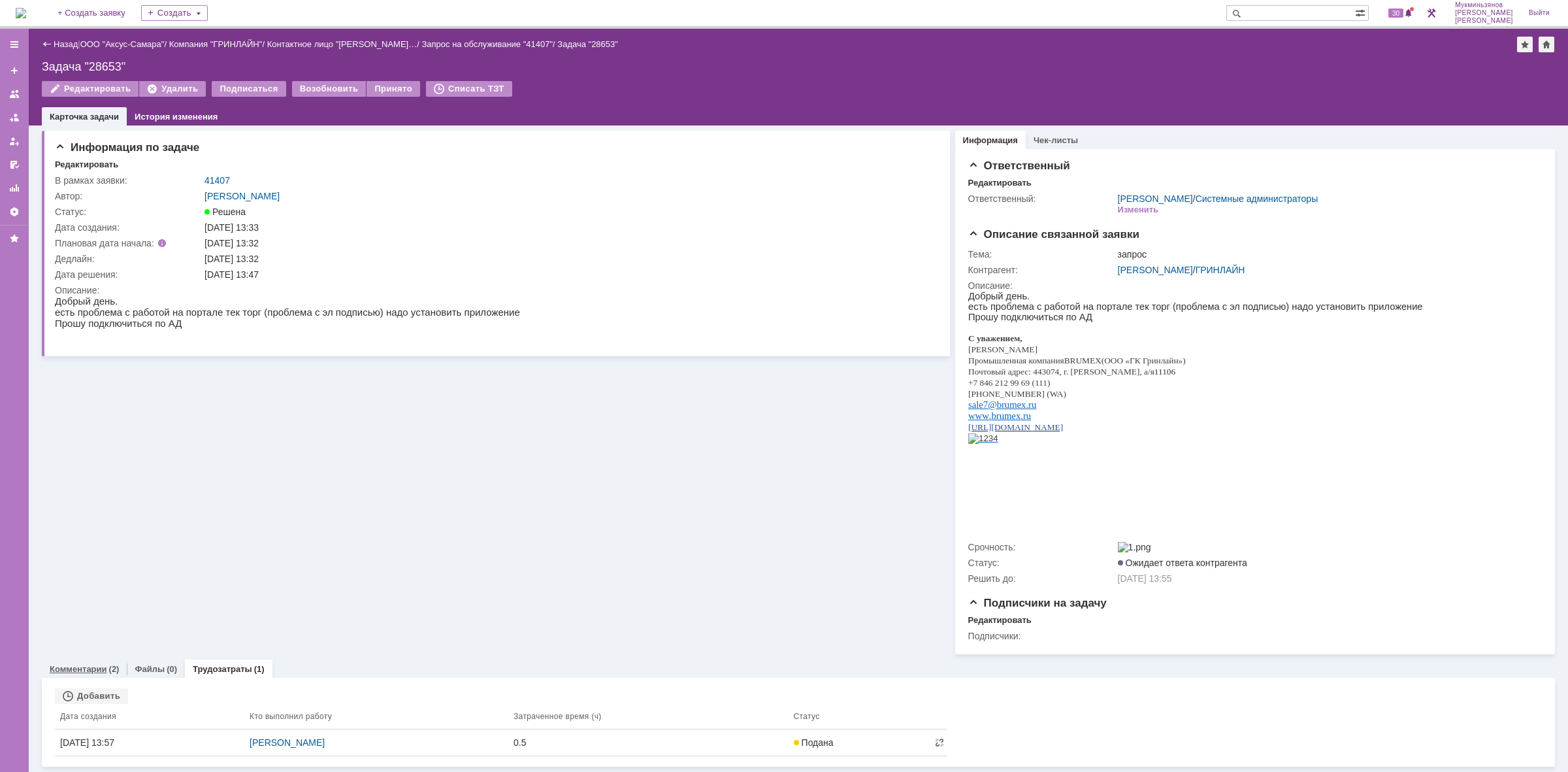
click at [104, 665] on div "Комментарии (2)" at bounding box center [84, 668] width 85 height 19
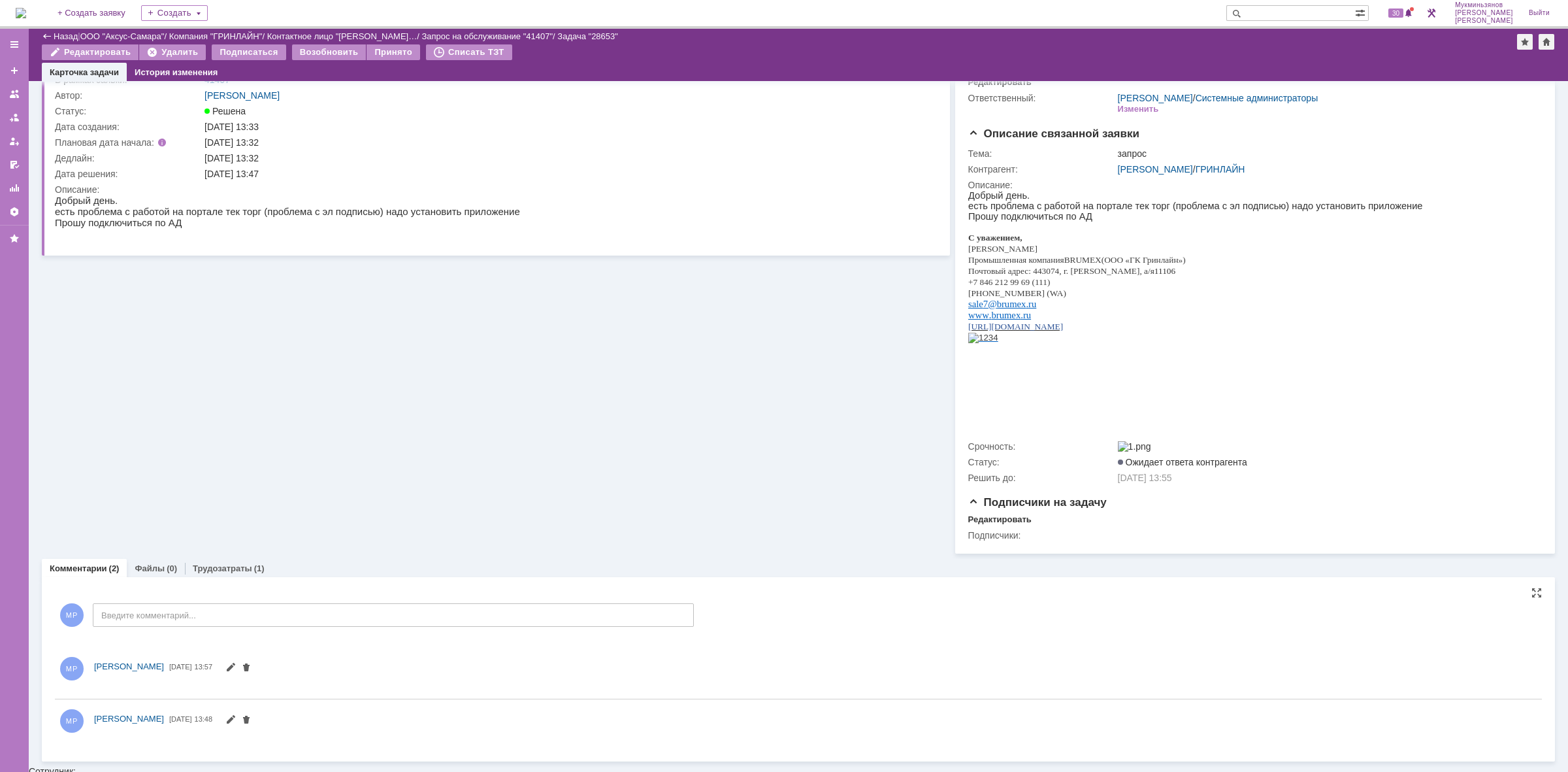
scroll to position [66, 0]
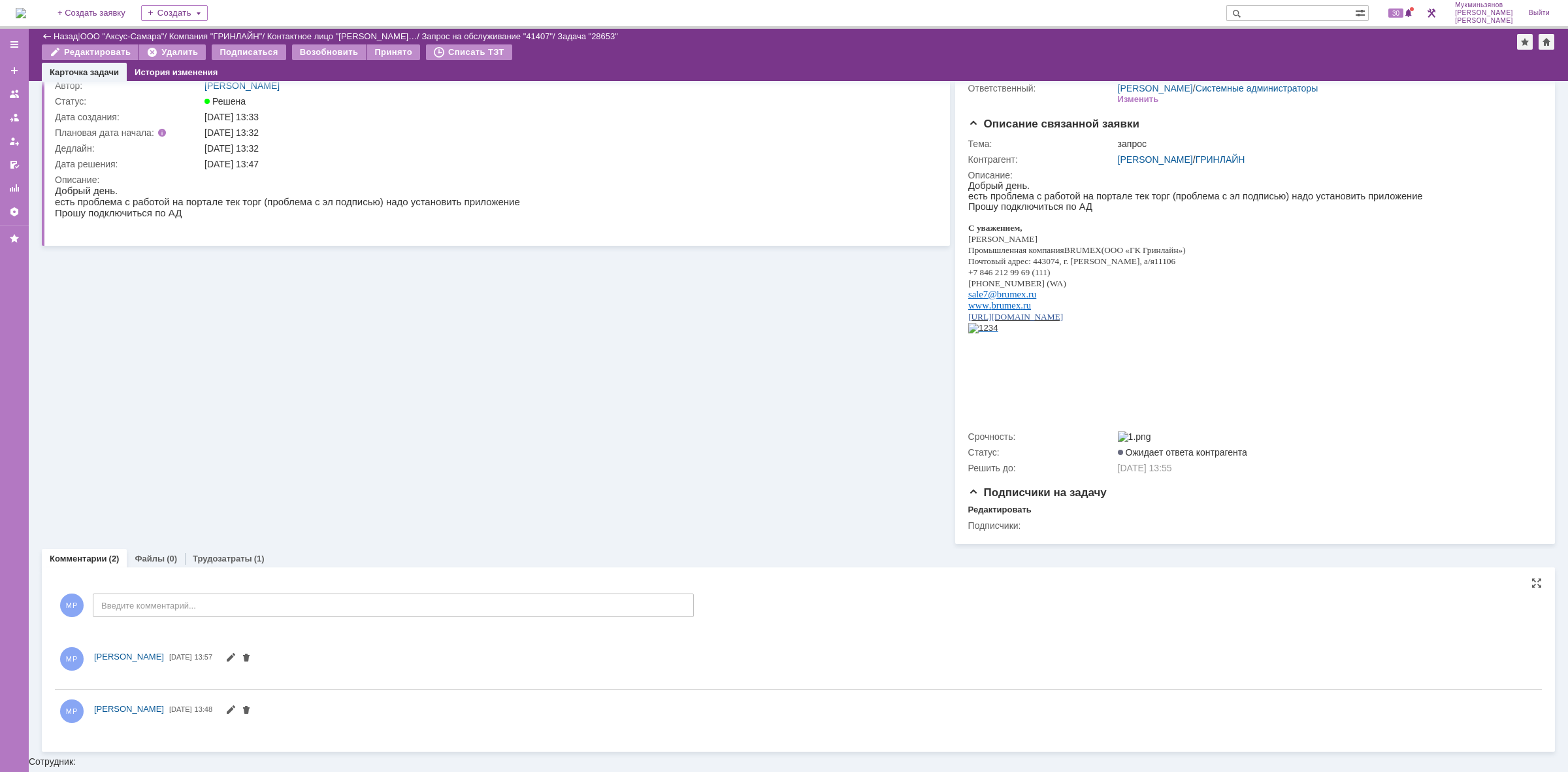
click at [170, 629] on div "МР Введите комментарий..." at bounding box center [374, 607] width 639 height 61
click at [174, 622] on div "МР Введите комментарий..." at bounding box center [374, 607] width 639 height 61
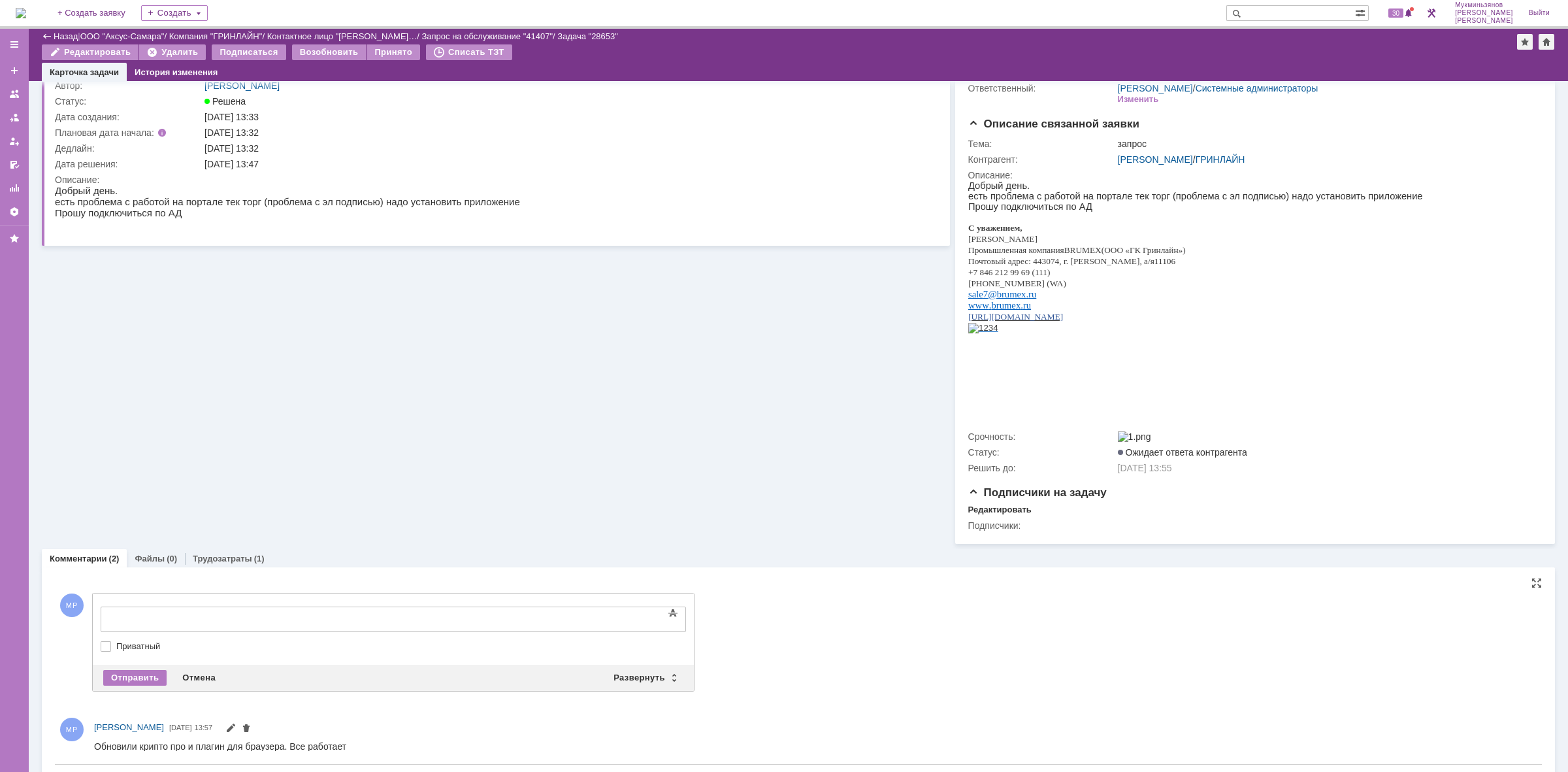
scroll to position [0, 0]
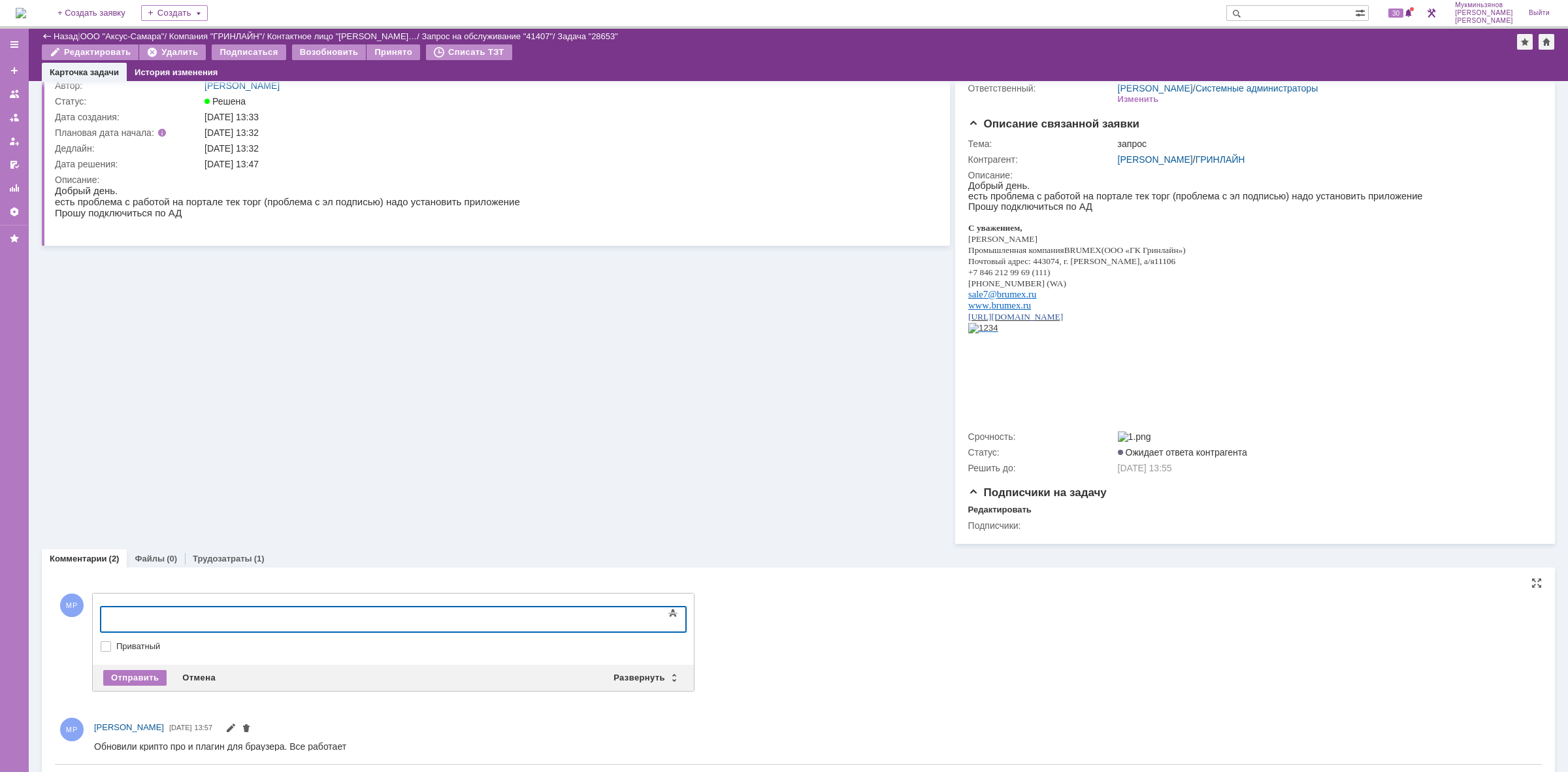
click at [192, 619] on div at bounding box center [207, 617] width 186 height 11
click at [161, 680] on div "Отправить" at bounding box center [135, 677] width 63 height 16
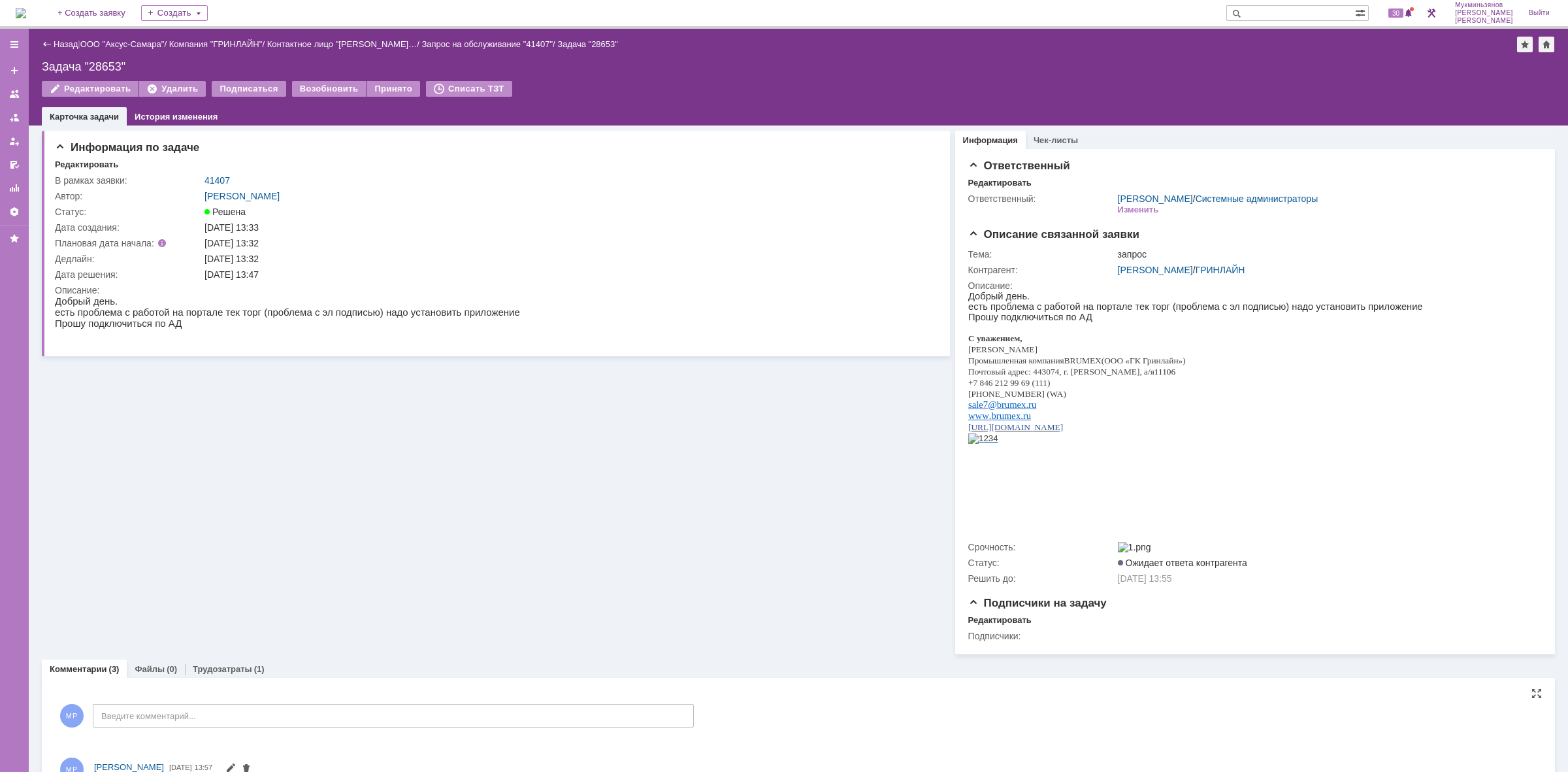
click at [46, 31] on div "Назад | ООО "Аксус-Самара" / Компания "ГРИНЛАЙН" / Контактное лицо "Саркисян Эд…" at bounding box center [798, 77] width 1539 height 97
click at [26, 18] on img at bounding box center [21, 13] width 11 height 11
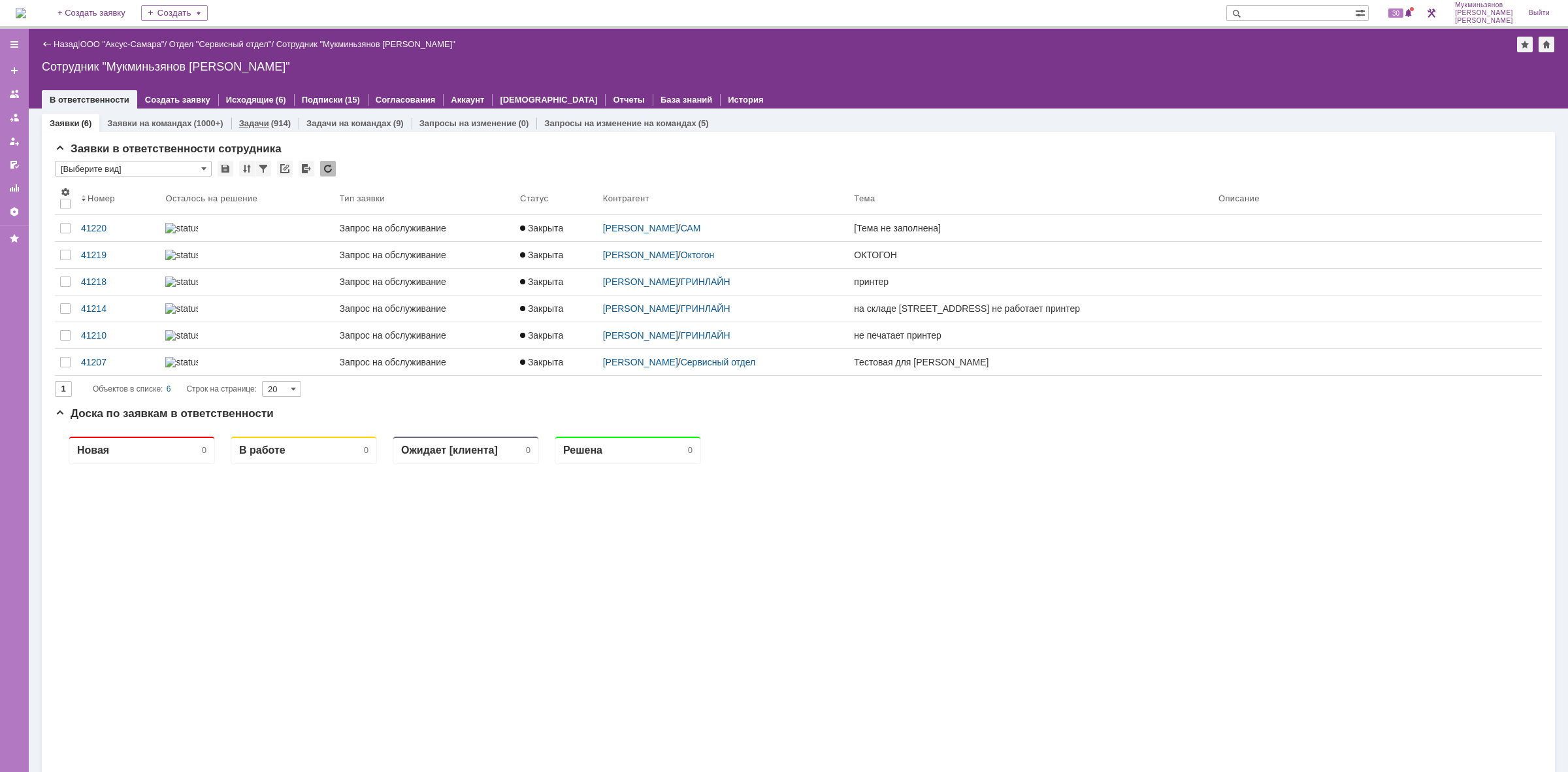
click at [257, 119] on link "Задачи" at bounding box center [254, 123] width 30 height 10
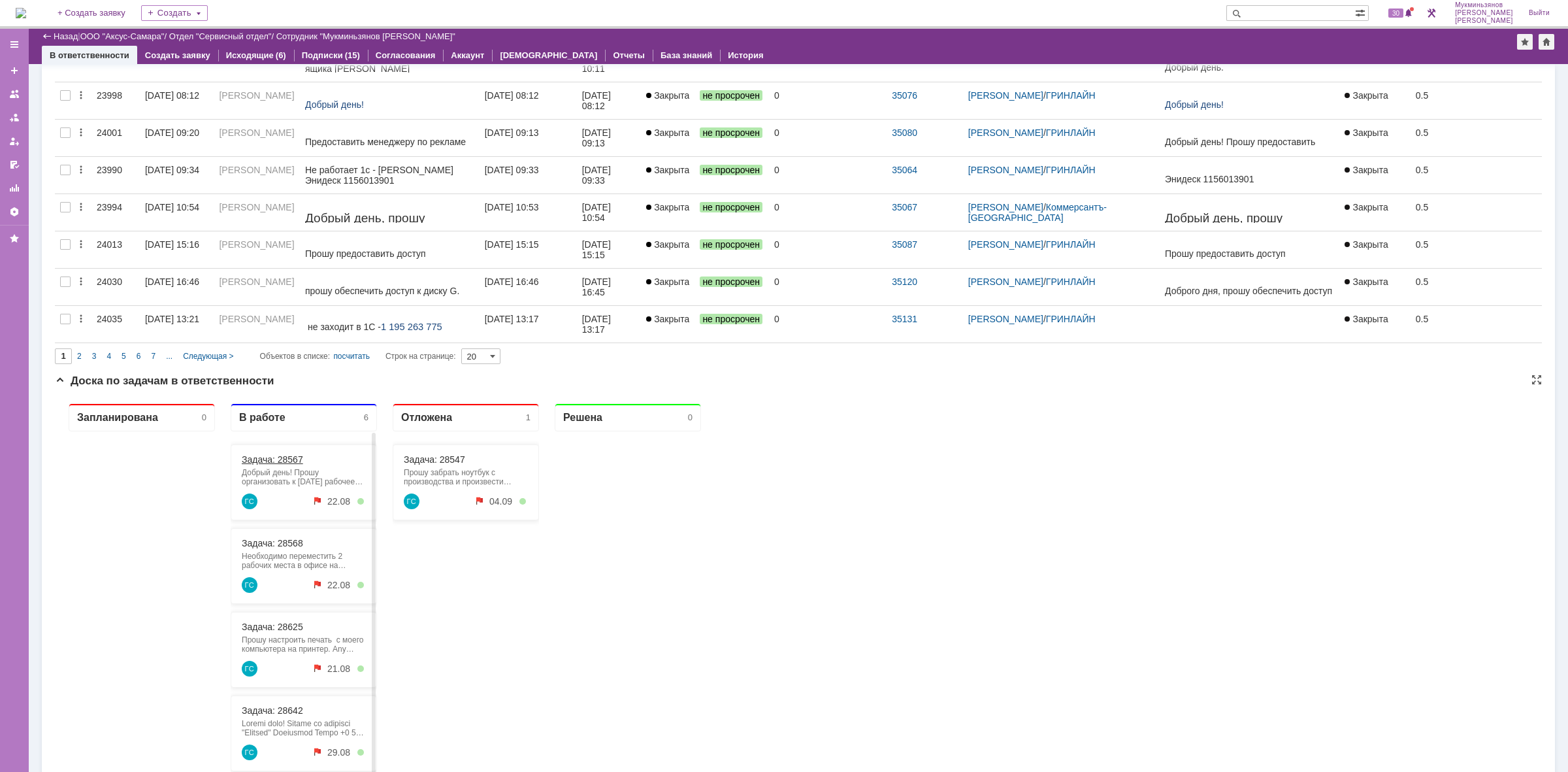
click at [282, 463] on link "Задача: 28567" at bounding box center [272, 459] width 62 height 11
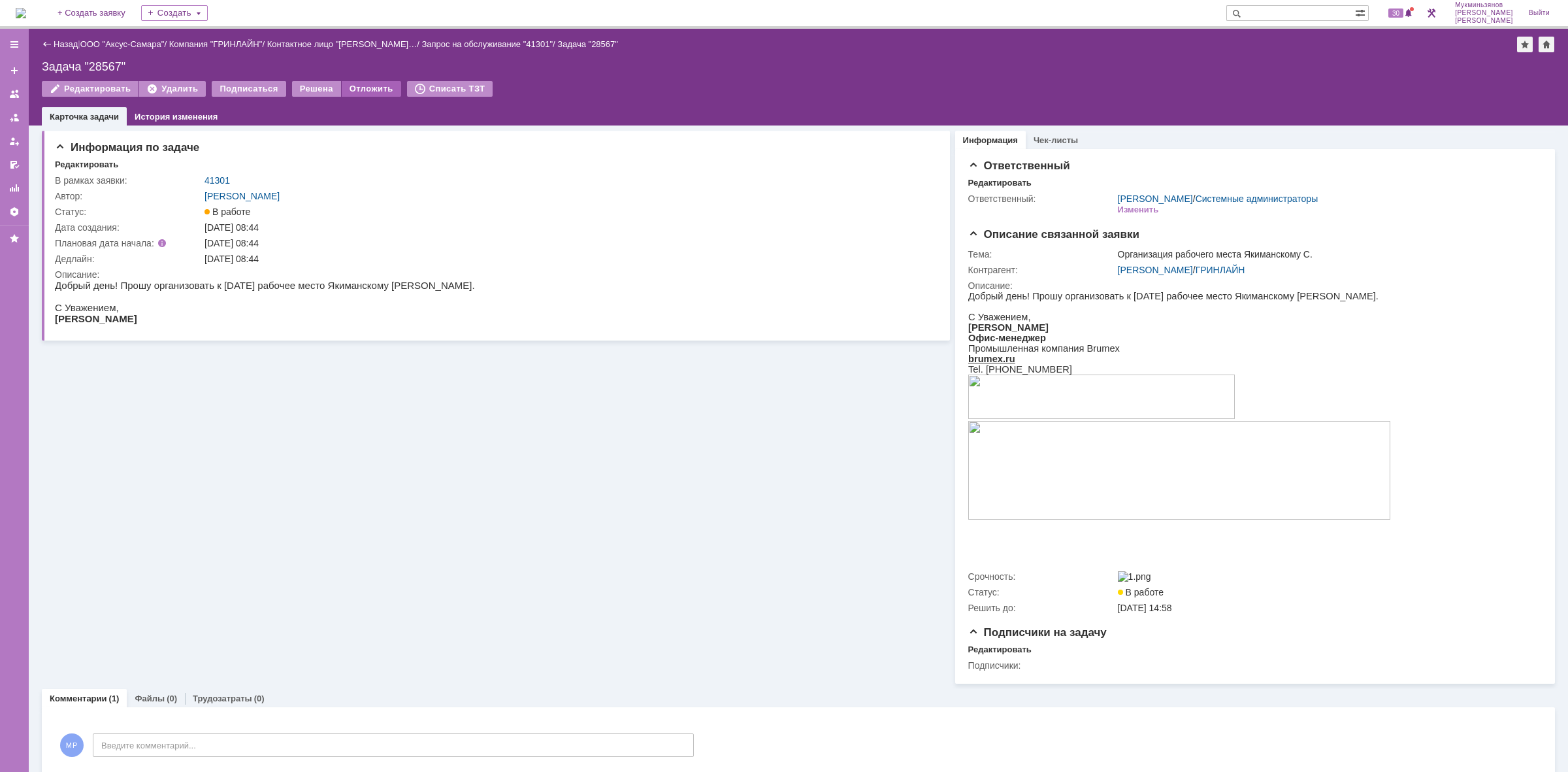
click at [377, 90] on div "Отложить" at bounding box center [372, 89] width 59 height 16
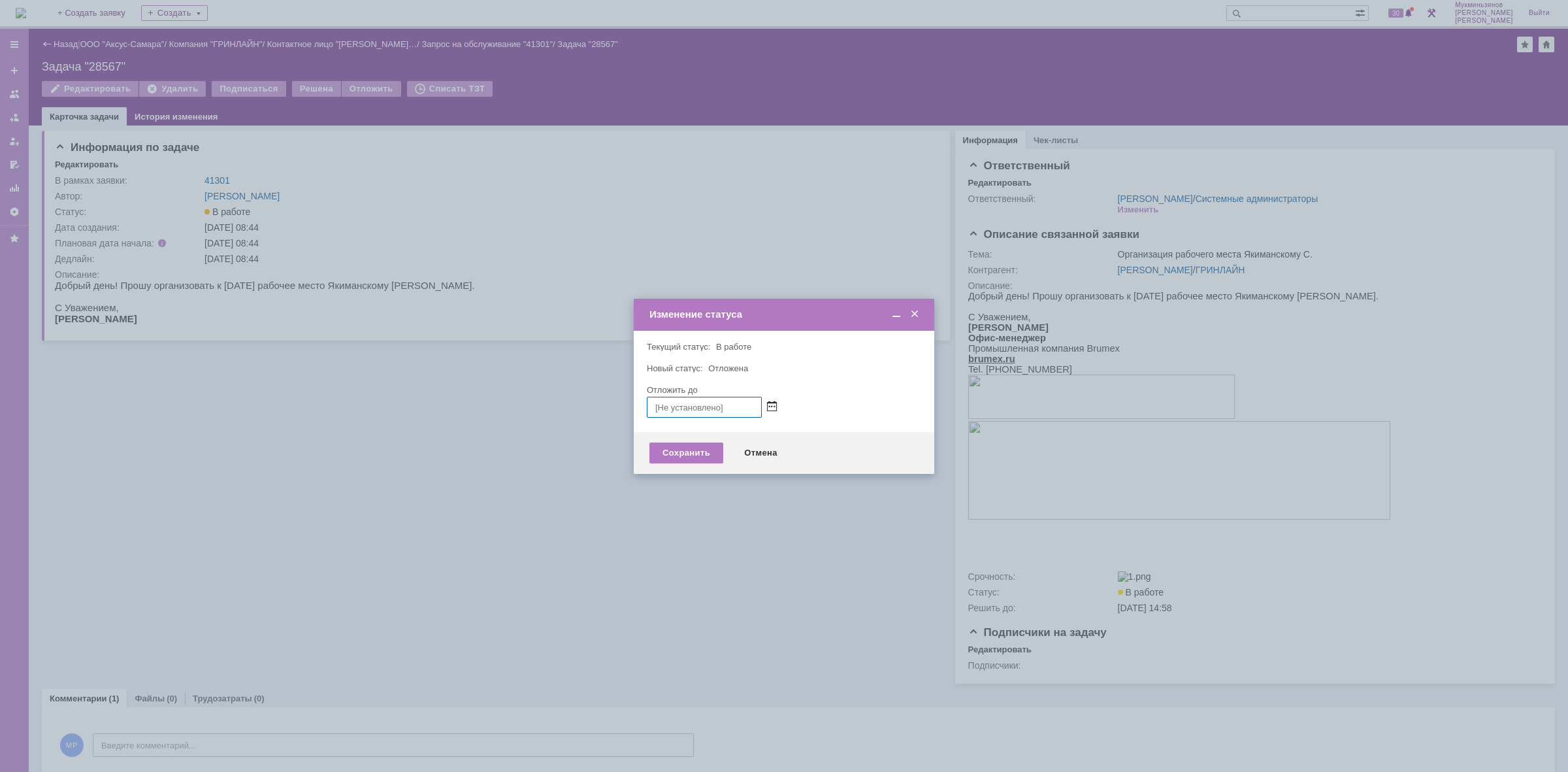
click at [773, 402] on span at bounding box center [772, 407] width 10 height 11
click at [739, 498] on div "22" at bounding box center [735, 497] width 13 height 12
type input "22.08.2025 14:30"
click at [687, 448] on div "Сохранить" at bounding box center [687, 452] width 74 height 21
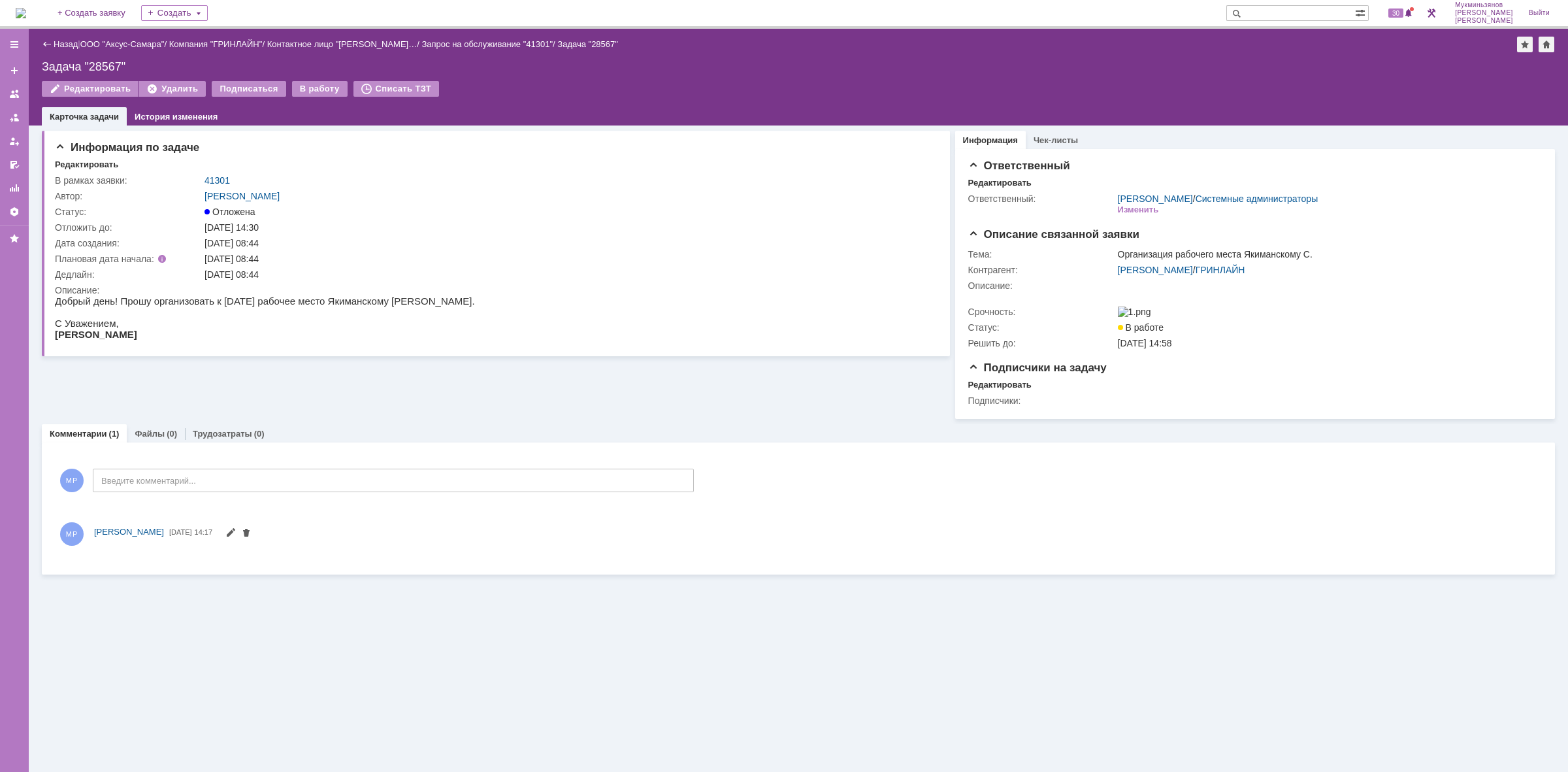
click at [26, 17] on img at bounding box center [21, 13] width 11 height 11
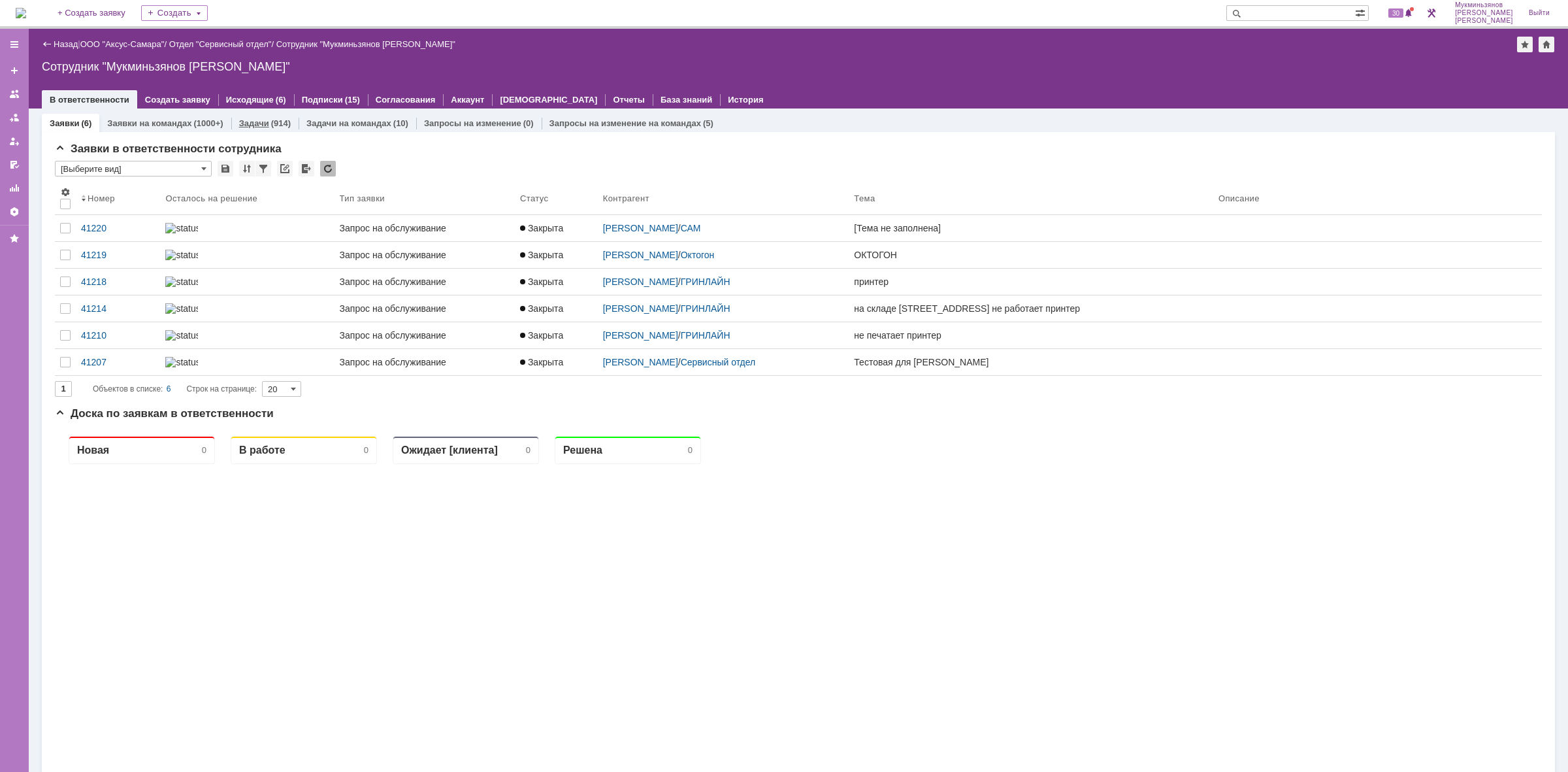
click at [271, 124] on div "(914)" at bounding box center [281, 123] width 20 height 10
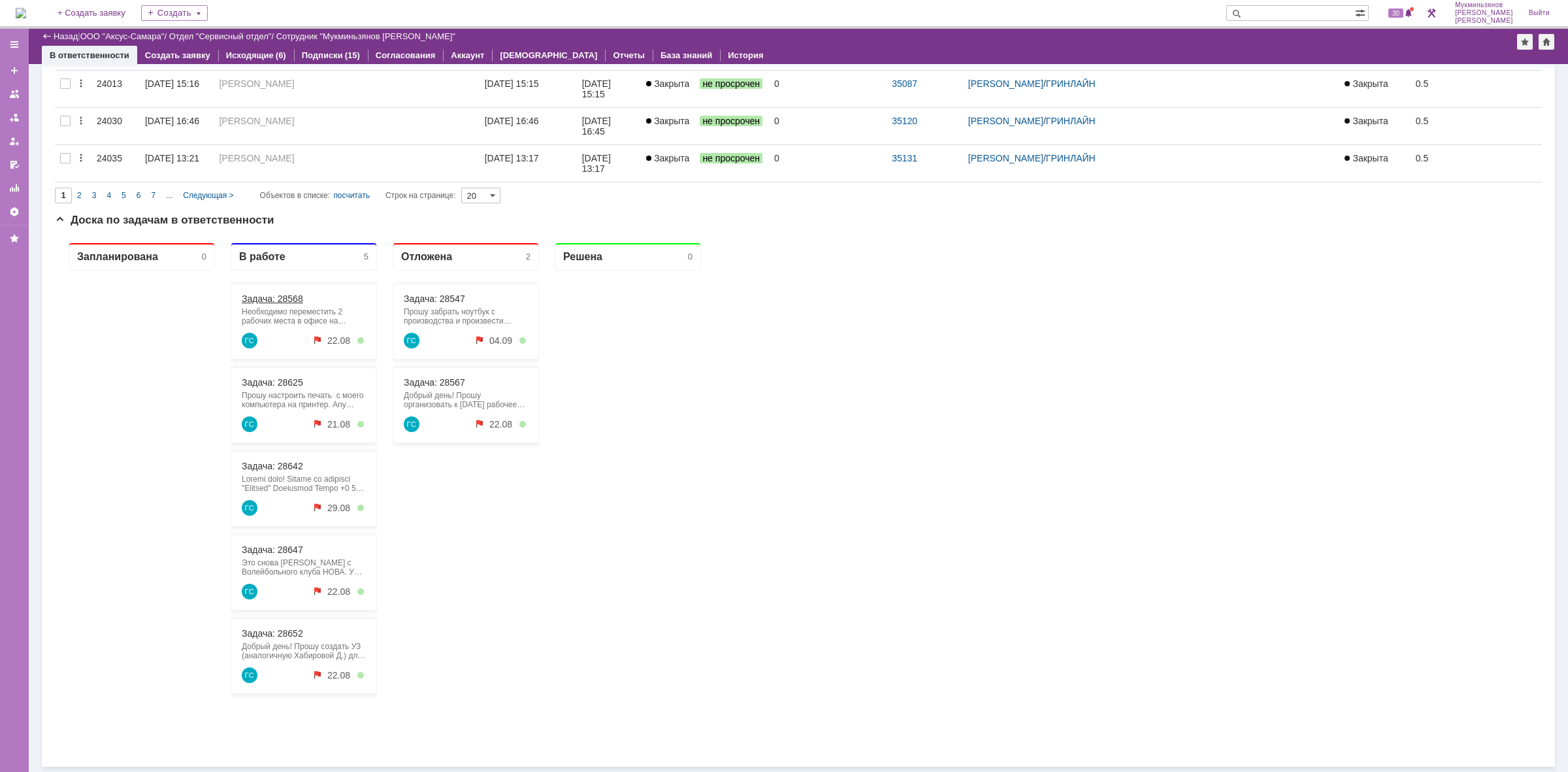
click at [308, 297] on div "Задача: 28568" at bounding box center [303, 298] width 124 height 11
click at [296, 289] on div "Задача: 28568 Необходимо переместить 2 рабочих места в офисе на Мориса Тореза Г…" at bounding box center [304, 321] width 146 height 76
click at [295, 298] on link "Задача: 28568" at bounding box center [272, 298] width 62 height 11
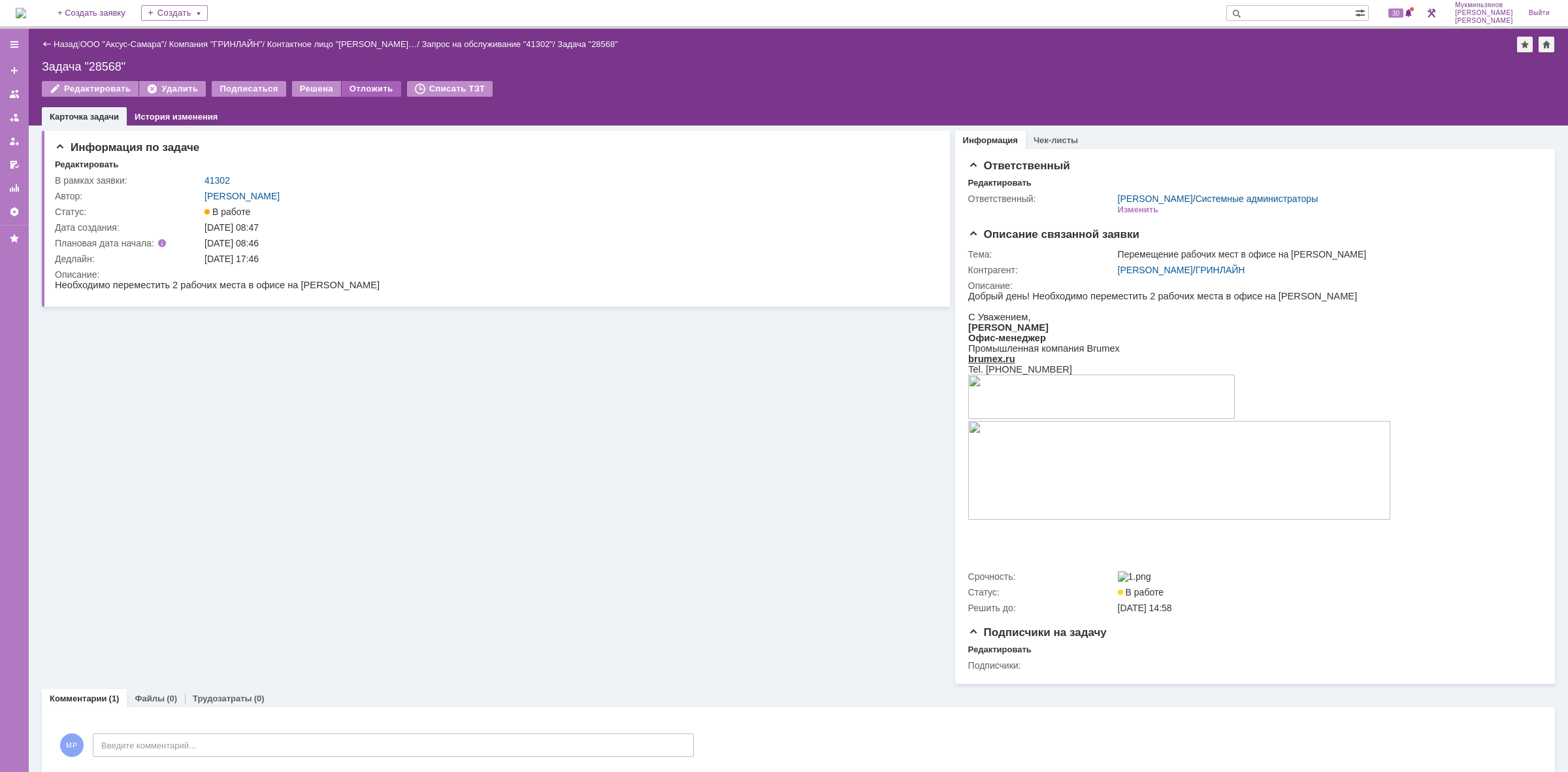
click at [379, 89] on div "Отложить" at bounding box center [372, 89] width 59 height 16
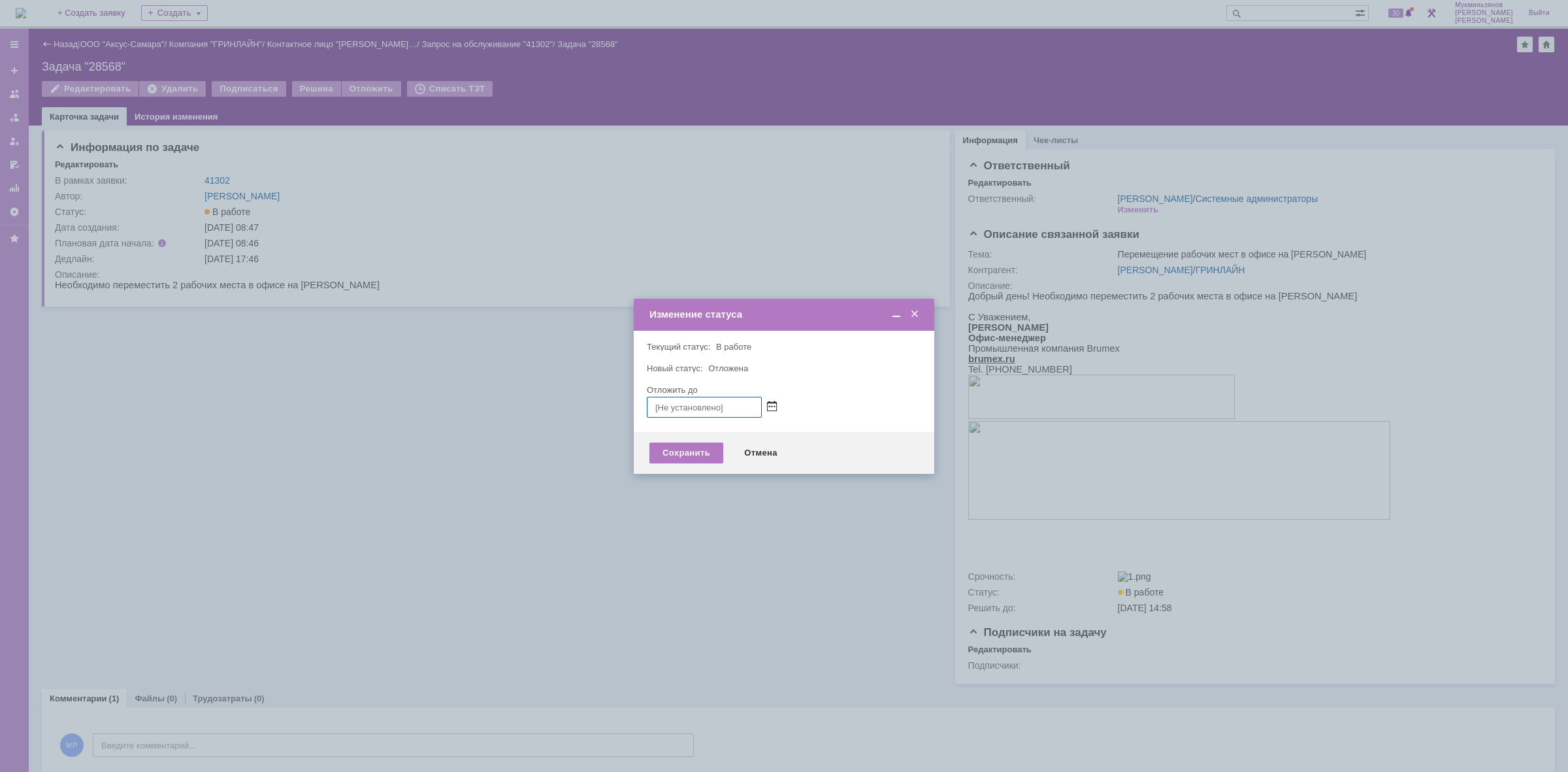
click at [775, 405] on span at bounding box center [772, 407] width 10 height 11
click at [732, 492] on div "22" at bounding box center [735, 497] width 13 height 12
type input "22.08.2025 14:31"
click at [696, 444] on div "Сохранить" at bounding box center [687, 452] width 74 height 21
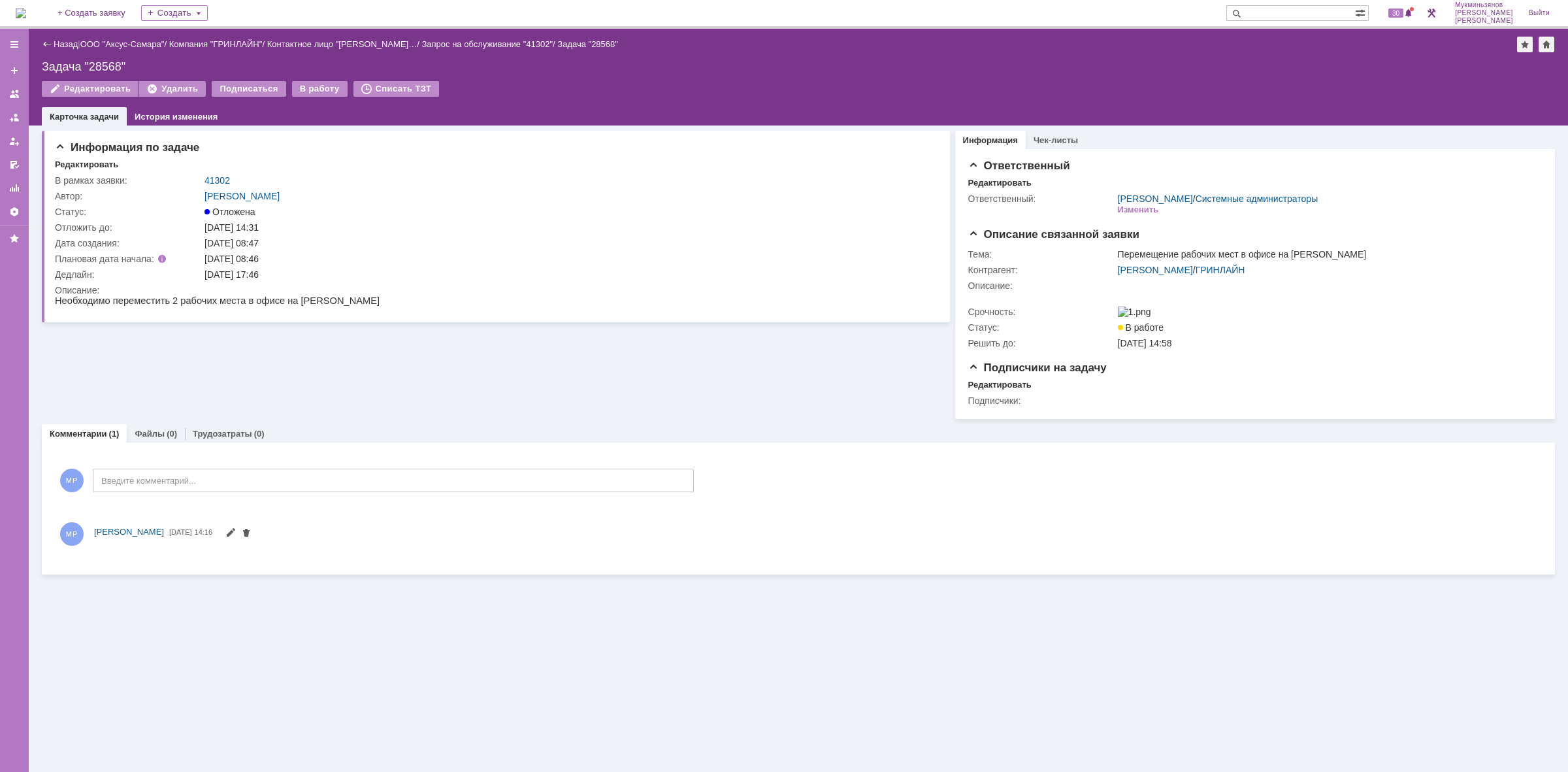
click at [26, 17] on img at bounding box center [21, 13] width 11 height 11
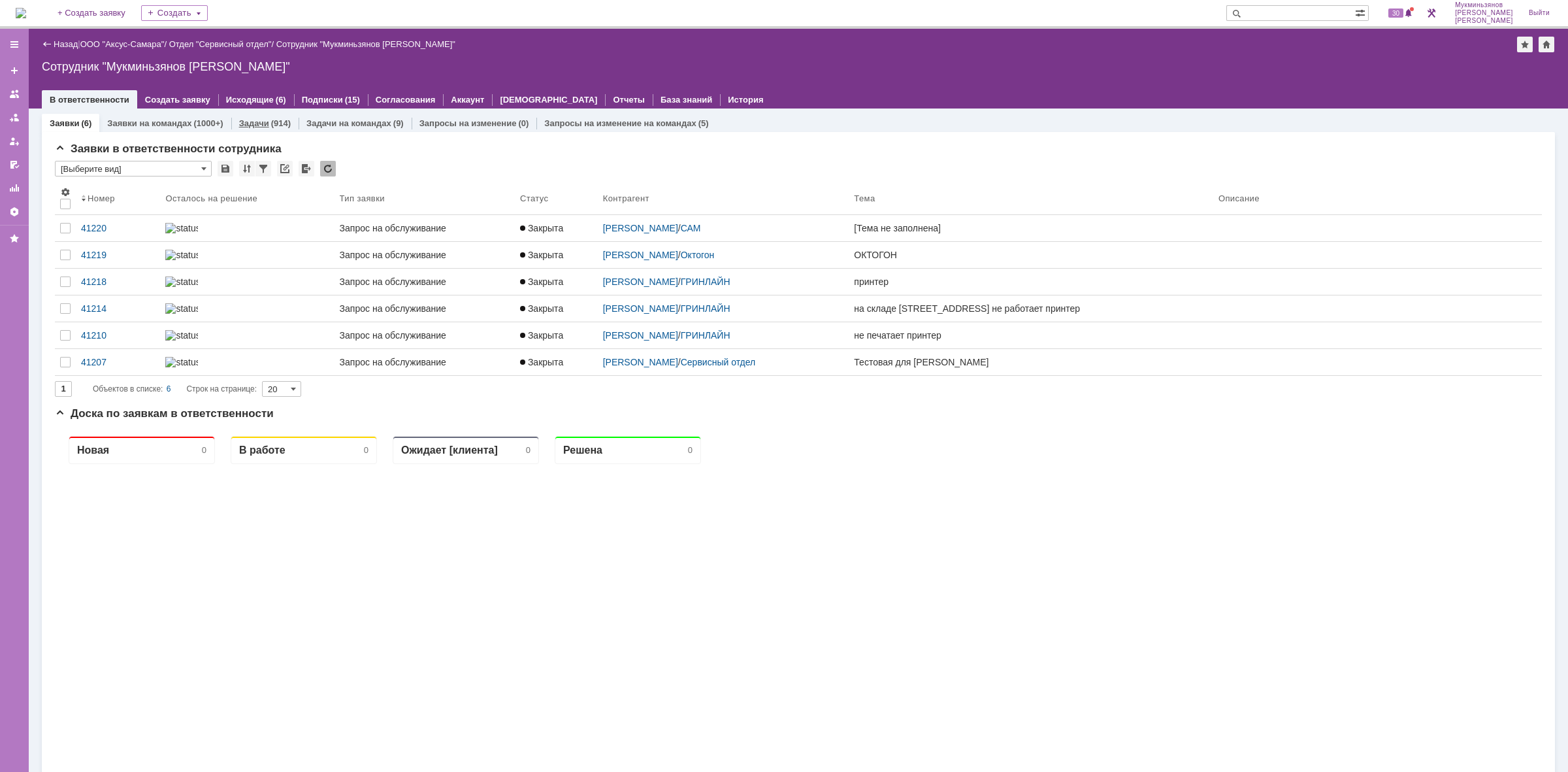
click at [271, 121] on div "(914)" at bounding box center [281, 123] width 20 height 10
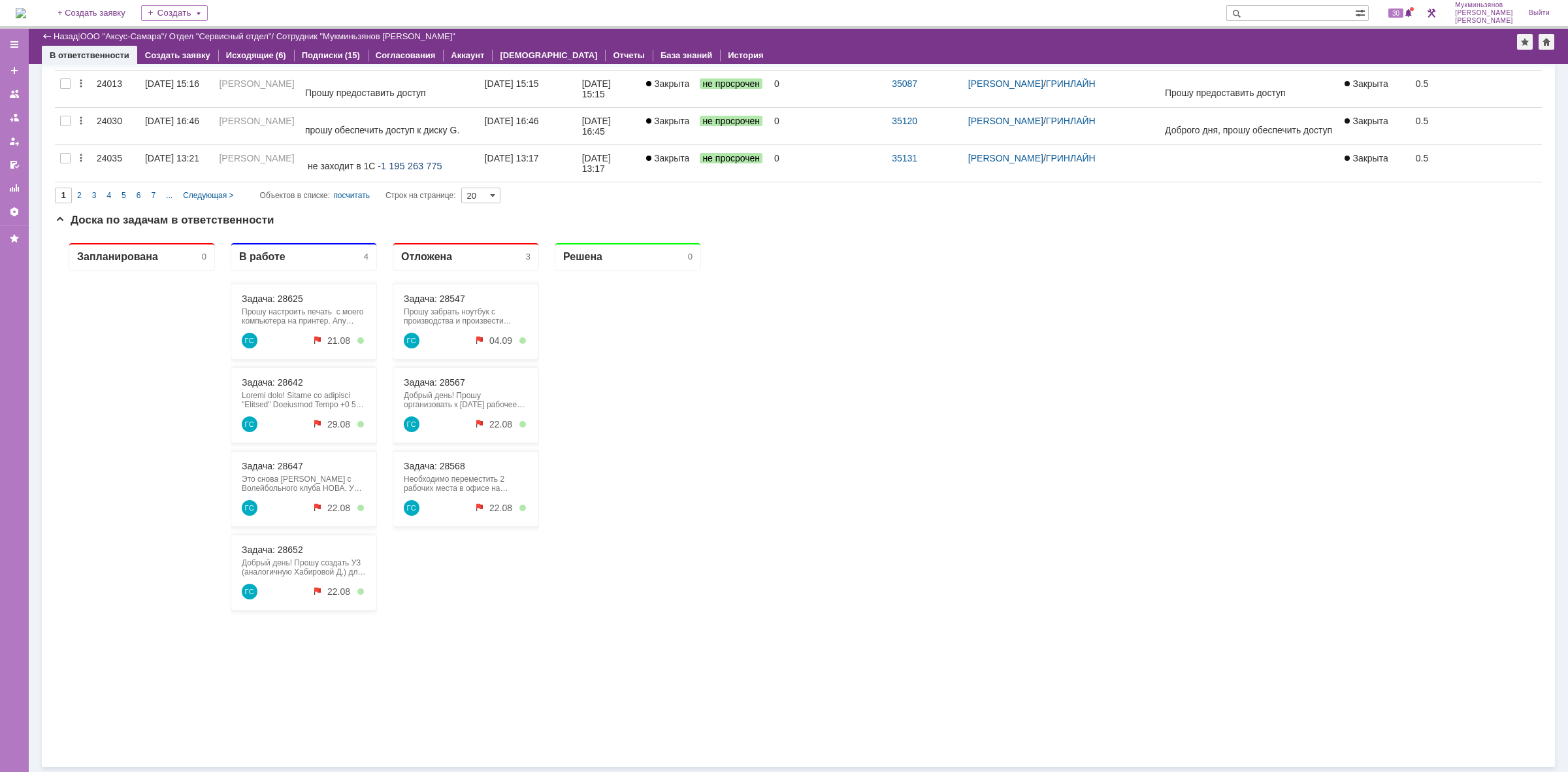
click at [289, 289] on div "Задача: 28625 Прошу настроить печать с моего компьютера на принтер. Any Desk 1 …" at bounding box center [304, 321] width 146 height 76
click at [285, 295] on link "Задача: 28625" at bounding box center [272, 298] width 62 height 11
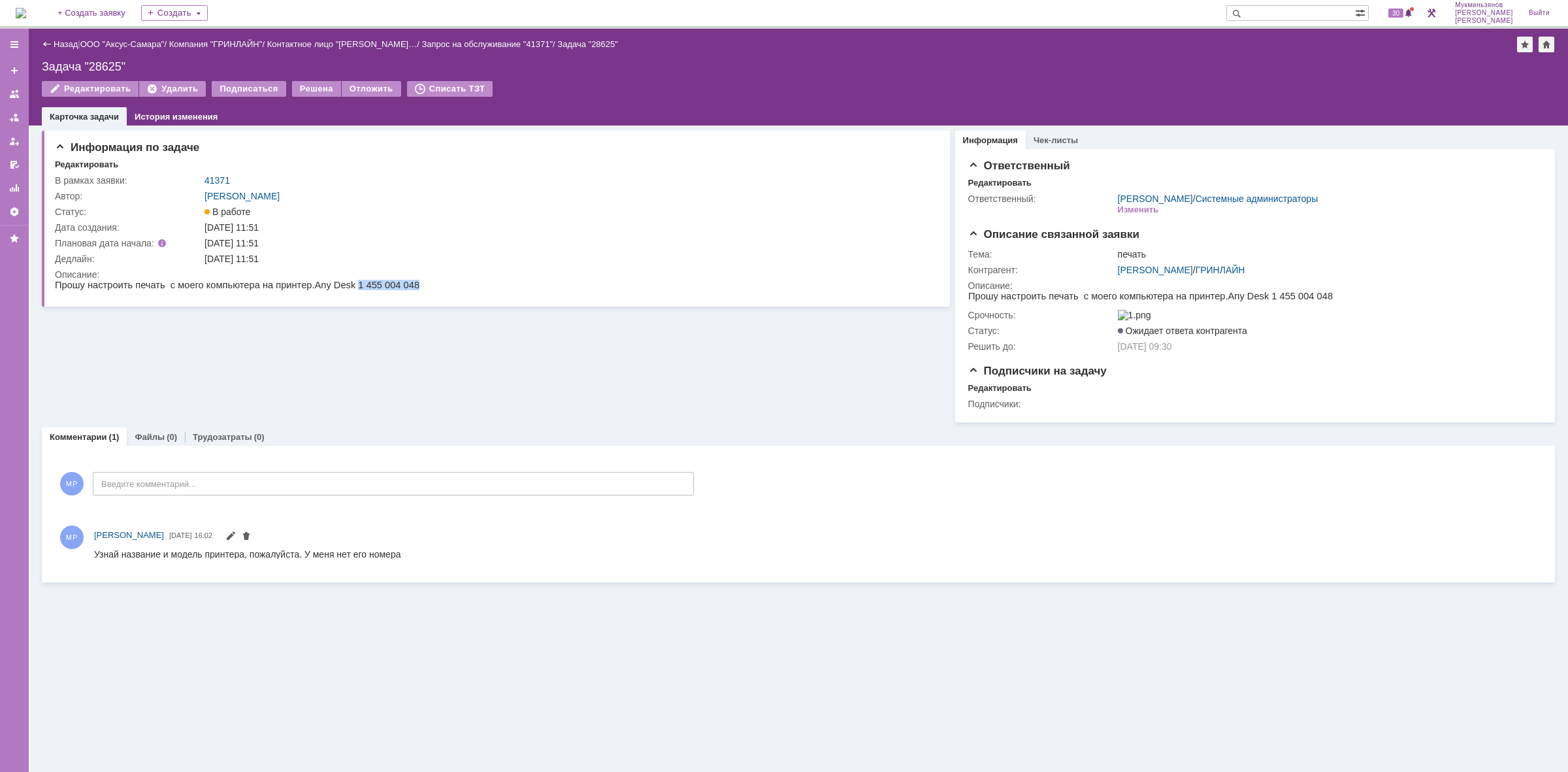
drag, startPoint x: 333, startPoint y: 284, endPoint x: 400, endPoint y: 284, distance: 67.0
click at [400, 284] on html "Прошу настроить печать с моего компьютера на принтер. Any Desk 1 455 004 048" at bounding box center [493, 285] width 875 height 12
copy span "1 455 004 048"
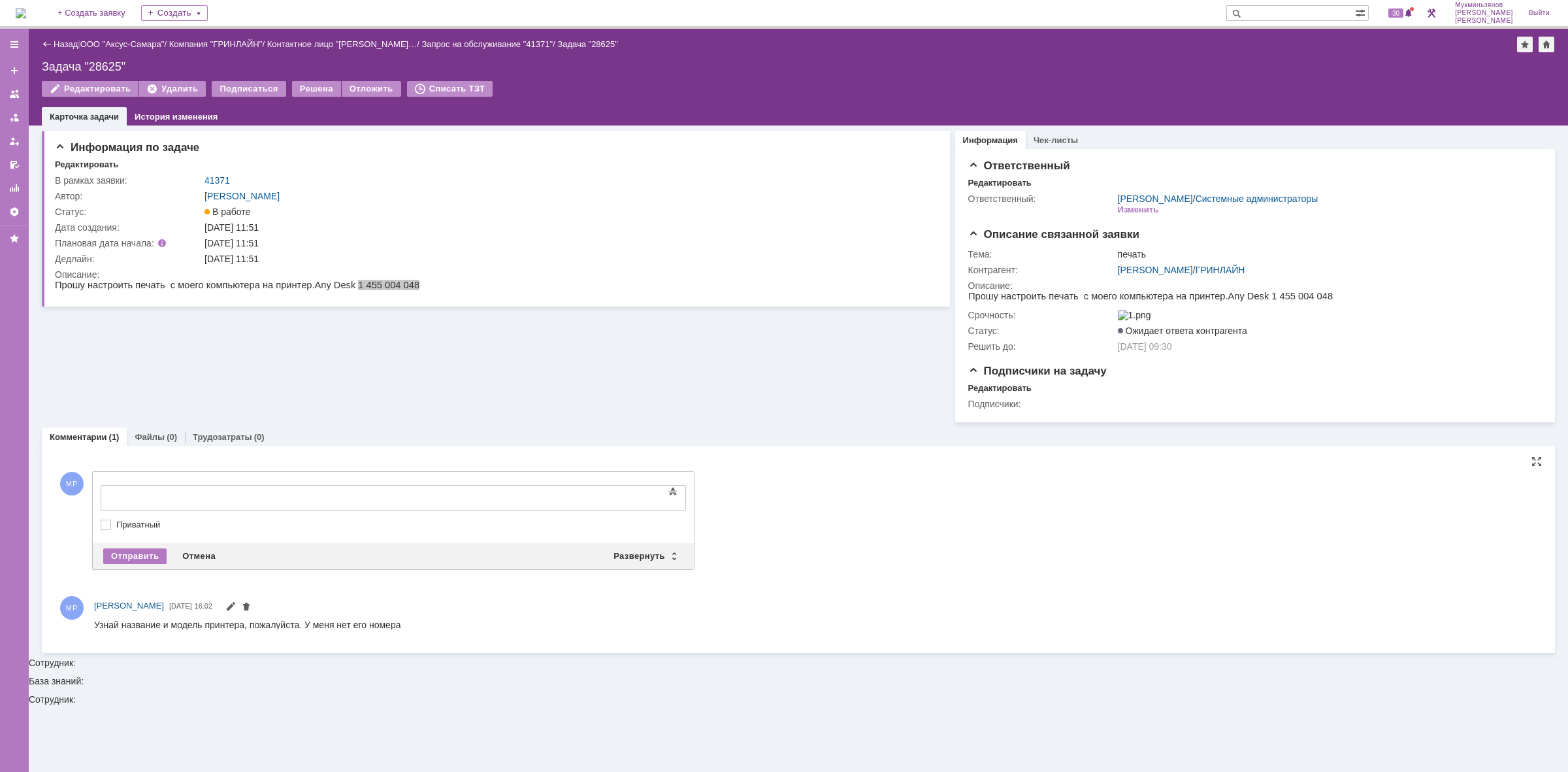
click at [205, 488] on body at bounding box center [207, 497] width 196 height 22
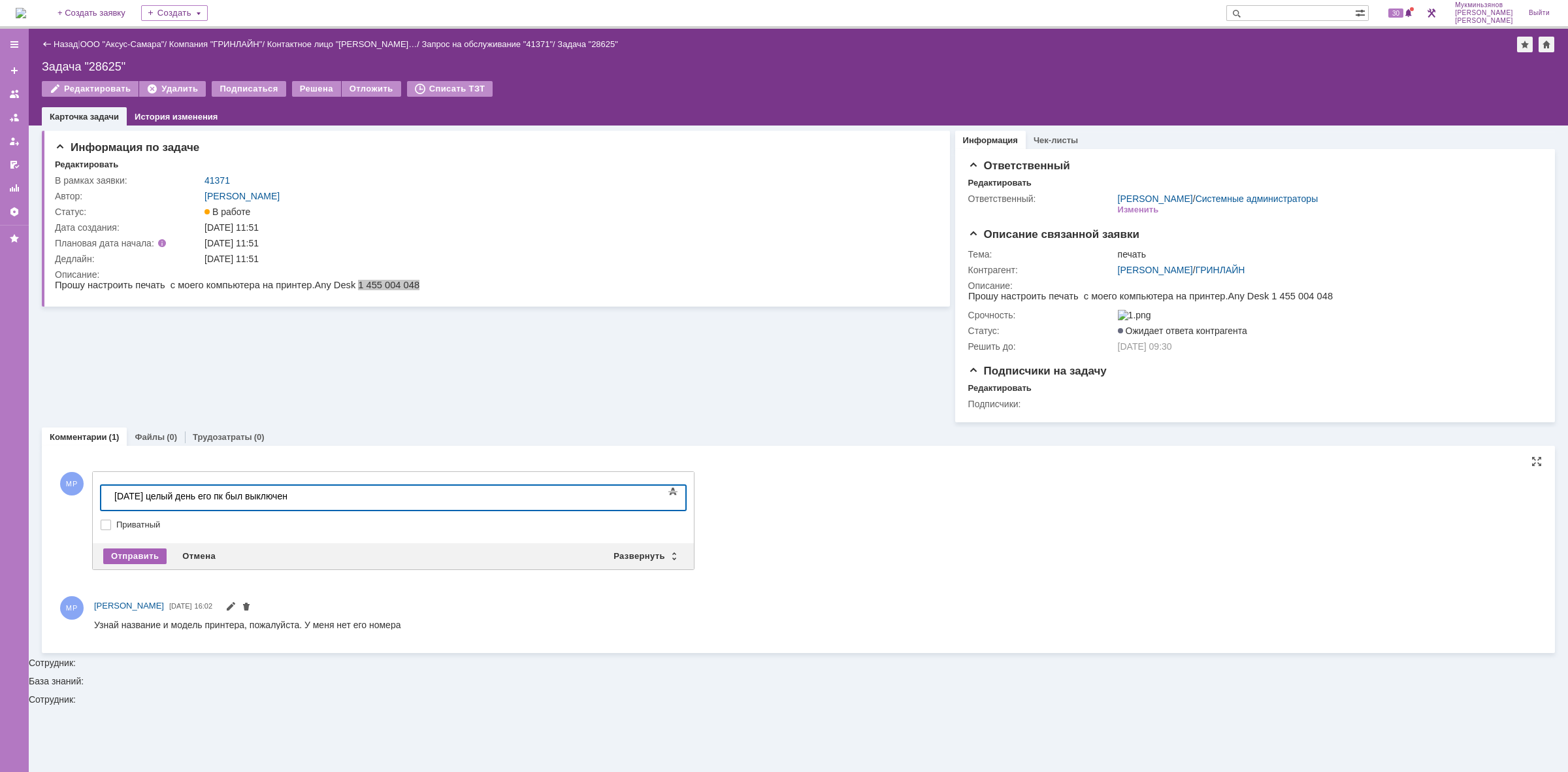
click at [127, 564] on div "Отправить" at bounding box center [135, 556] width 63 height 16
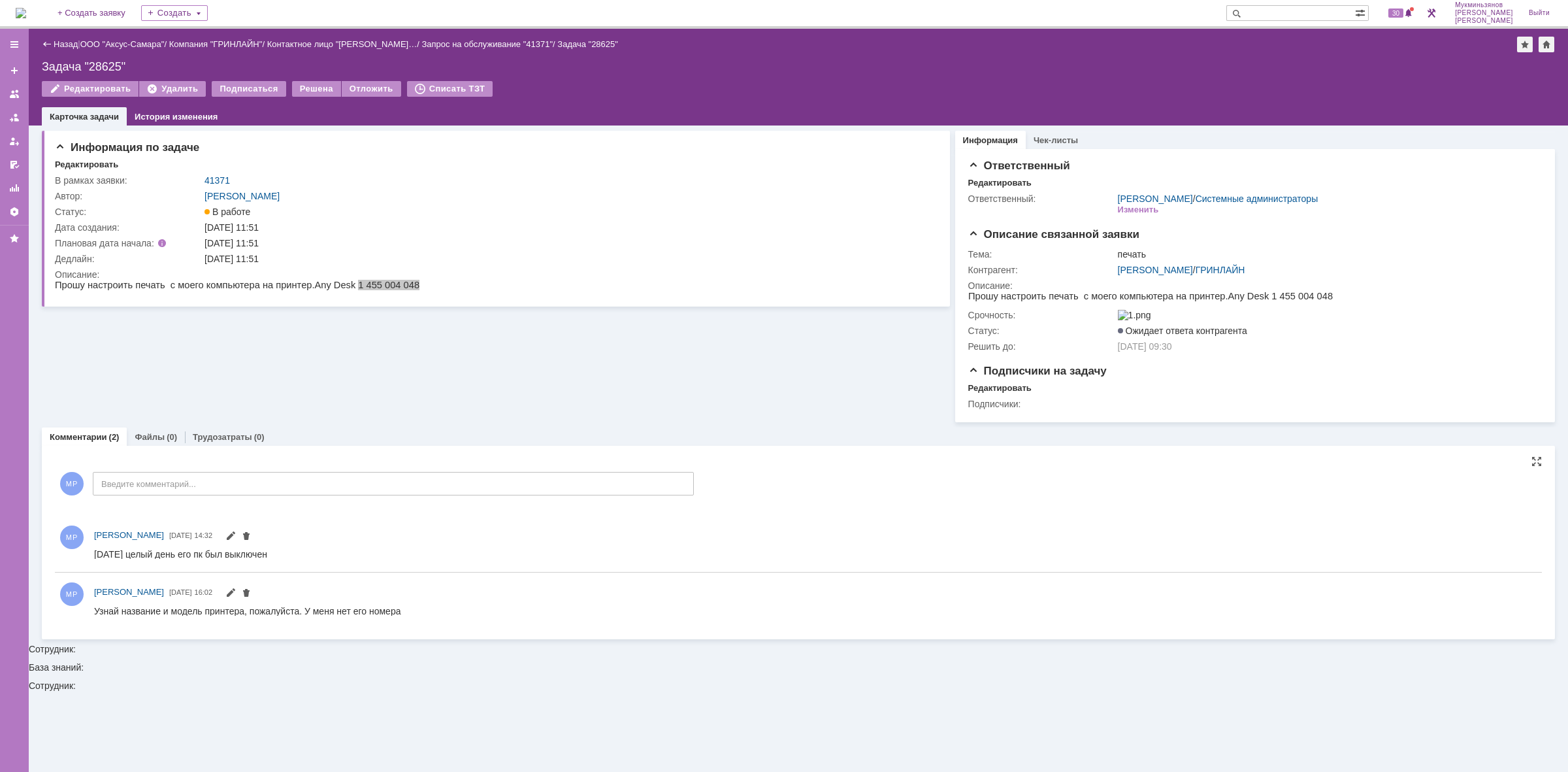
click at [26, 12] on img at bounding box center [21, 13] width 11 height 11
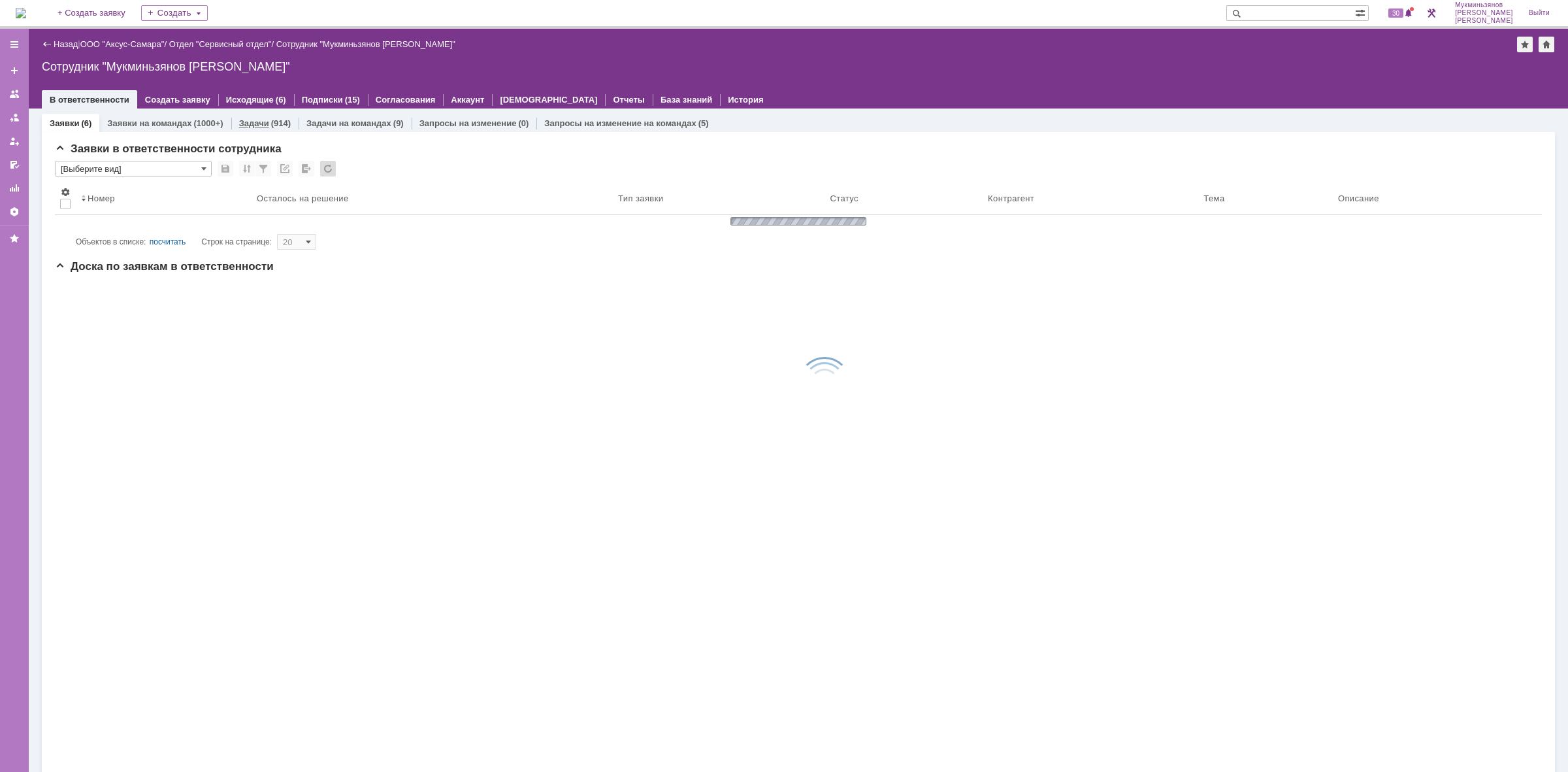
click at [259, 125] on link "Задачи" at bounding box center [254, 123] width 30 height 10
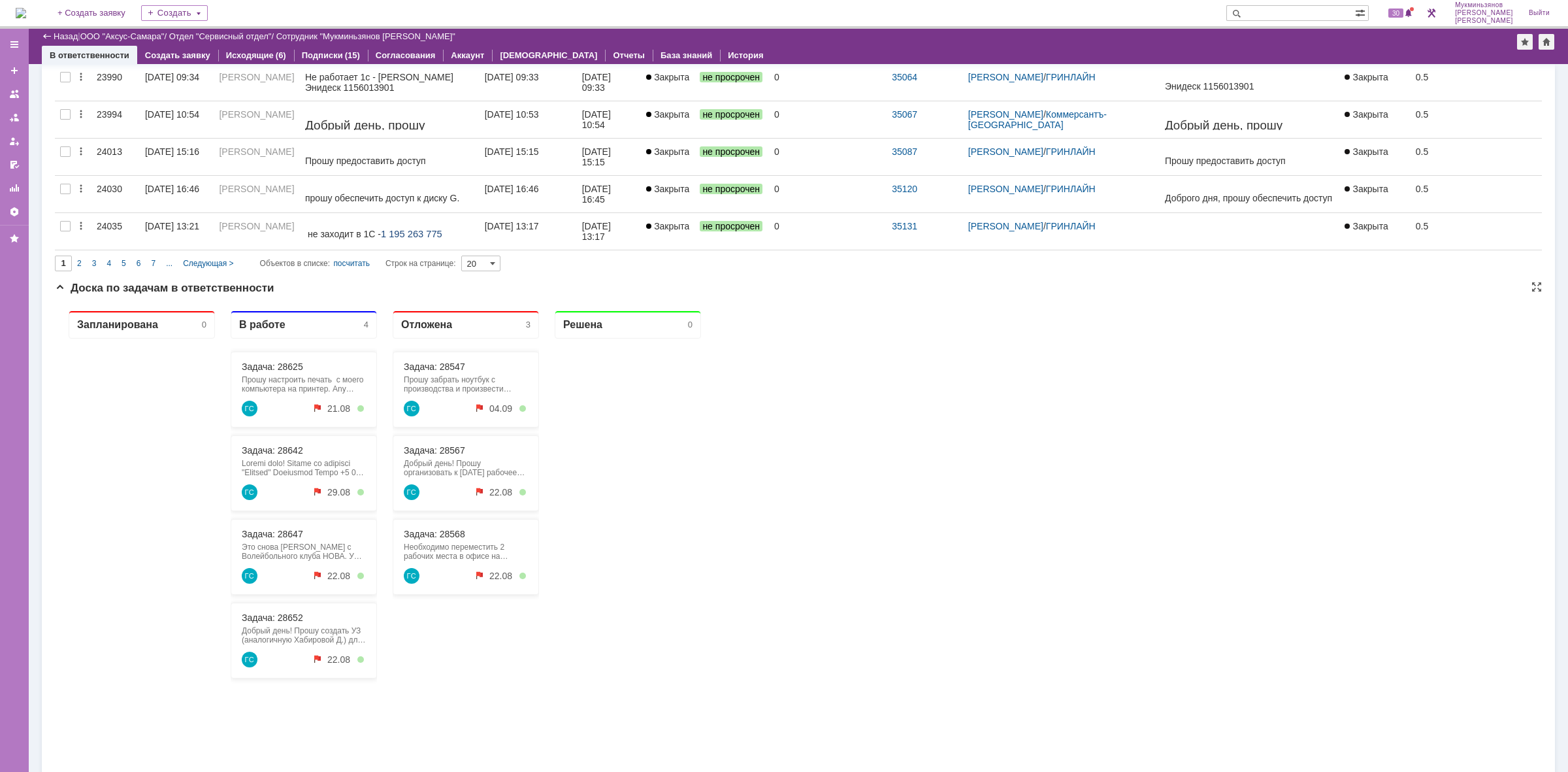
scroll to position [736, 0]
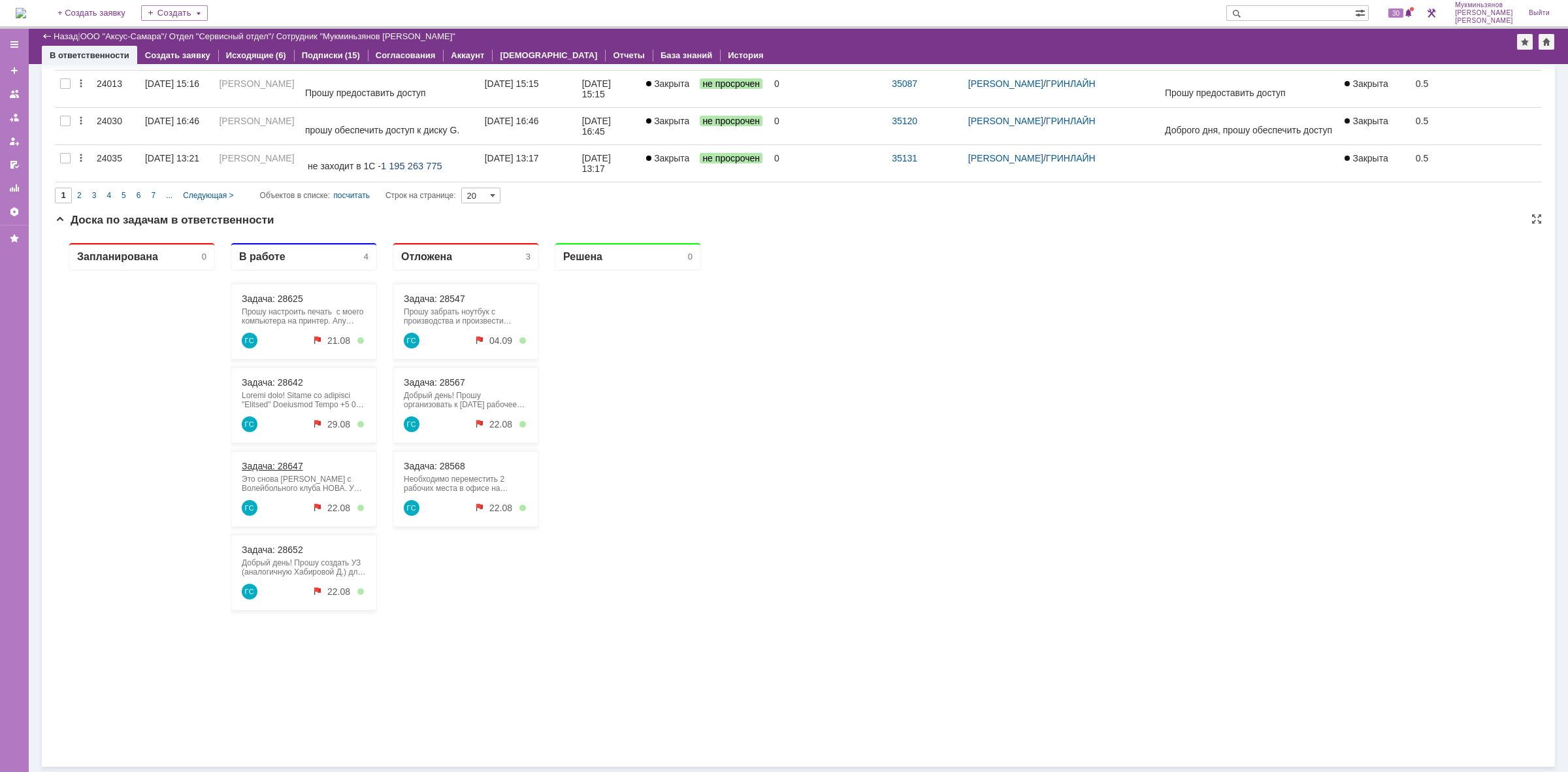
click at [288, 469] on link "Задача: 28647" at bounding box center [272, 465] width 62 height 11
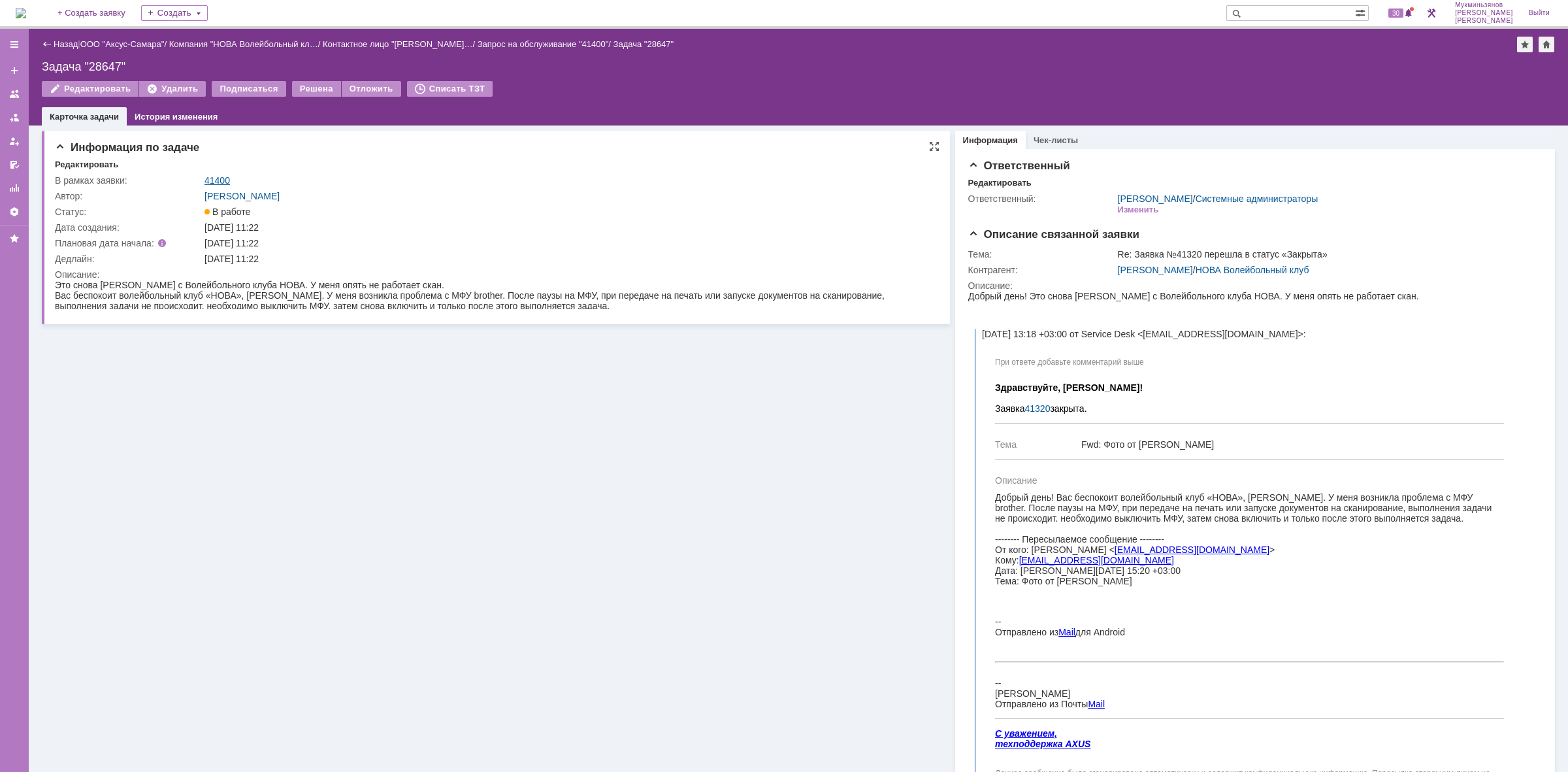
click at [225, 178] on link "41400" at bounding box center [217, 180] width 25 height 11
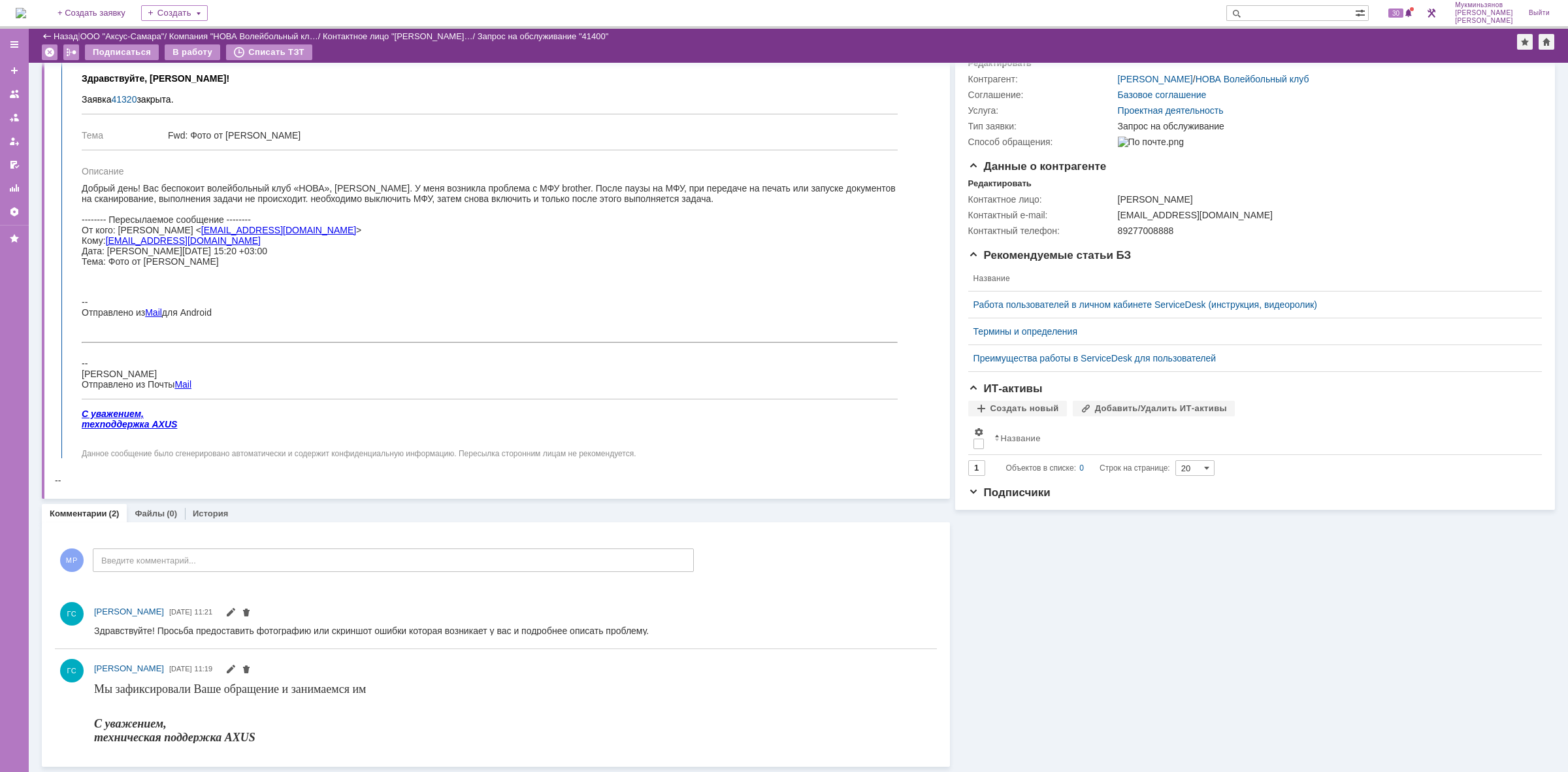
scroll to position [158, 0]
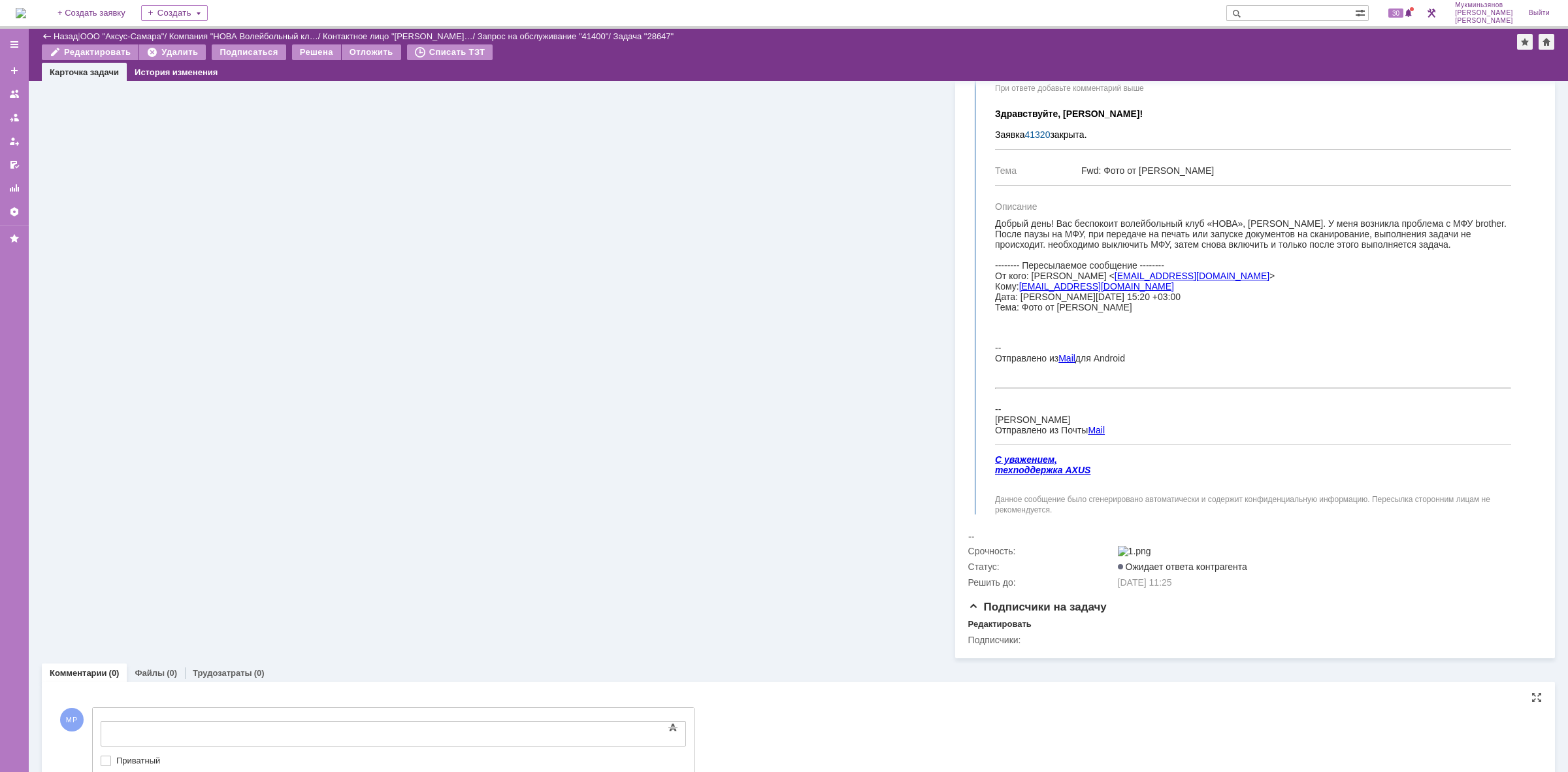
click at [251, 723] on body at bounding box center [207, 732] width 196 height 22
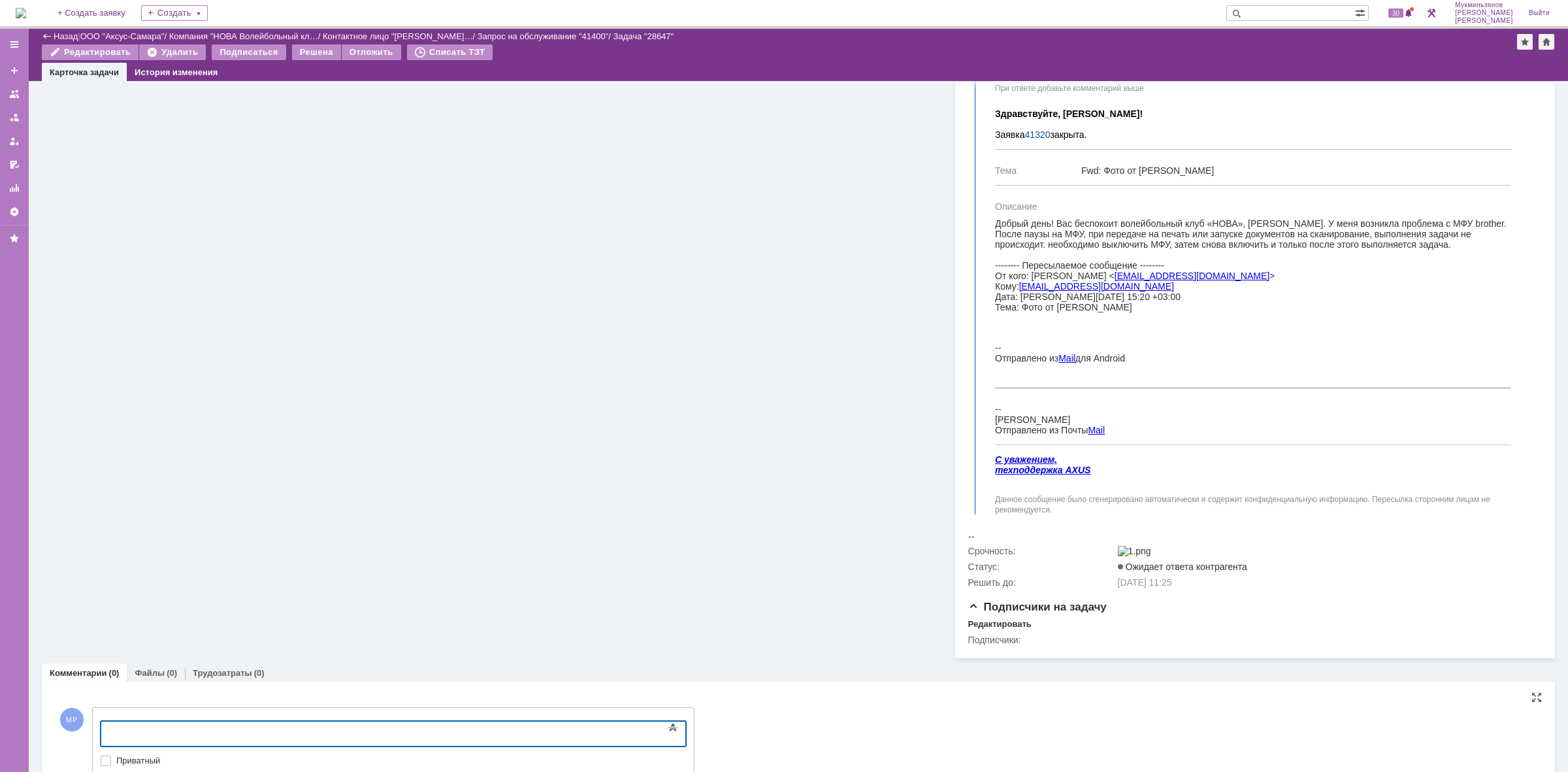
click at [255, 721] on body "​" at bounding box center [207, 732] width 196 height 22
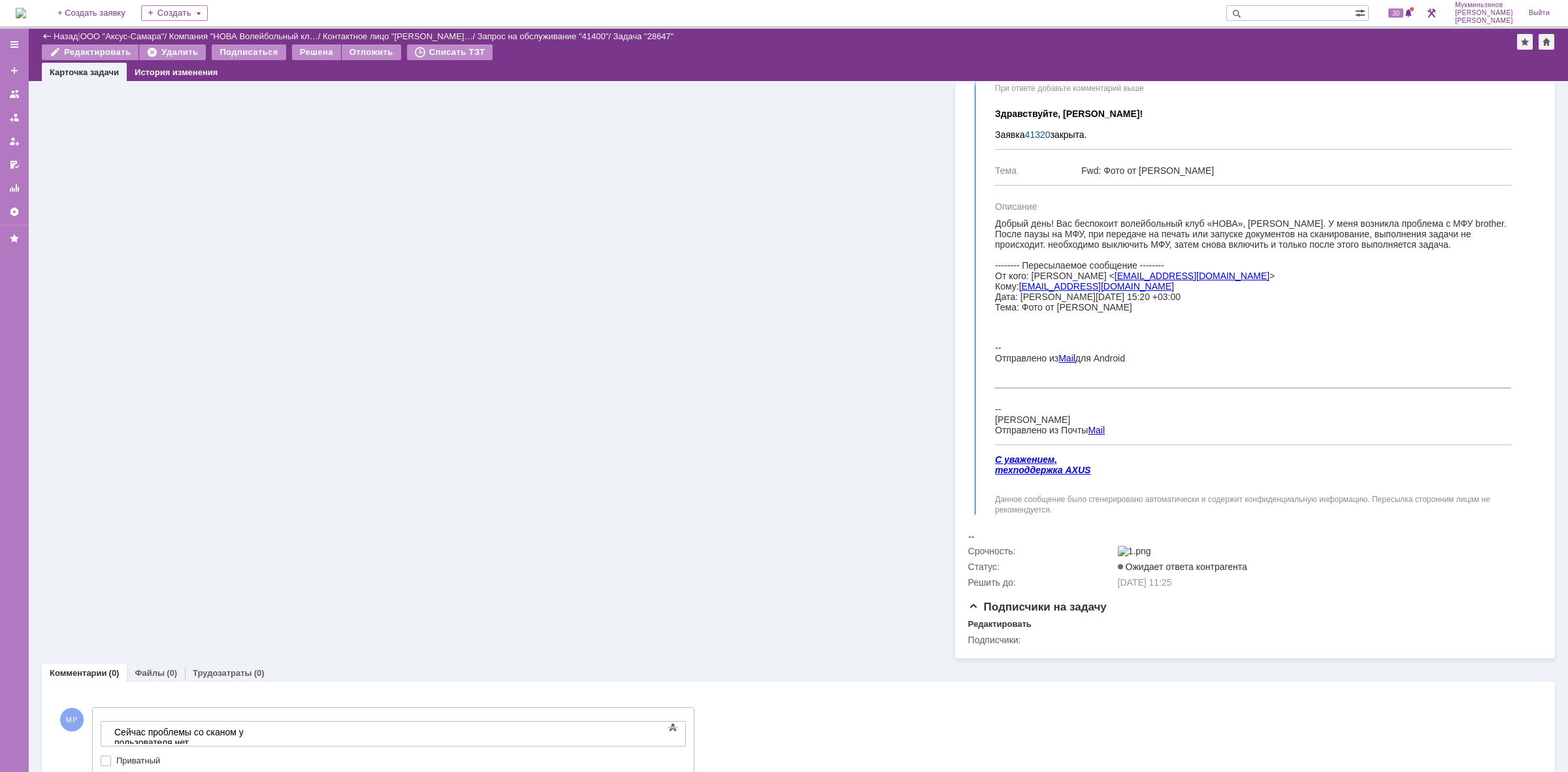
drag, startPoint x: 357, startPoint y: 726, endPoint x: 0, endPoint y: 730, distance: 357.0
click at [0, 730] on div "Версия: 4.18.0.9.26.1362 (1362) © NAUMEN [DATE]-[DATE] Назад | ООО "Аксус-Самар…" at bounding box center [784, 400] width 1568 height 743
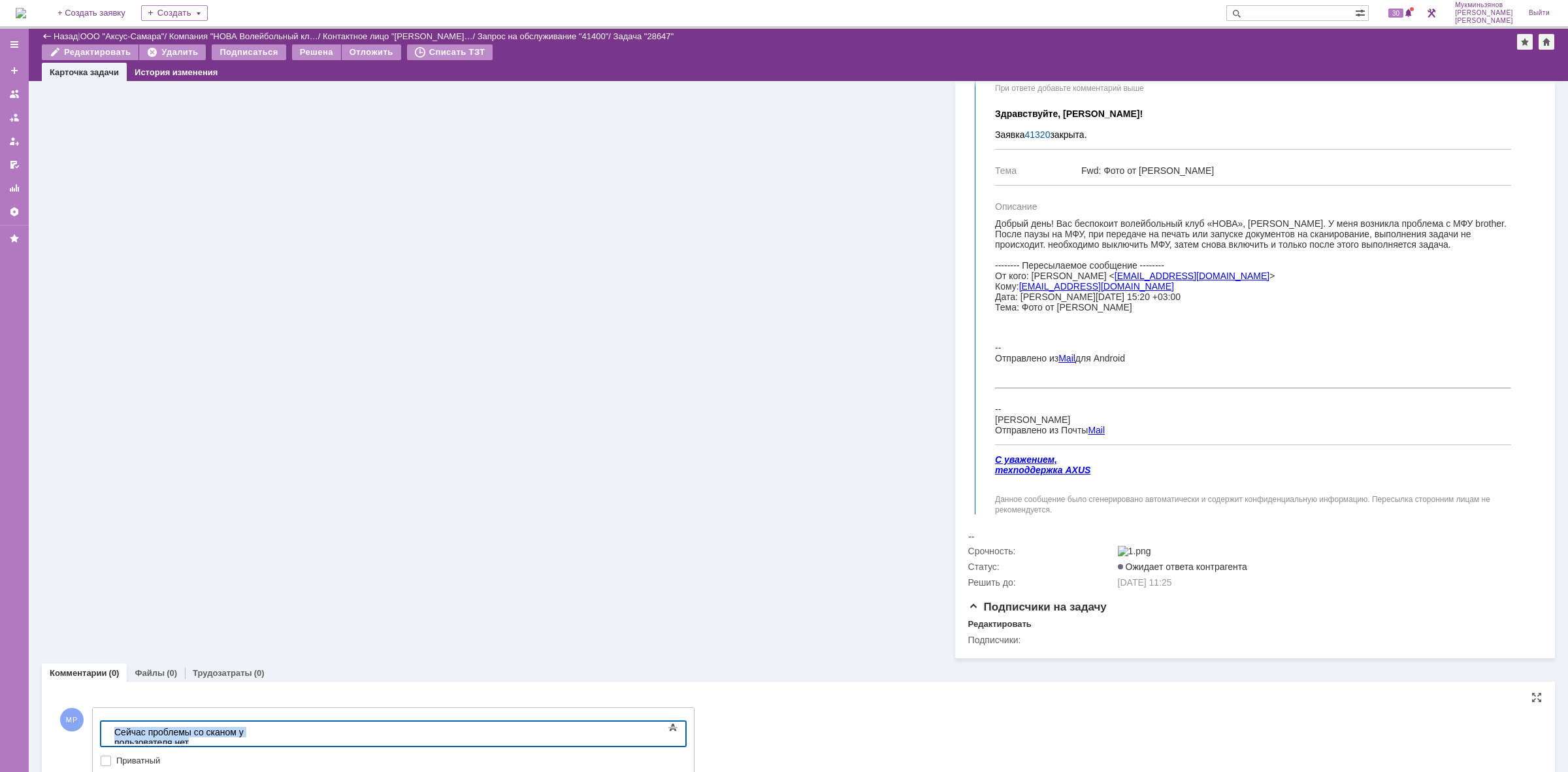
drag, startPoint x: 352, startPoint y: 725, endPoint x: 7, endPoint y: 717, distance: 345.1
click at [109, 721] on html "Сейчас проблемы со сканом у пользователя нет" at bounding box center [207, 737] width 196 height 31
copy div "Сейчас проблемы со сканом у пользователя нет"
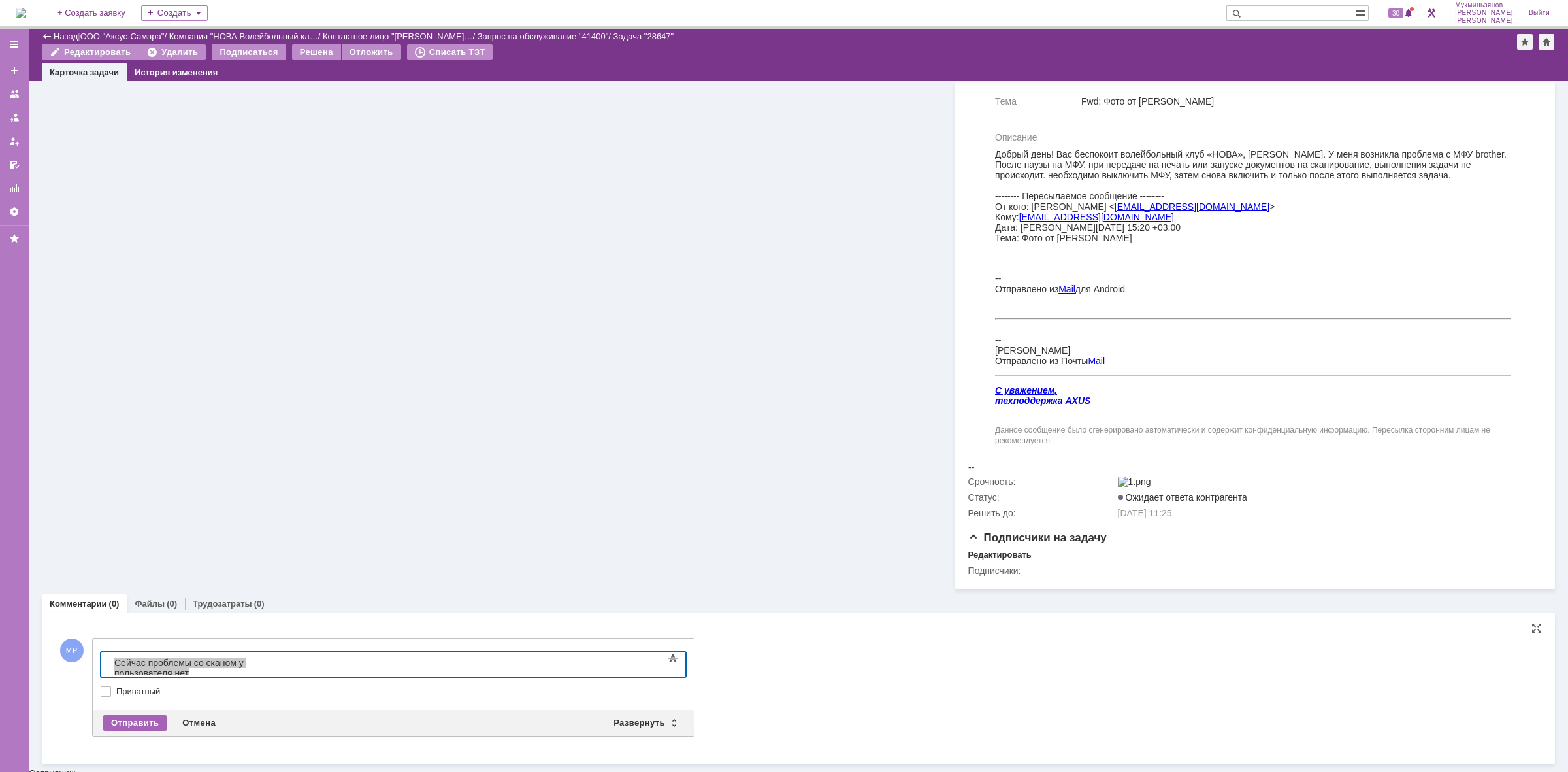
click at [154, 731] on div "Отправить" at bounding box center [135, 722] width 63 height 16
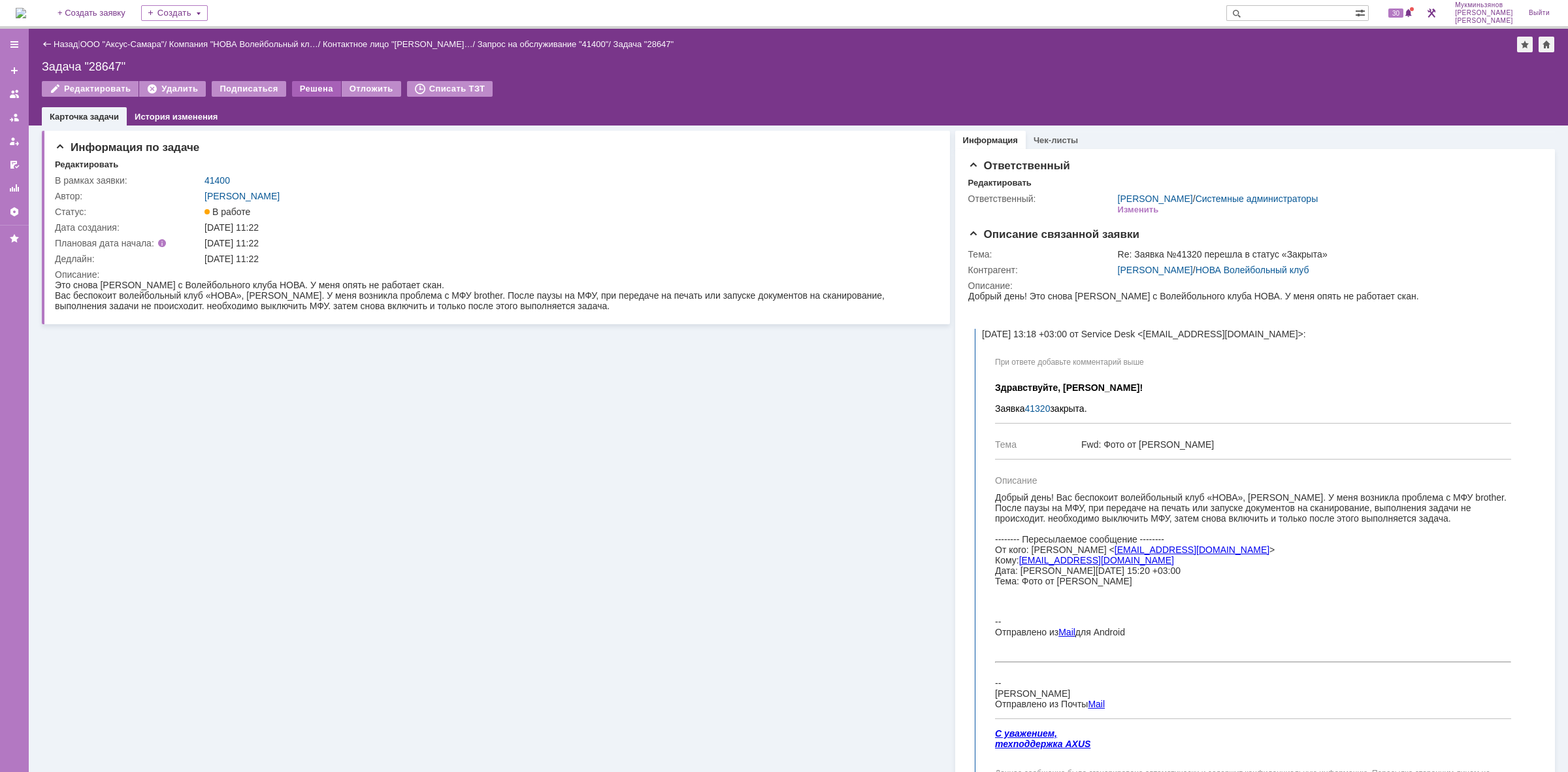
click at [312, 90] on div "Решена" at bounding box center [317, 89] width 49 height 16
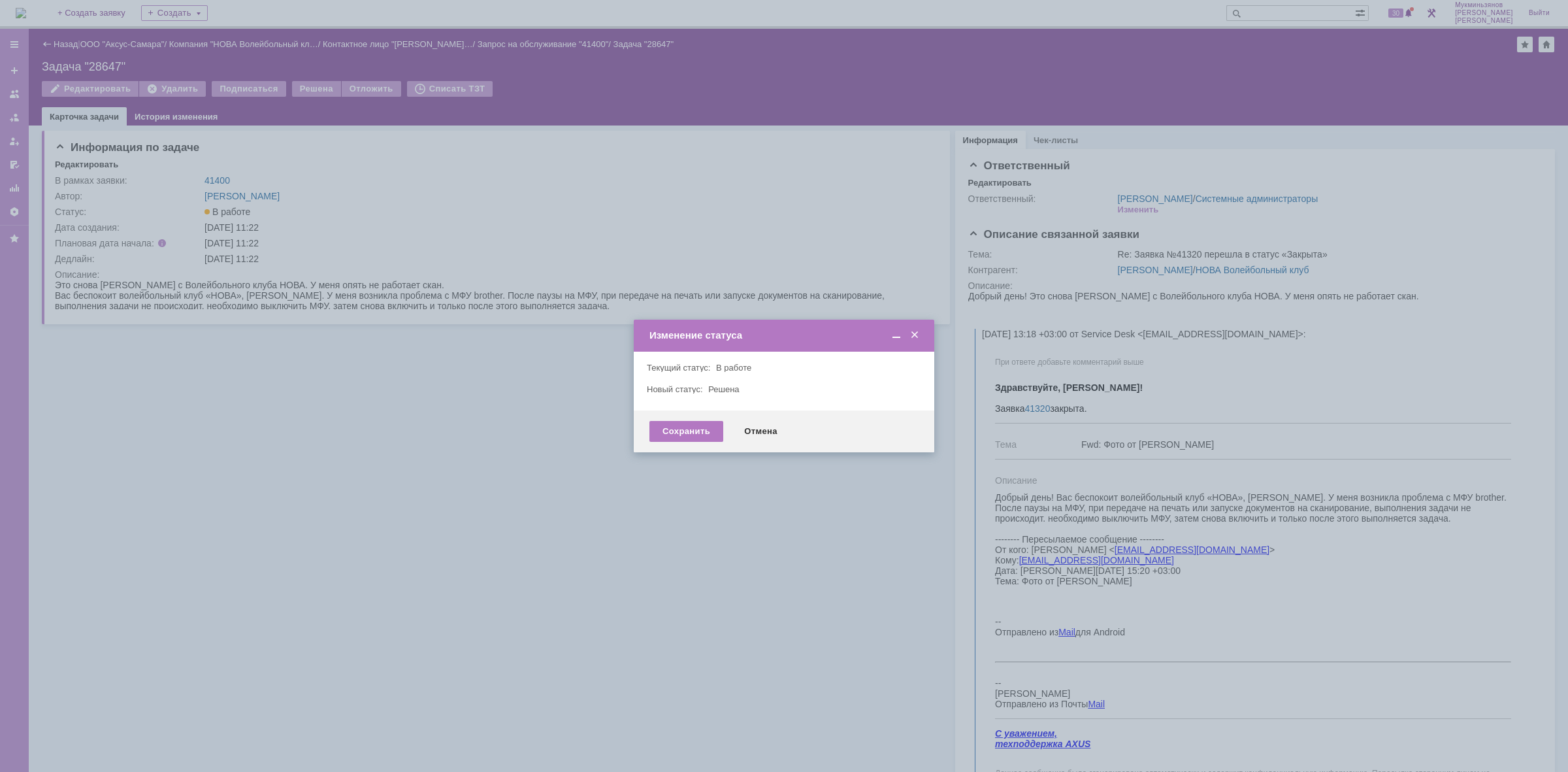
click at [693, 417] on div "Сохранить Отмена" at bounding box center [784, 431] width 301 height 42
click at [684, 428] on div "Сохранить" at bounding box center [687, 431] width 74 height 21
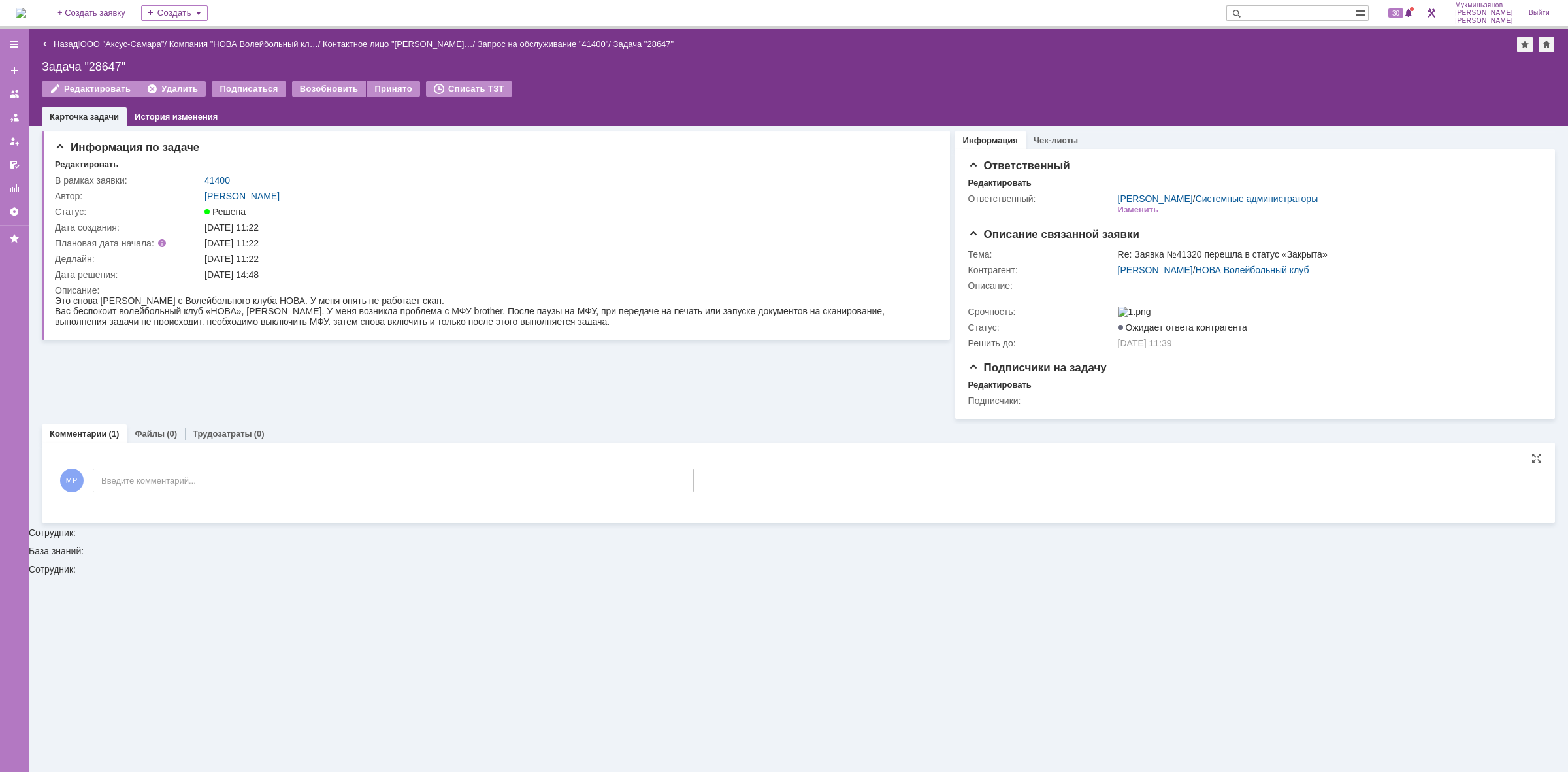
click at [26, 17] on img at bounding box center [21, 13] width 11 height 11
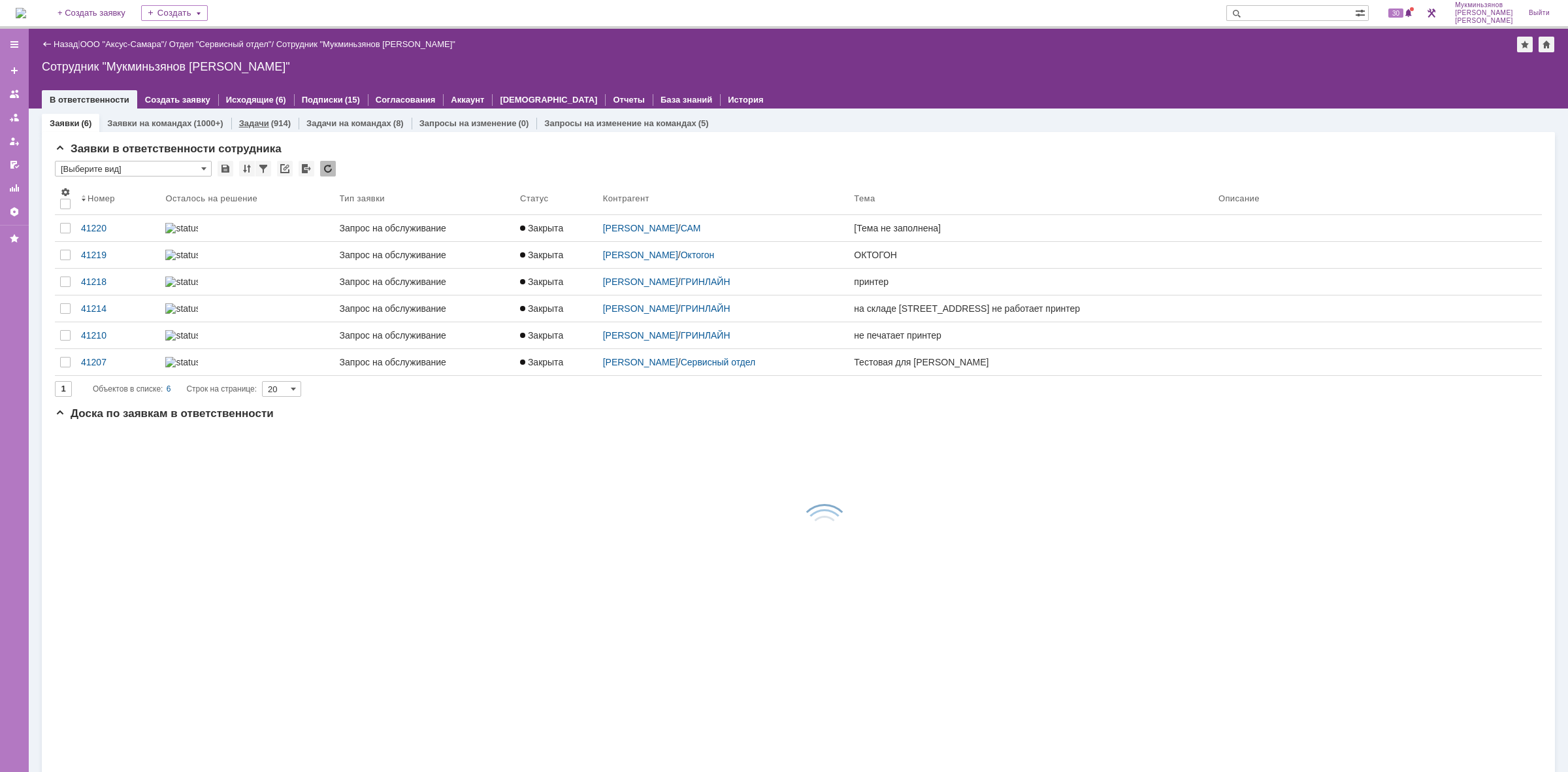
click at [262, 125] on link "Задачи" at bounding box center [254, 123] width 30 height 10
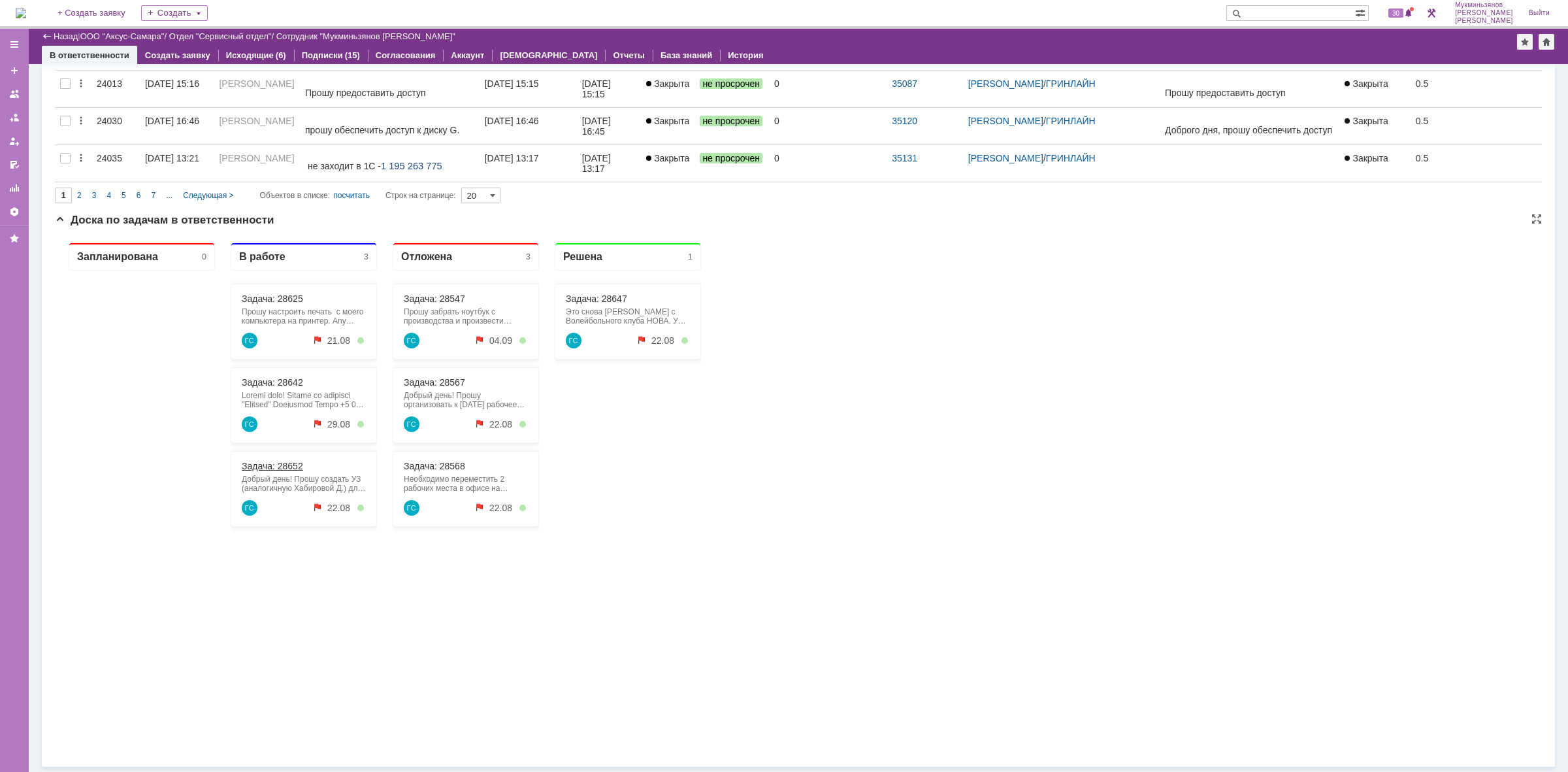
click at [288, 468] on link "Задача: 28652" at bounding box center [272, 465] width 62 height 11
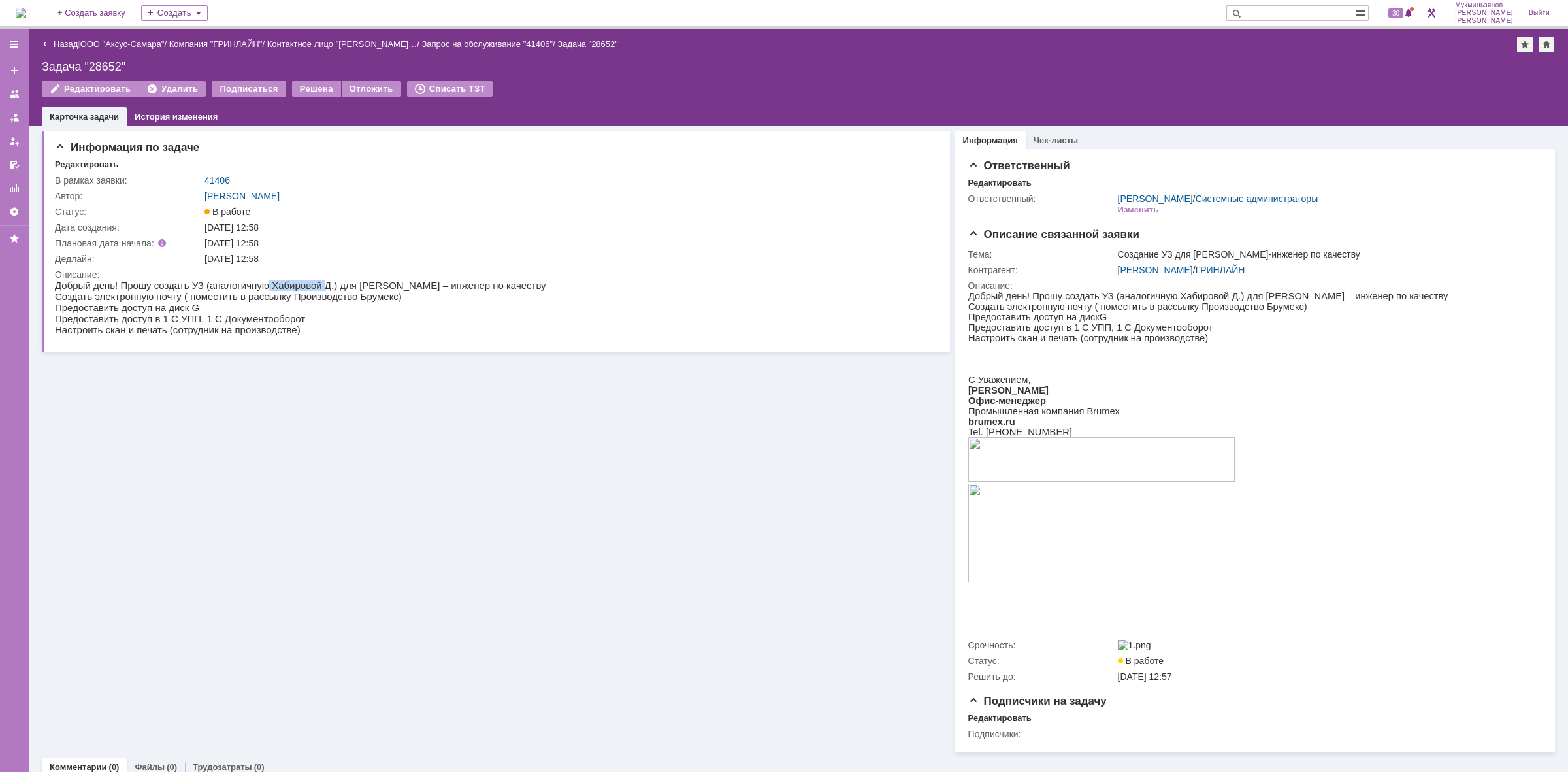
drag, startPoint x: 250, startPoint y: 284, endPoint x: 303, endPoint y: 281, distance: 53.1
click at [303, 281] on p "Добрый день! Прошу создать УЗ (аналогичную Хабировой Д.) для [PERSON_NAME] – ин…" at bounding box center [301, 285] width 492 height 12
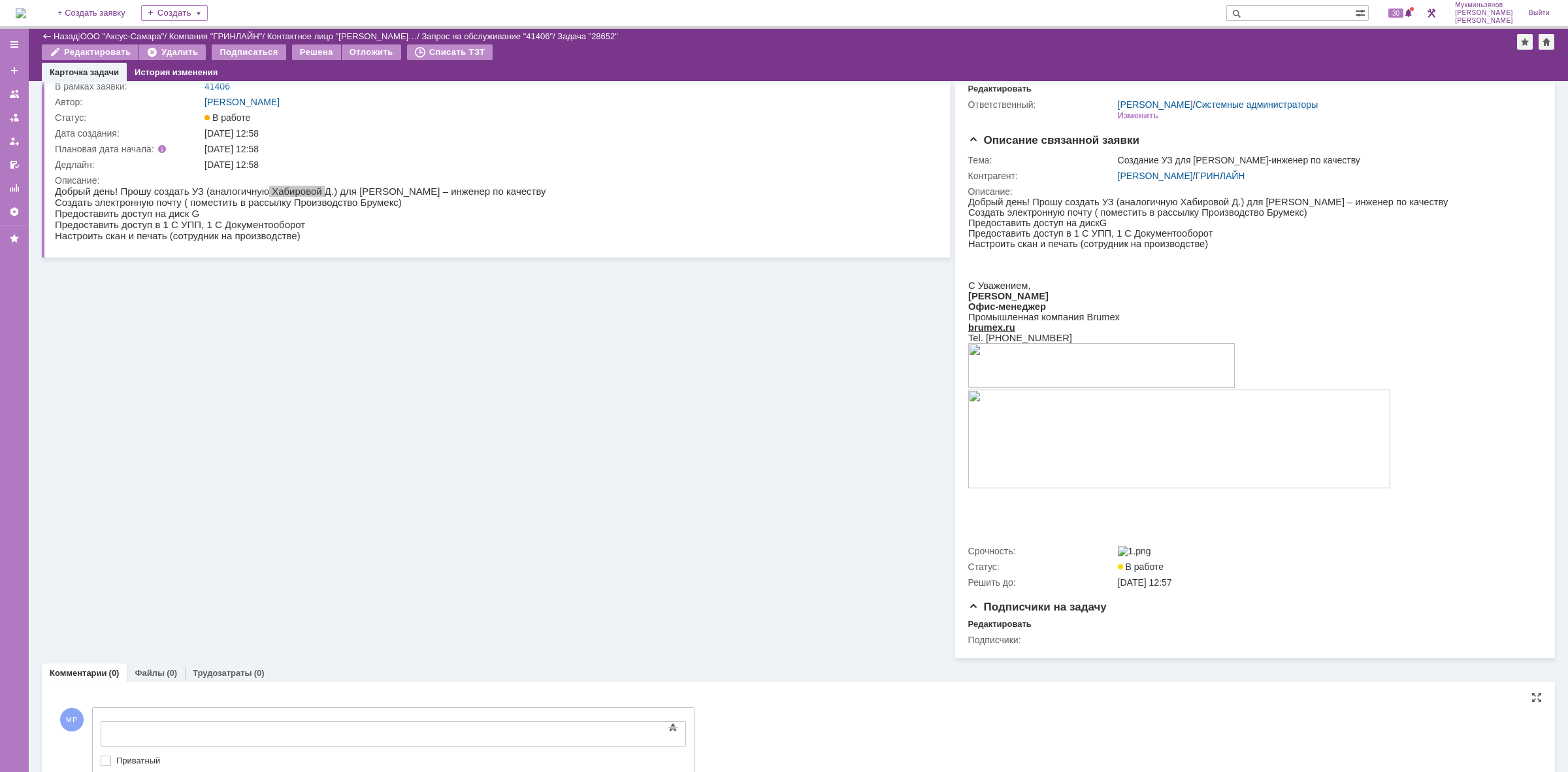
click at [300, 727] on div at bounding box center [207, 732] width 186 height 11
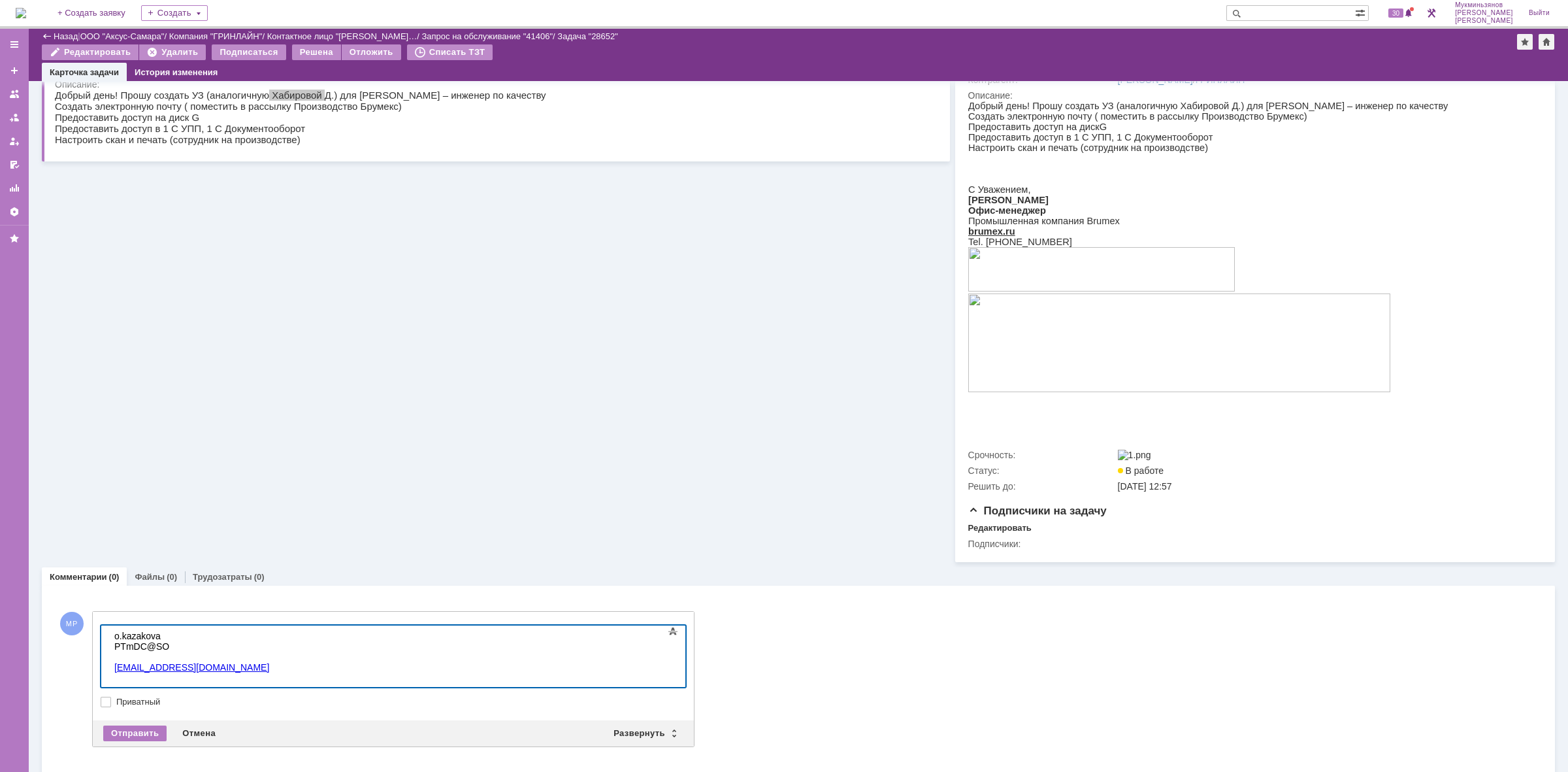
scroll to position [502, 3]
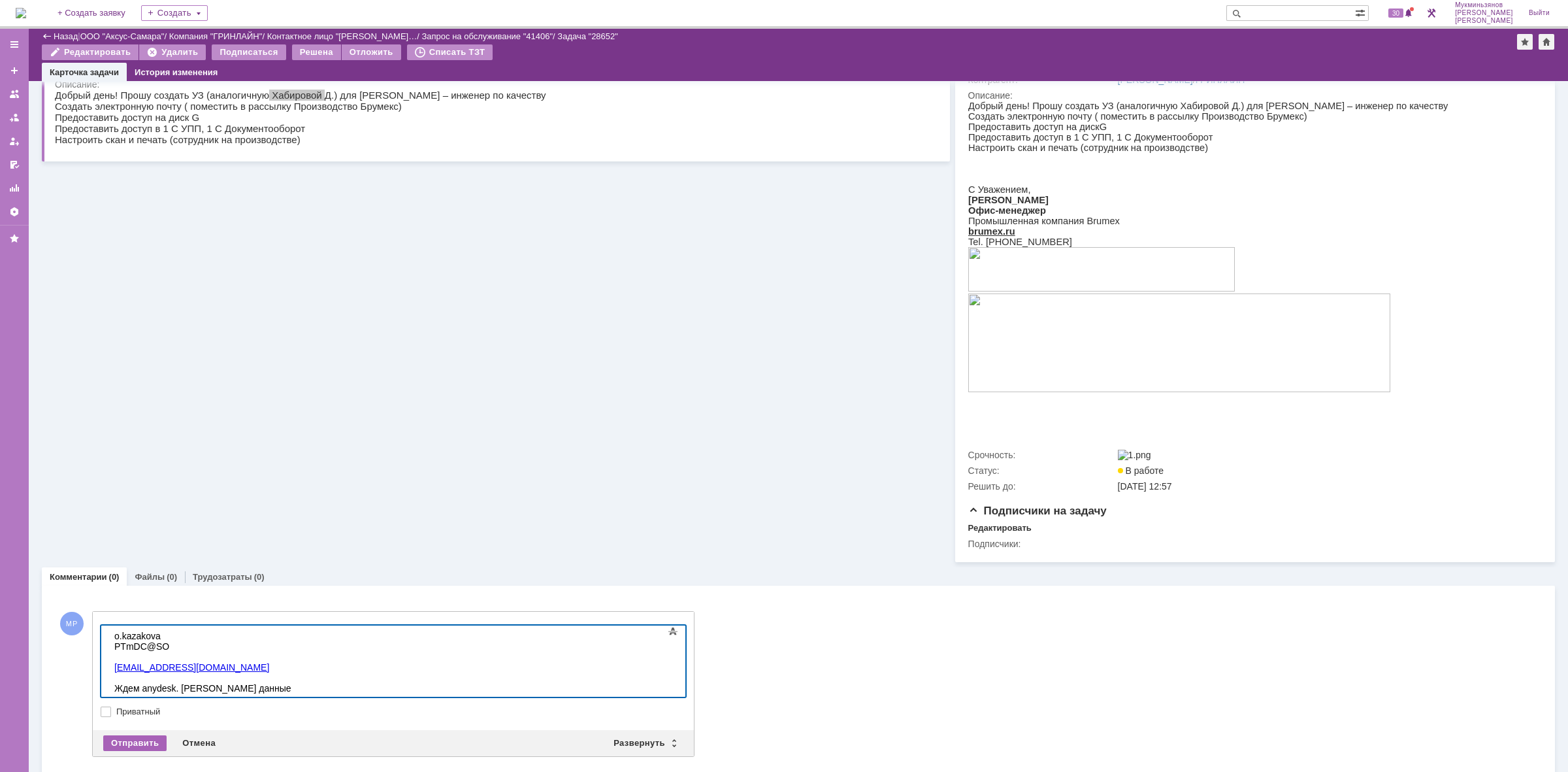
click at [145, 746] on div "Отправить" at bounding box center [135, 742] width 63 height 16
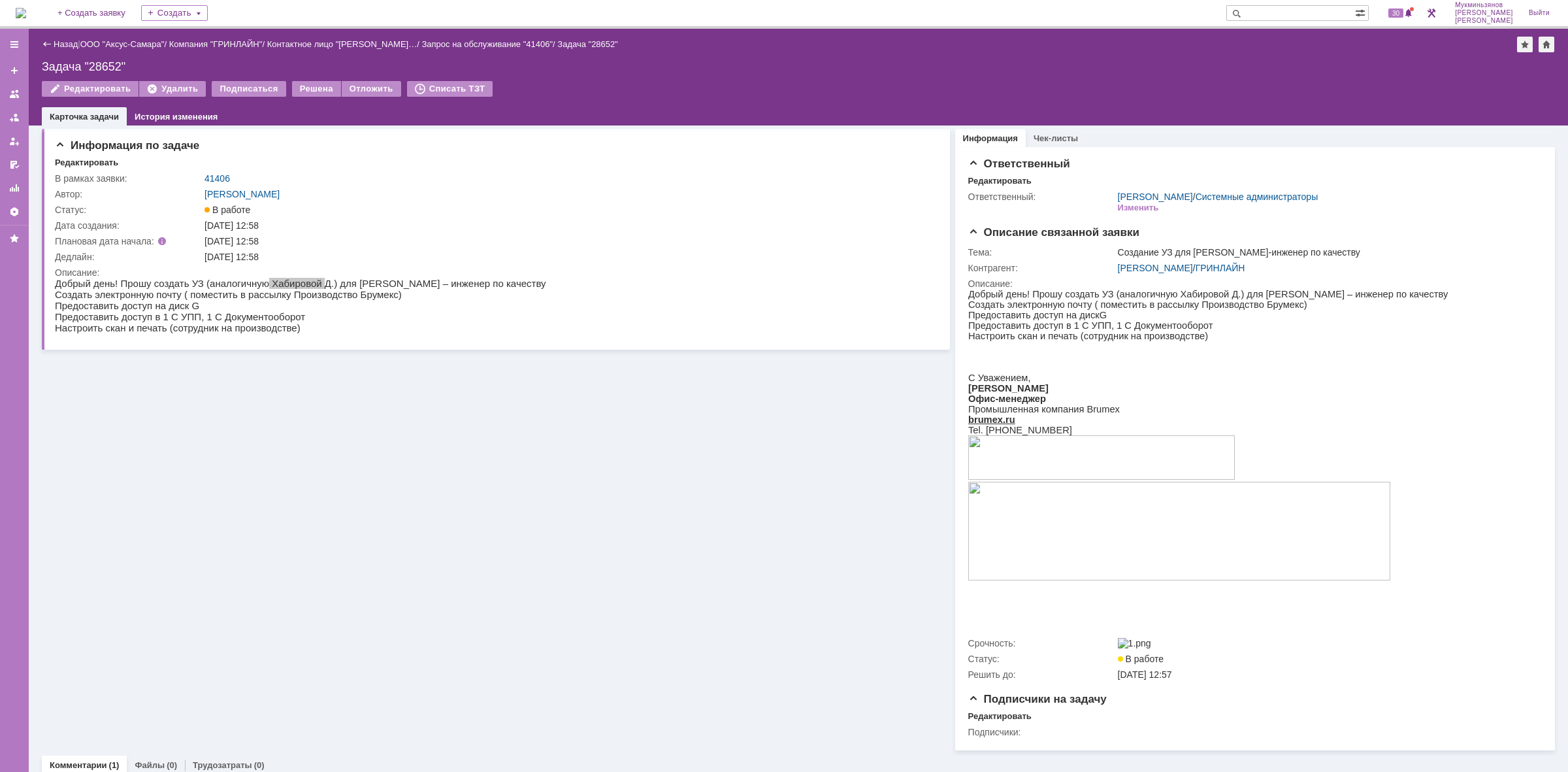
scroll to position [0, 0]
click at [26, 12] on img at bounding box center [21, 13] width 11 height 11
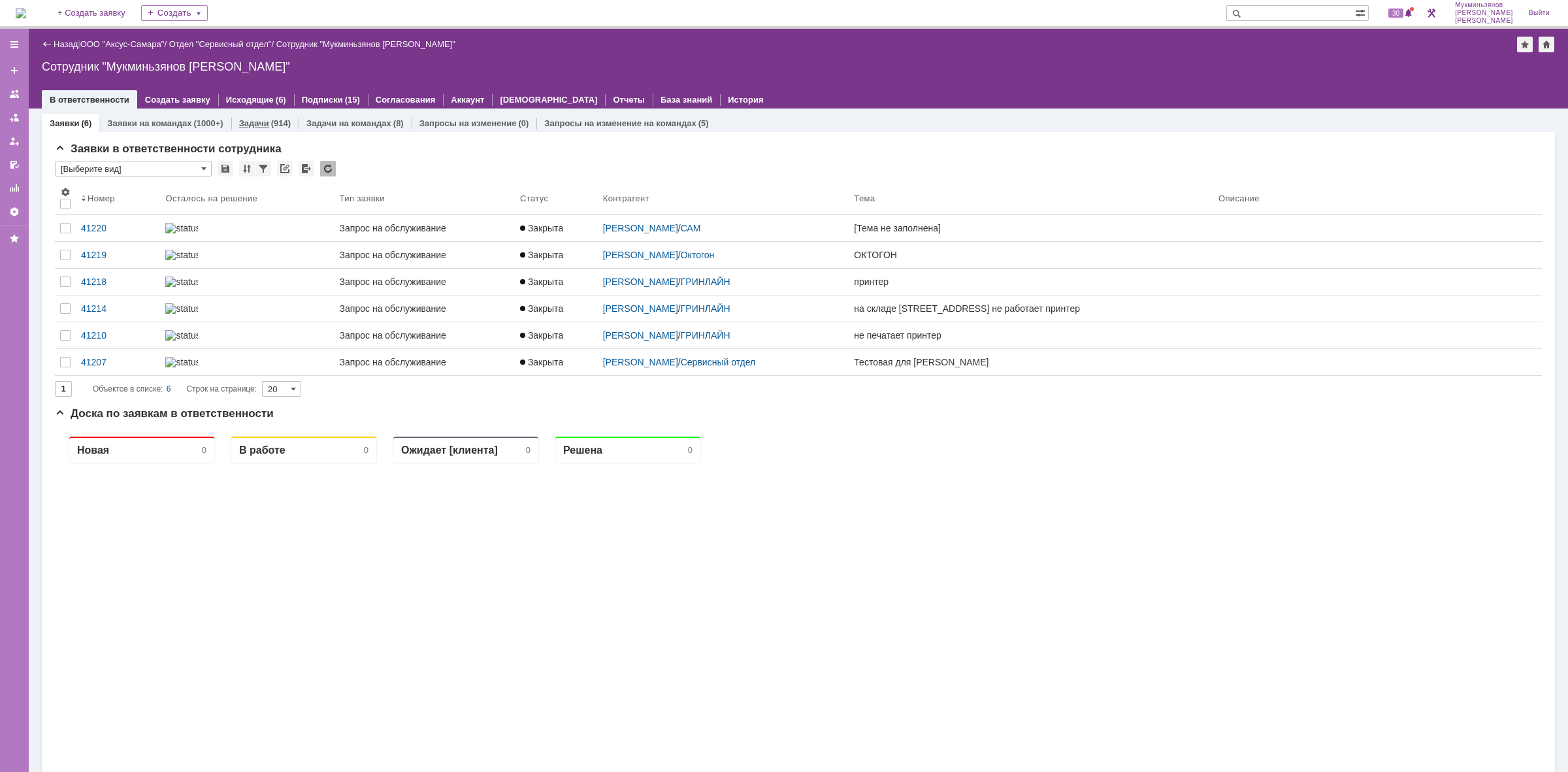
click at [278, 116] on div "Задачи (914)" at bounding box center [265, 123] width 67 height 19
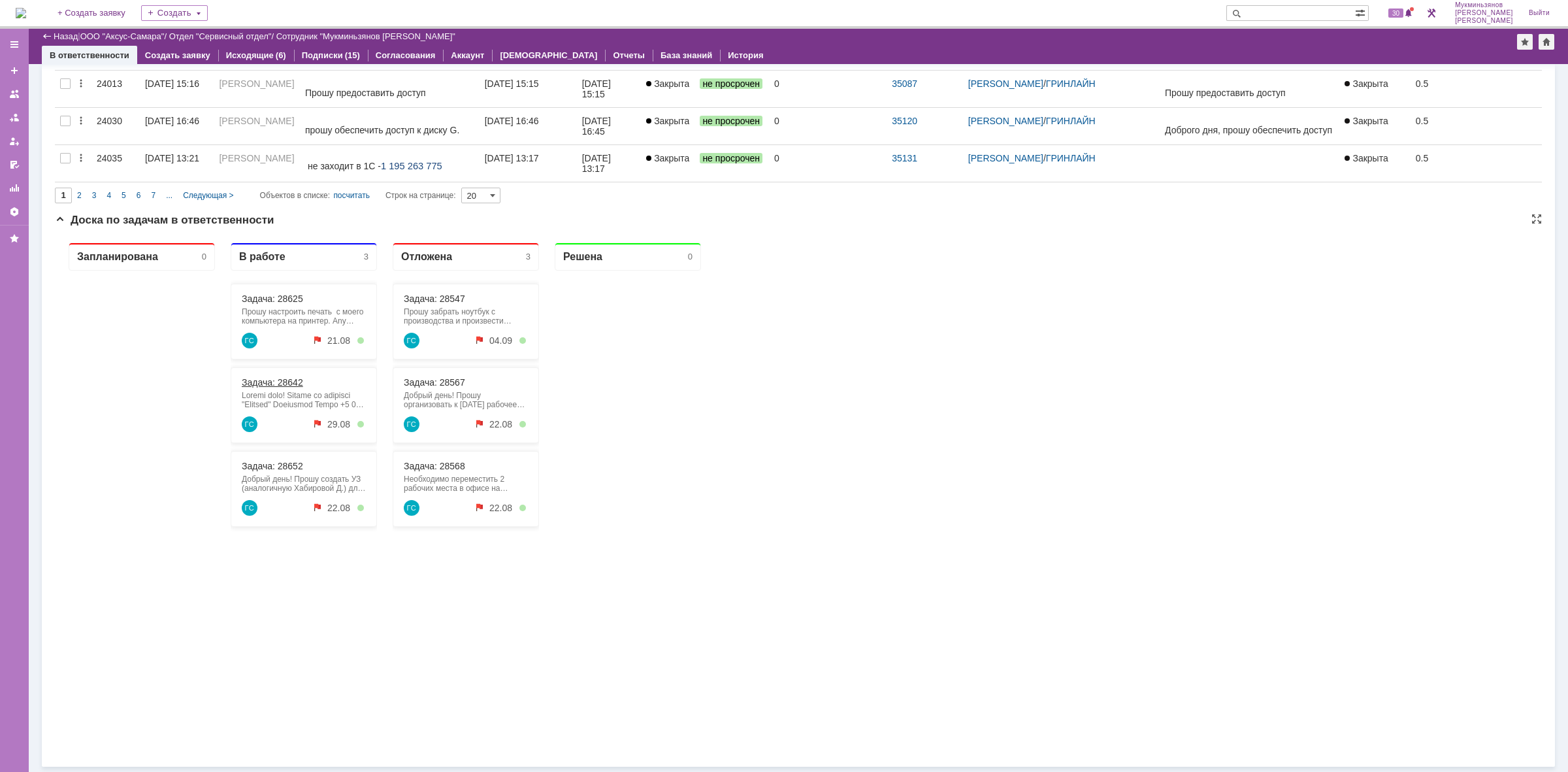
click at [269, 381] on link "Задача: 28642" at bounding box center [272, 382] width 62 height 11
